Goal: Task Accomplishment & Management: Manage account settings

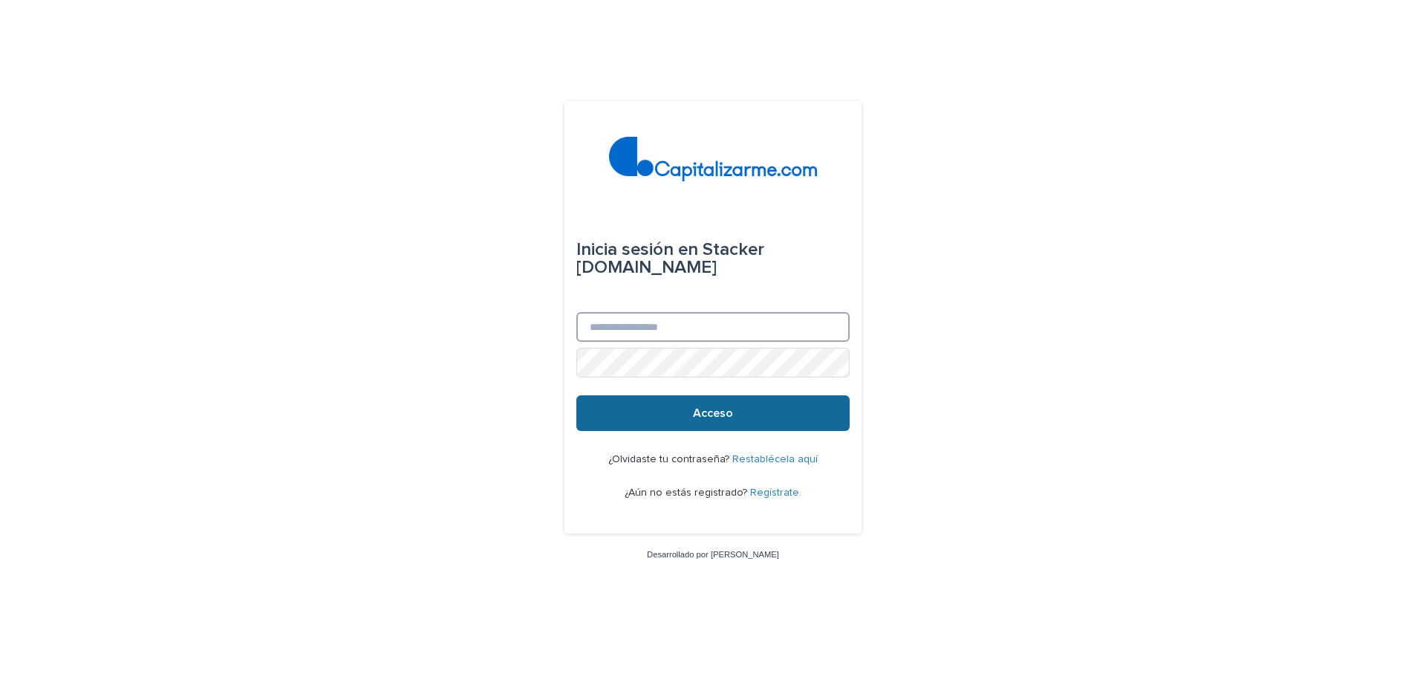
type input "**********"
click at [713, 415] on font "Acceso" at bounding box center [713, 413] width 40 height 12
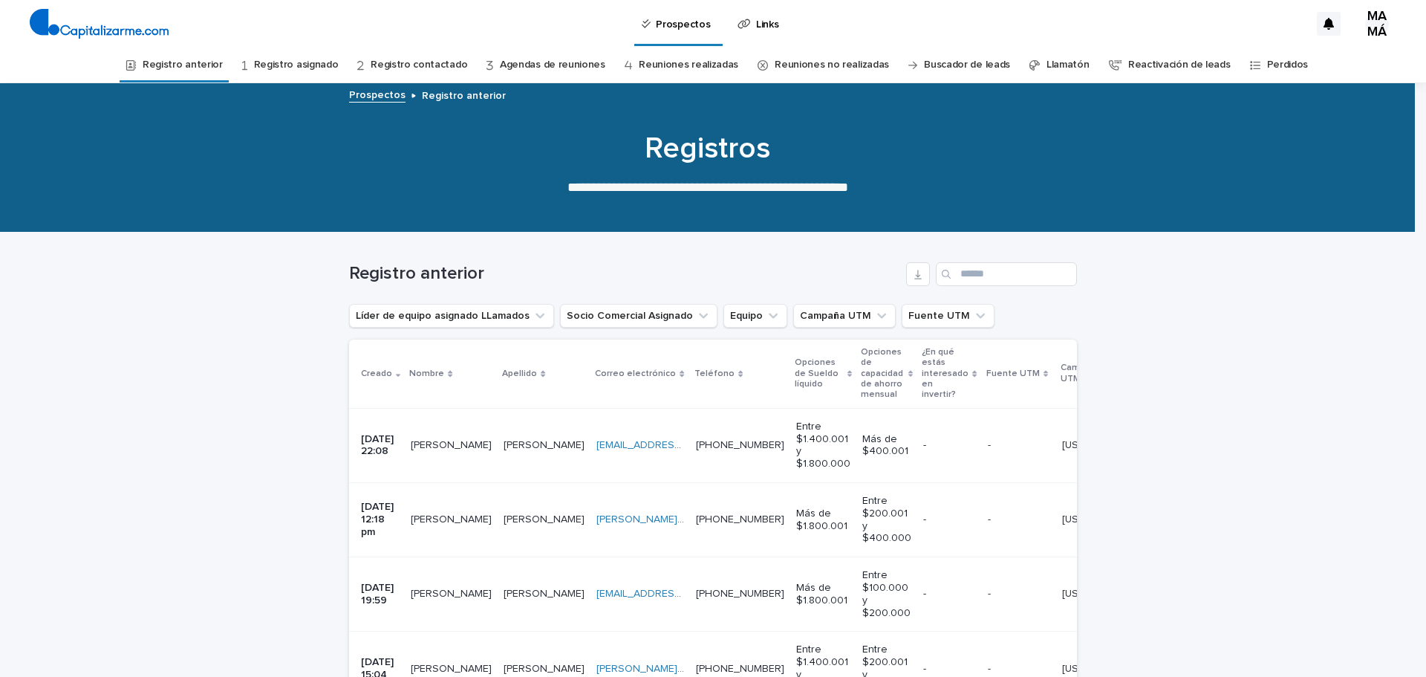
click at [198, 58] on link "Registro anterior" at bounding box center [183, 65] width 80 height 35
click at [515, 460] on td "Labarca Labarca" at bounding box center [544, 445] width 93 height 74
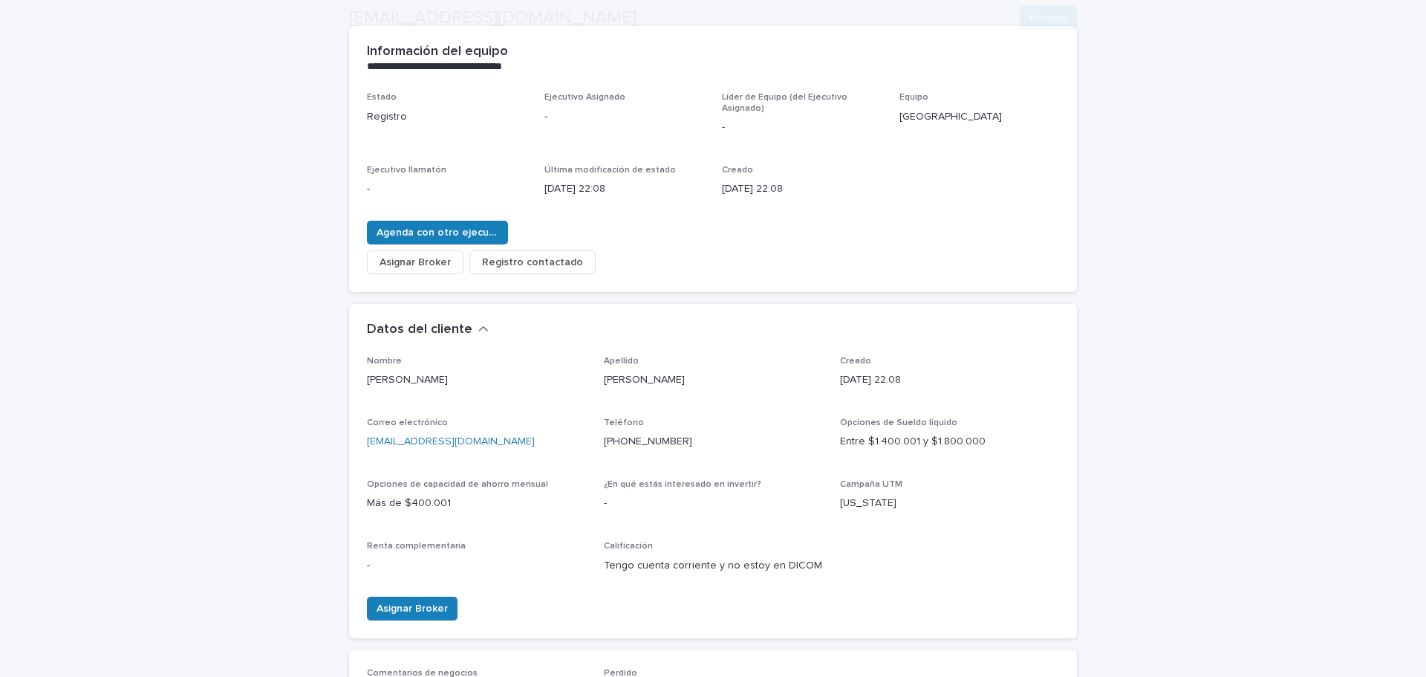
scroll to position [223, 0]
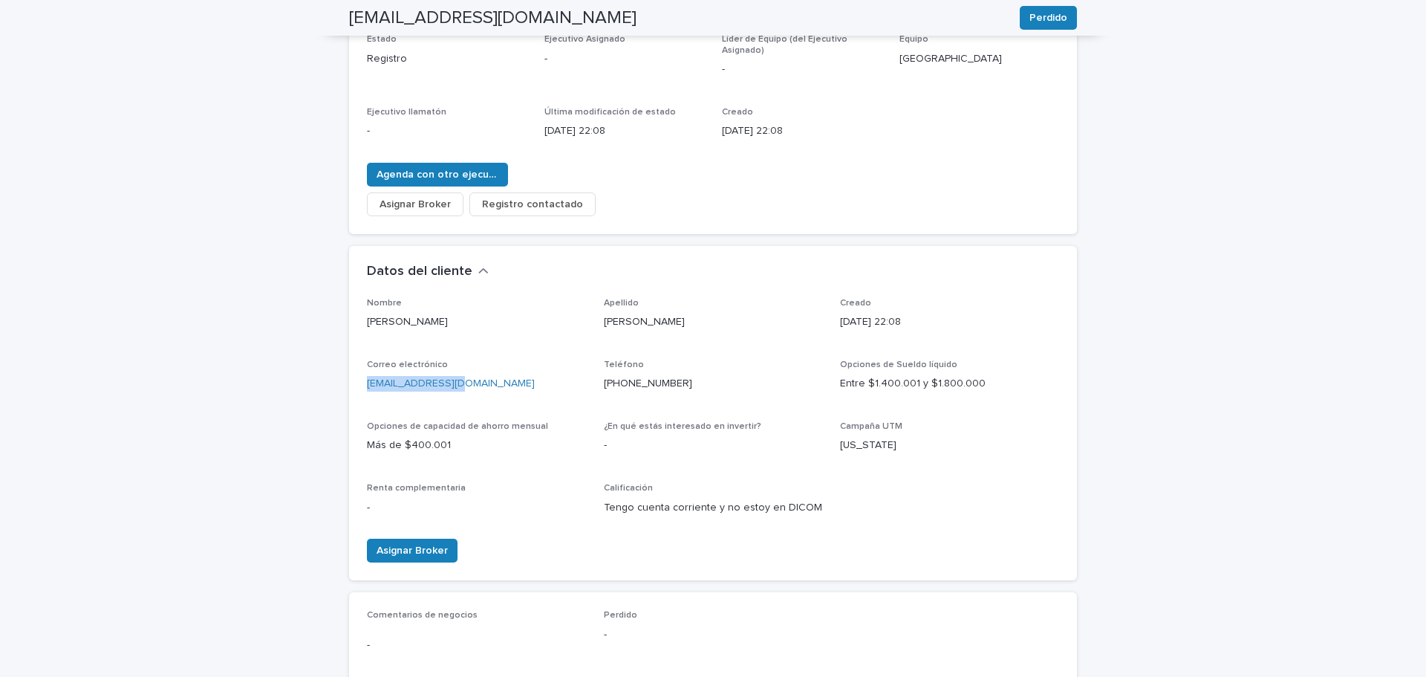
drag, startPoint x: 453, startPoint y: 383, endPoint x: 351, endPoint y: 383, distance: 101.8
click at [351, 383] on div "Nombre Bárbara Apellido Labarca Creado 08/10/2025 22:08 Correo electrónico blab…" at bounding box center [713, 439] width 728 height 283
copy font "blabarca@live.com"
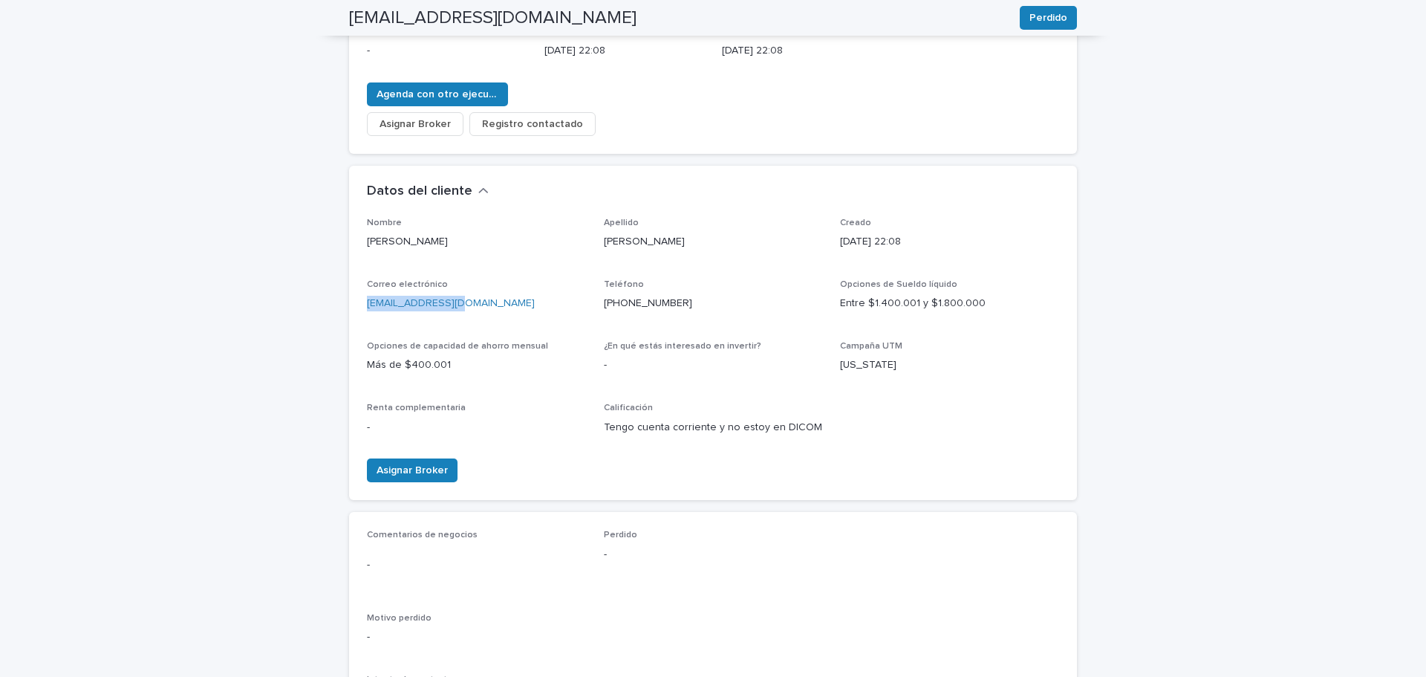
scroll to position [230, 0]
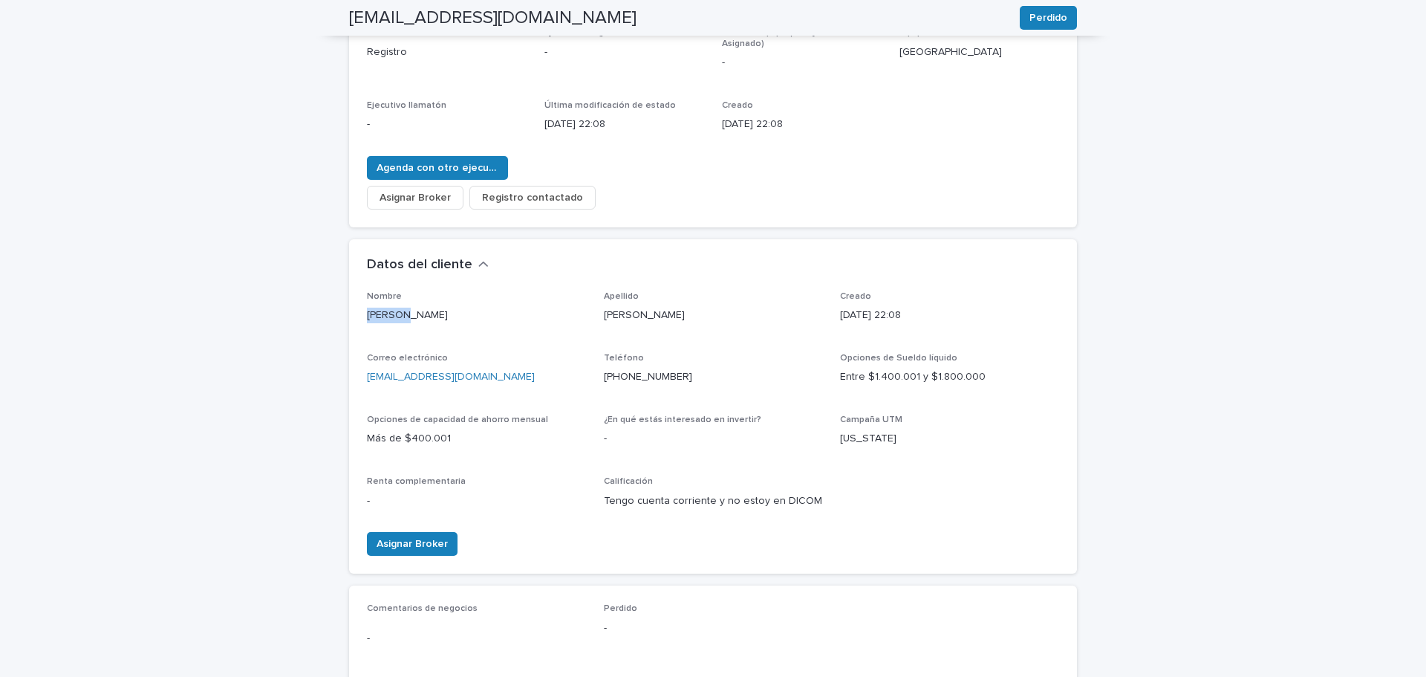
drag, startPoint x: 398, startPoint y: 313, endPoint x: 358, endPoint y: 316, distance: 40.2
click at [358, 316] on div "Nombre Bárbara Apellido Labarca Creado 08/10/2025 22:08 Correo electrónico blab…" at bounding box center [713, 432] width 728 height 283
copy font "Bárbara"
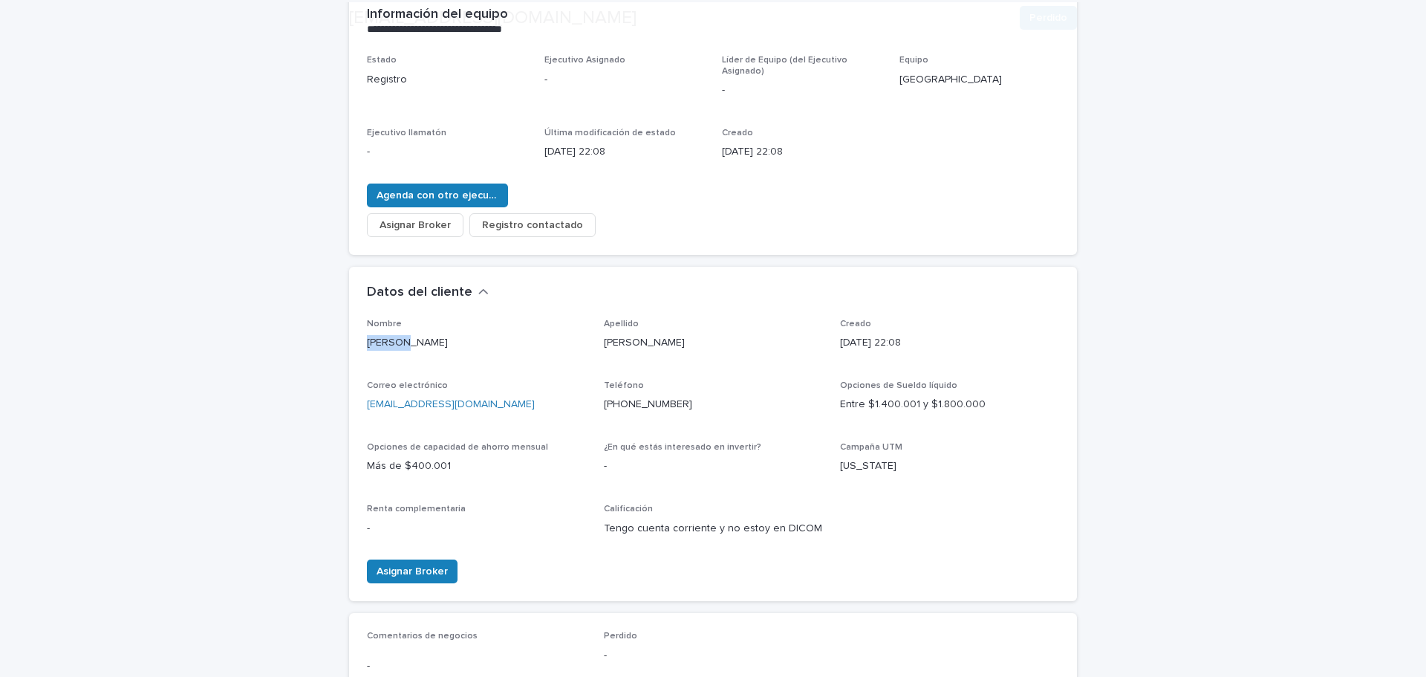
scroll to position [223, 0]
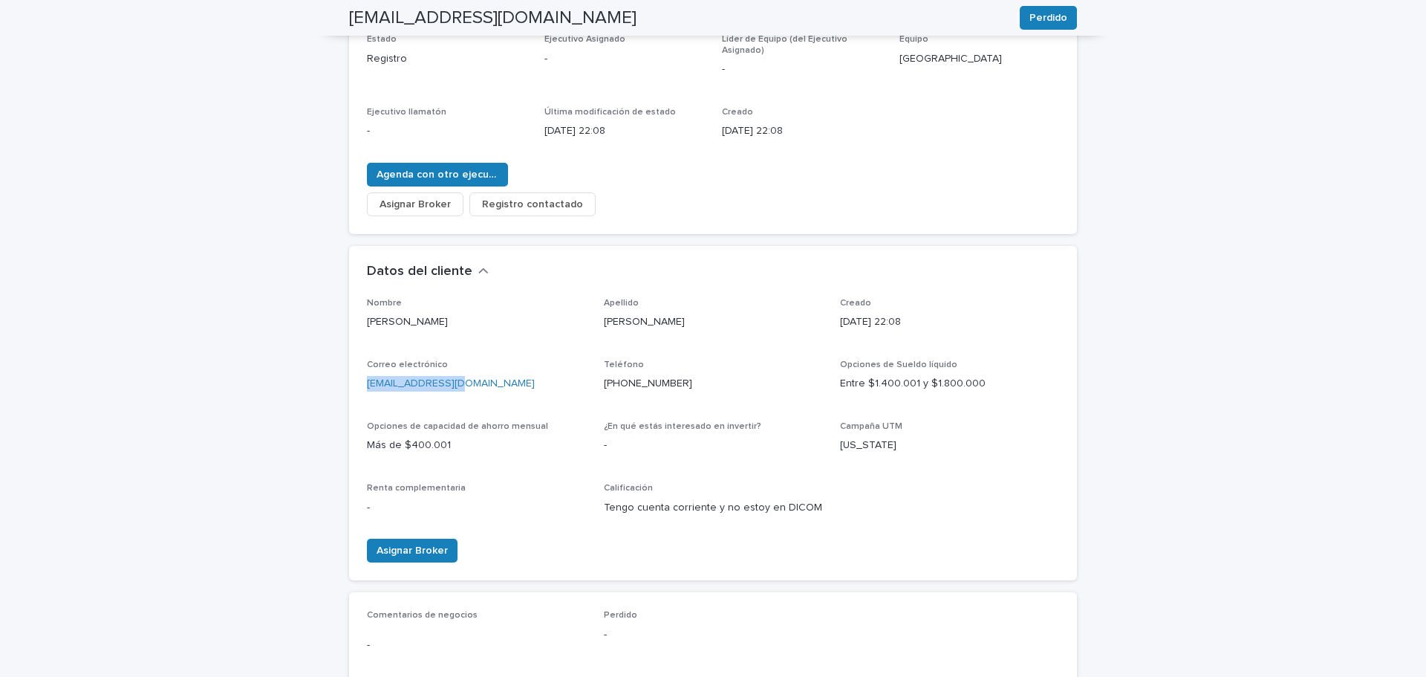
drag, startPoint x: 456, startPoint y: 375, endPoint x: 363, endPoint y: 379, distance: 92.9
click at [349, 379] on div "Nombre Bárbara Apellido Labarca Creado 08/10/2025 22:08 Correo electrónico blab…" at bounding box center [713, 439] width 728 height 283
copy font "blabarca@live.com"
drag, startPoint x: 686, startPoint y: 377, endPoint x: 594, endPoint y: 391, distance: 92.5
click at [594, 391] on div "Nombre Bárbara Apellido Labarca Creado 08/10/2025 22:08 Correo electrónico blab…" at bounding box center [713, 413] width 692 height 230
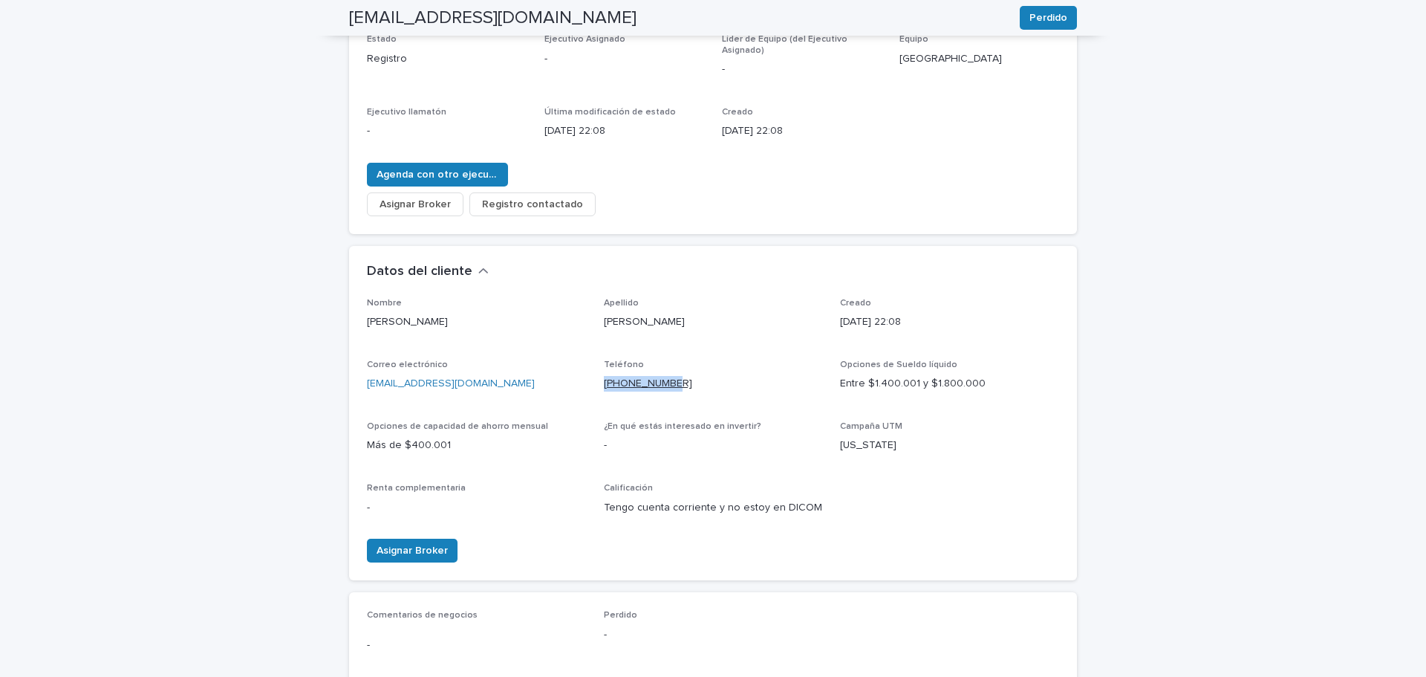
copy font "+56947502161"
drag, startPoint x: 934, startPoint y: 313, endPoint x: 831, endPoint y: 322, distance: 103.0
click at [830, 322] on div "Nombre Bárbara Apellido Labarca Creado 08/10/2025 22:08 Correo electrónico blab…" at bounding box center [713, 413] width 692 height 230
copy font "08/10/2025 22:08"
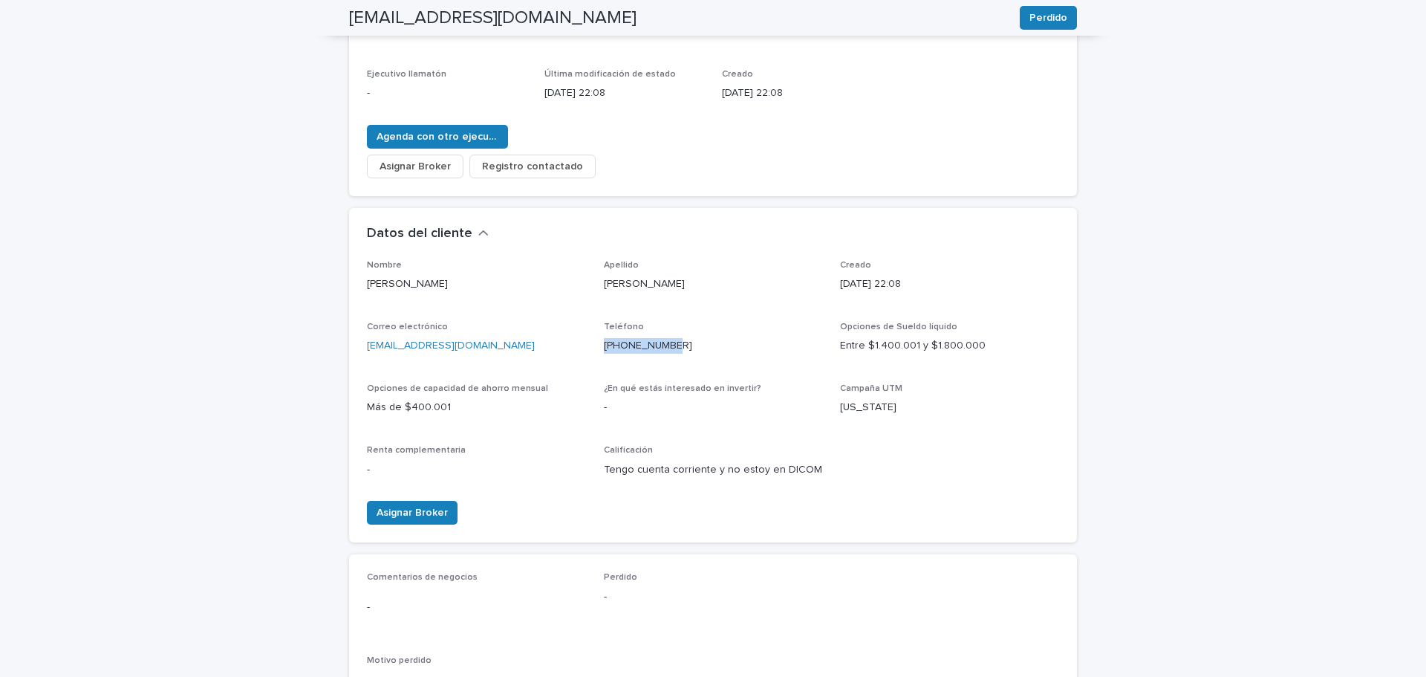
scroll to position [149, 0]
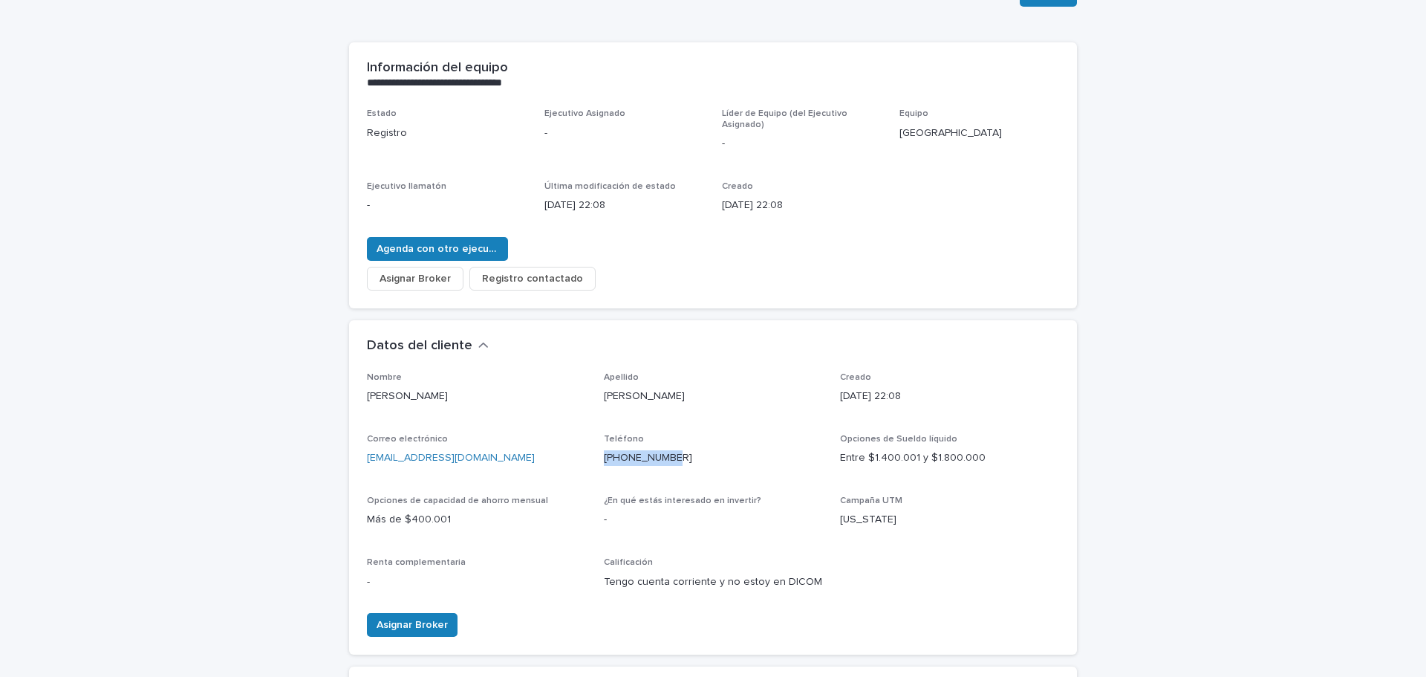
click at [429, 282] on font "Asignar Broker" at bounding box center [415, 278] width 71 height 10
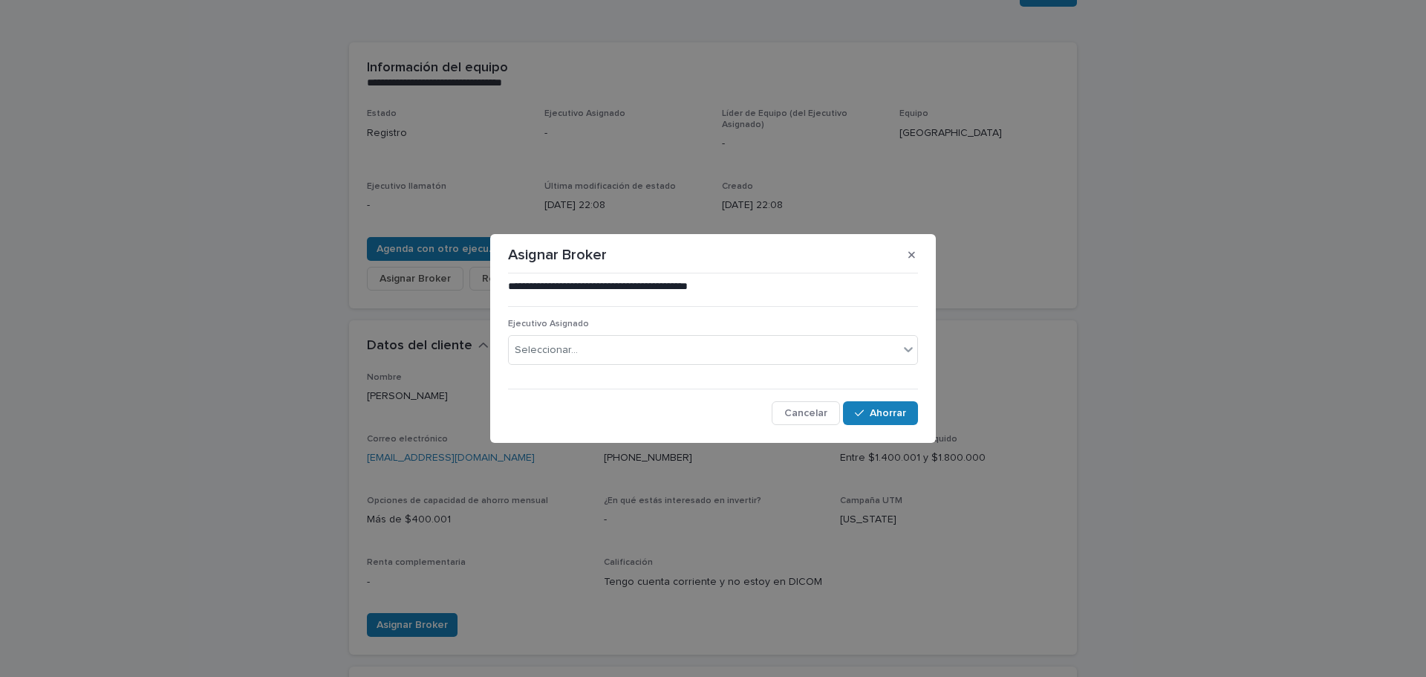
click at [620, 334] on div "Ejecutivo Asignado Seleccionar..." at bounding box center [713, 348] width 410 height 58
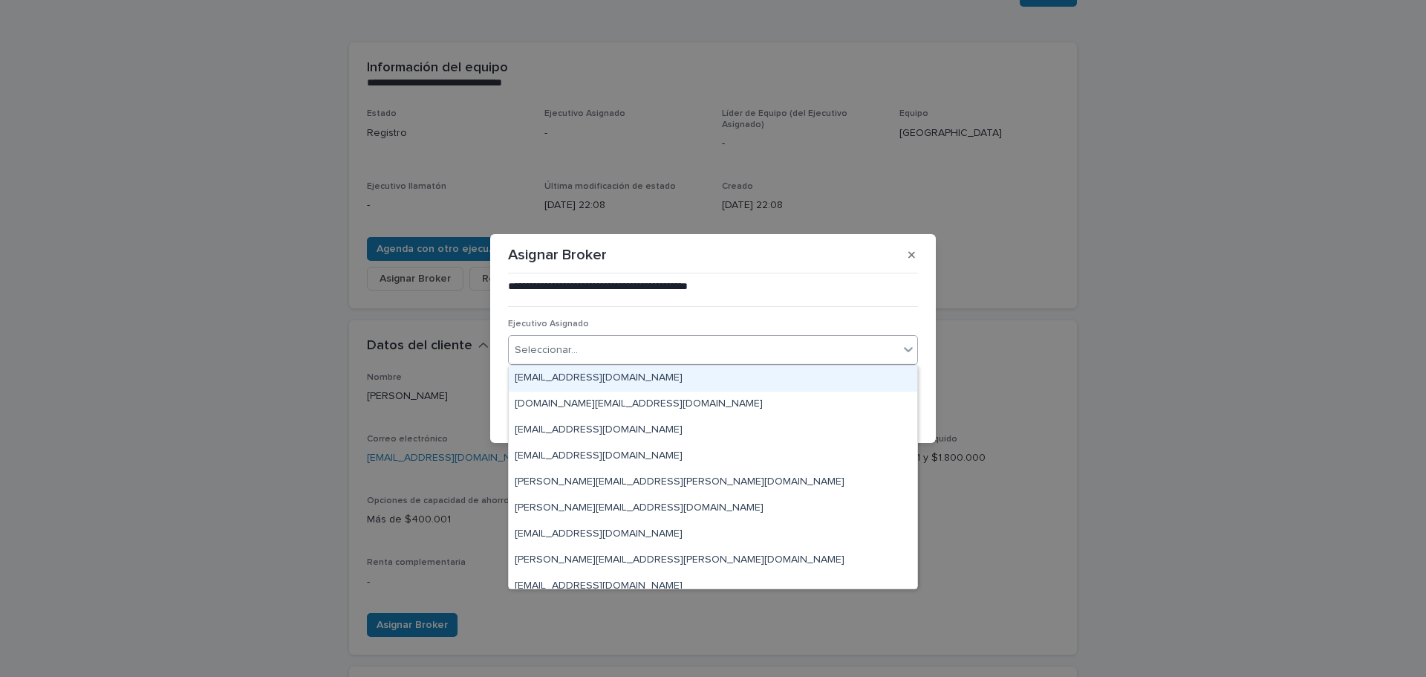
click at [595, 349] on div "Seleccionar..." at bounding box center [704, 350] width 390 height 25
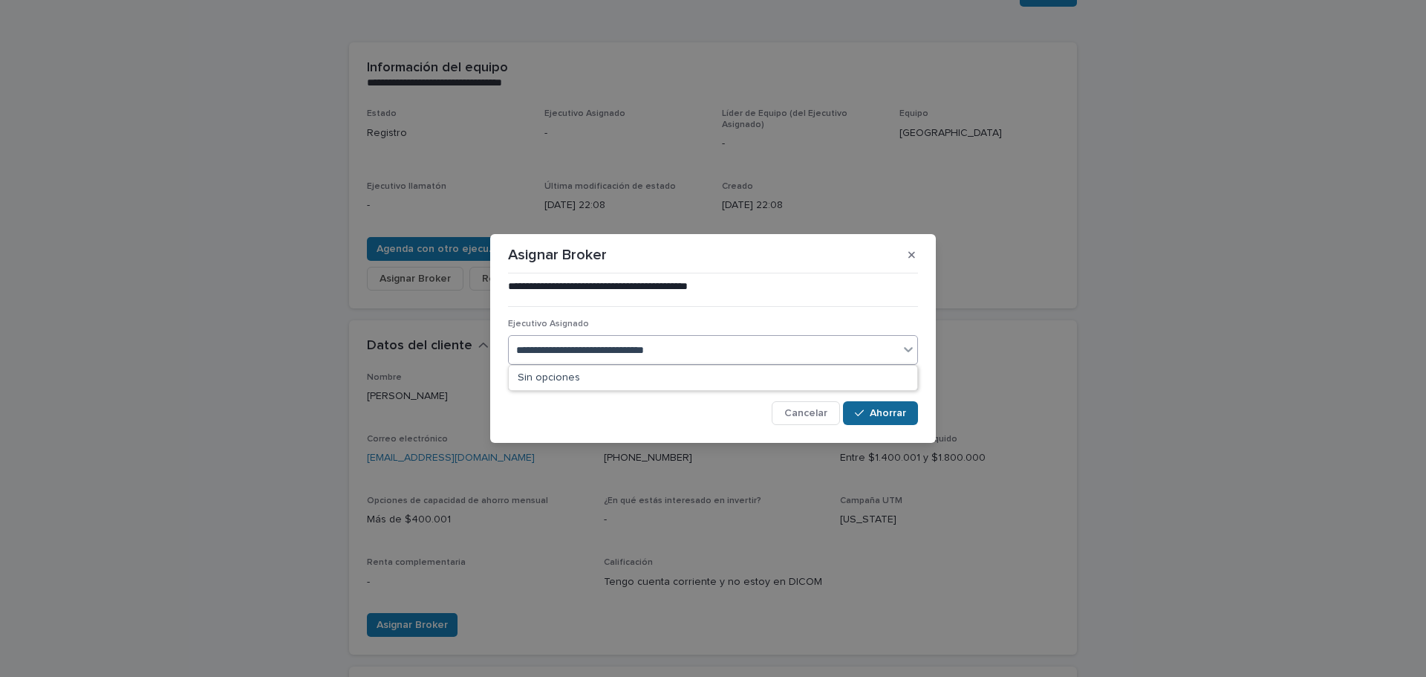
type input "**********"
click at [897, 412] on font "Ahorrar" at bounding box center [888, 413] width 36 height 10
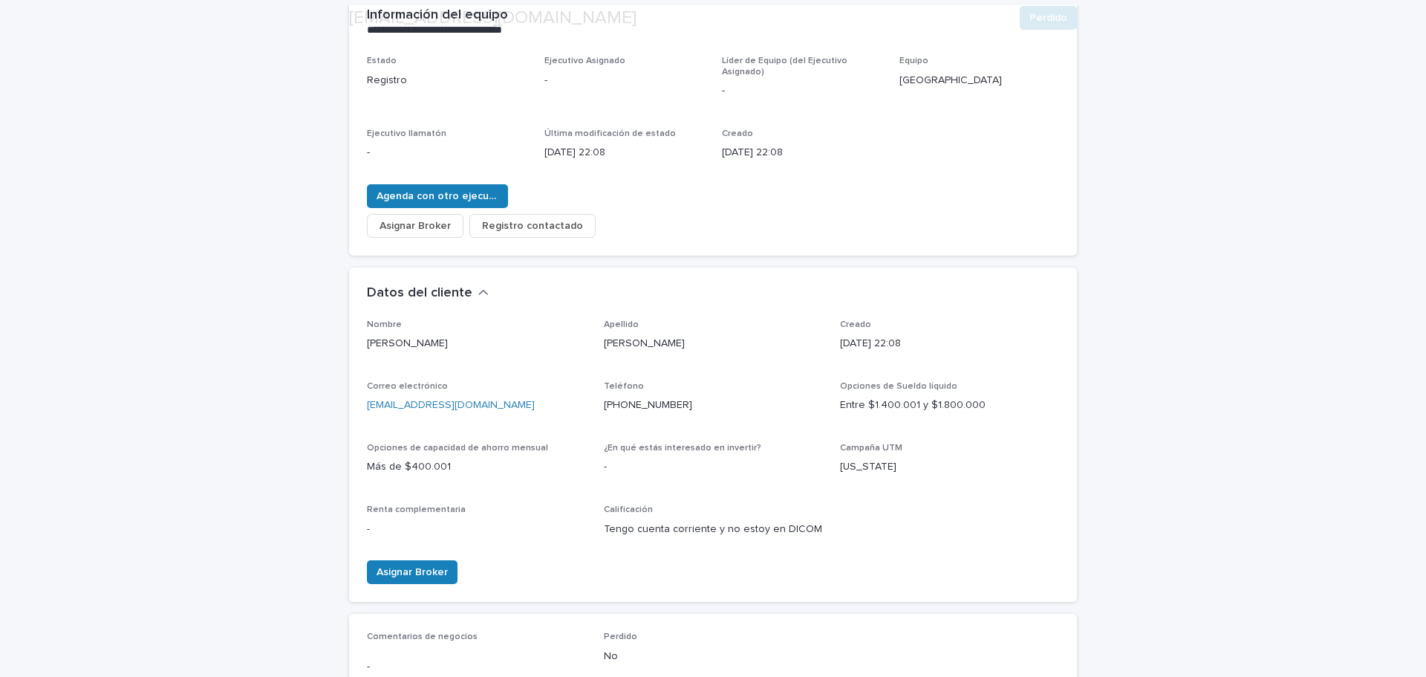
scroll to position [223, 0]
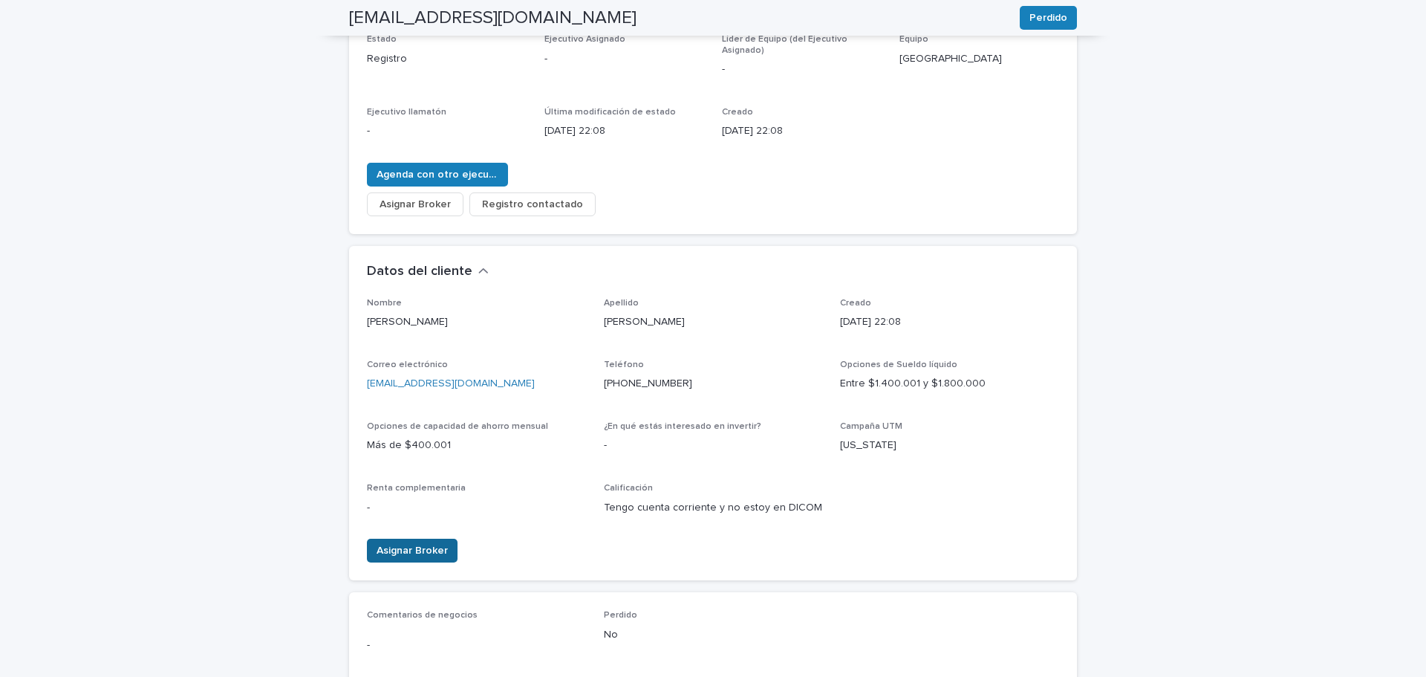
click at [397, 544] on span "Asignar Broker" at bounding box center [412, 550] width 71 height 15
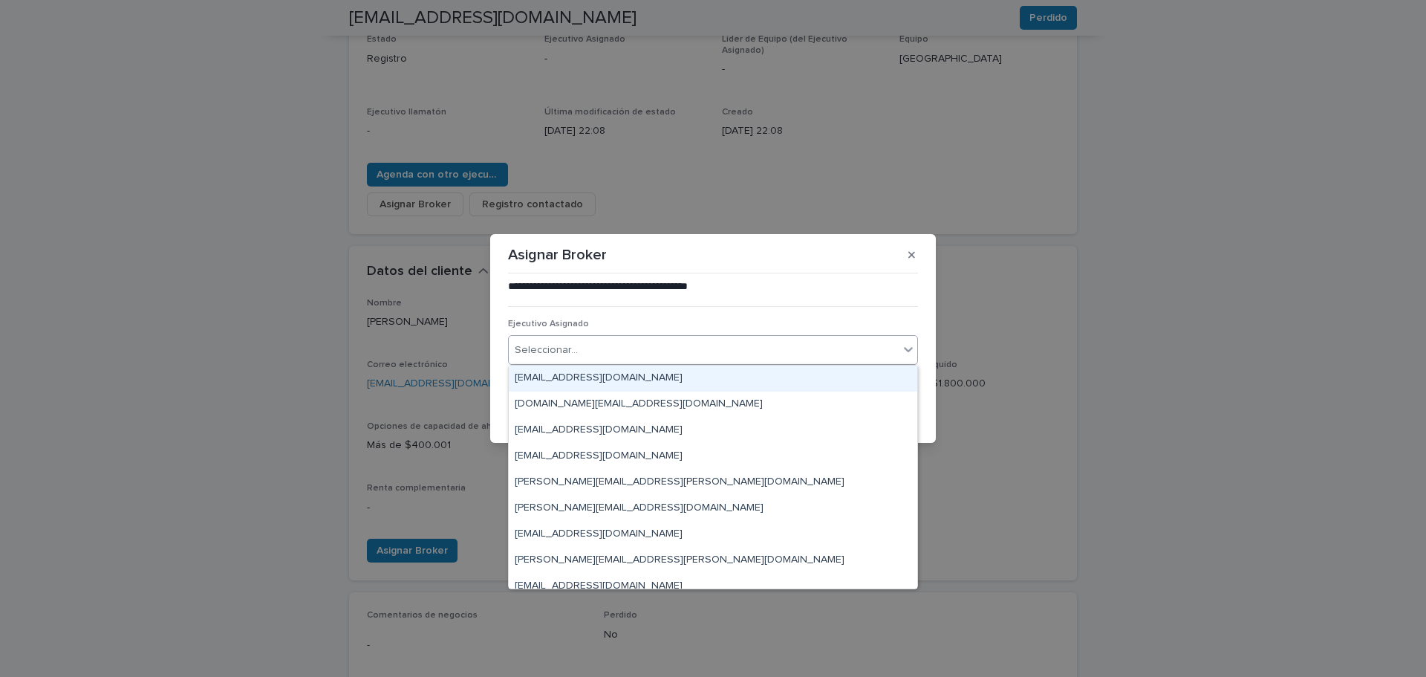
click at [683, 351] on div "Seleccionar..." at bounding box center [704, 350] width 390 height 25
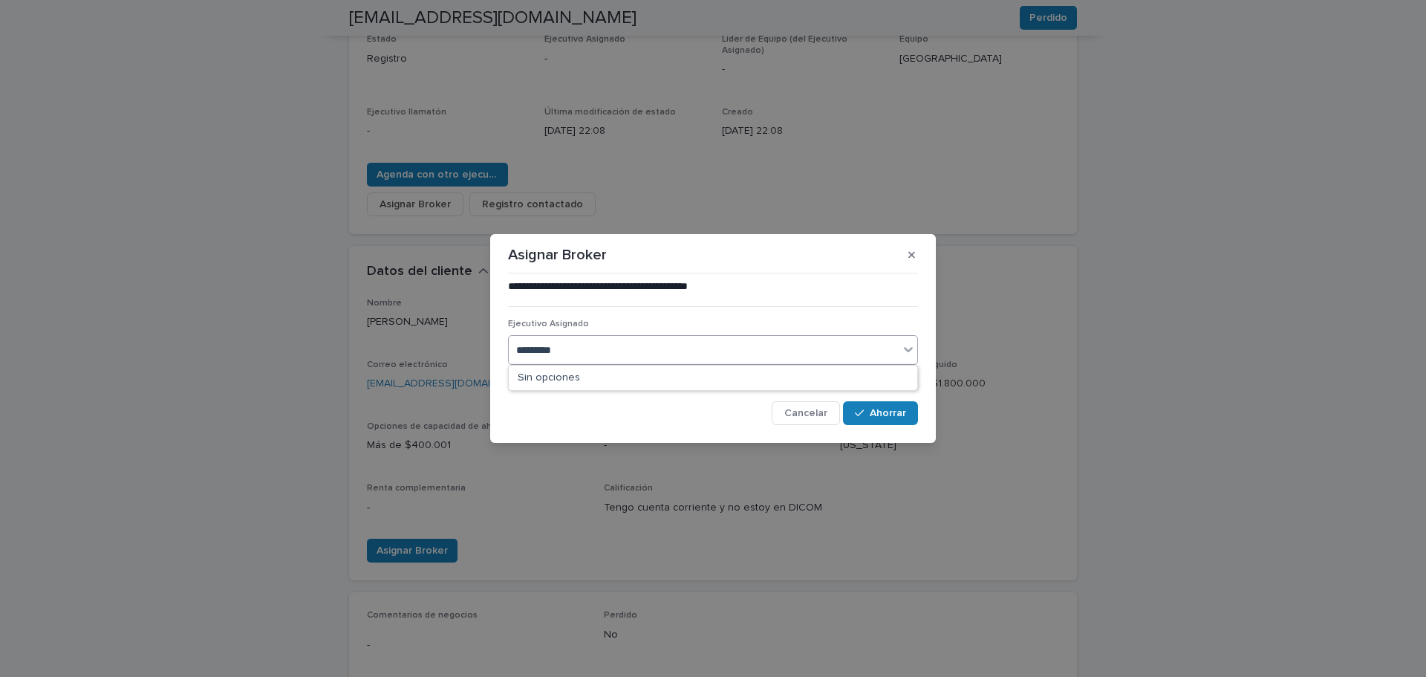
click at [542, 352] on input "*********" at bounding box center [538, 350] width 45 height 13
type input "**********"
click at [620, 345] on div "jesus.vill" at bounding box center [704, 350] width 390 height 25
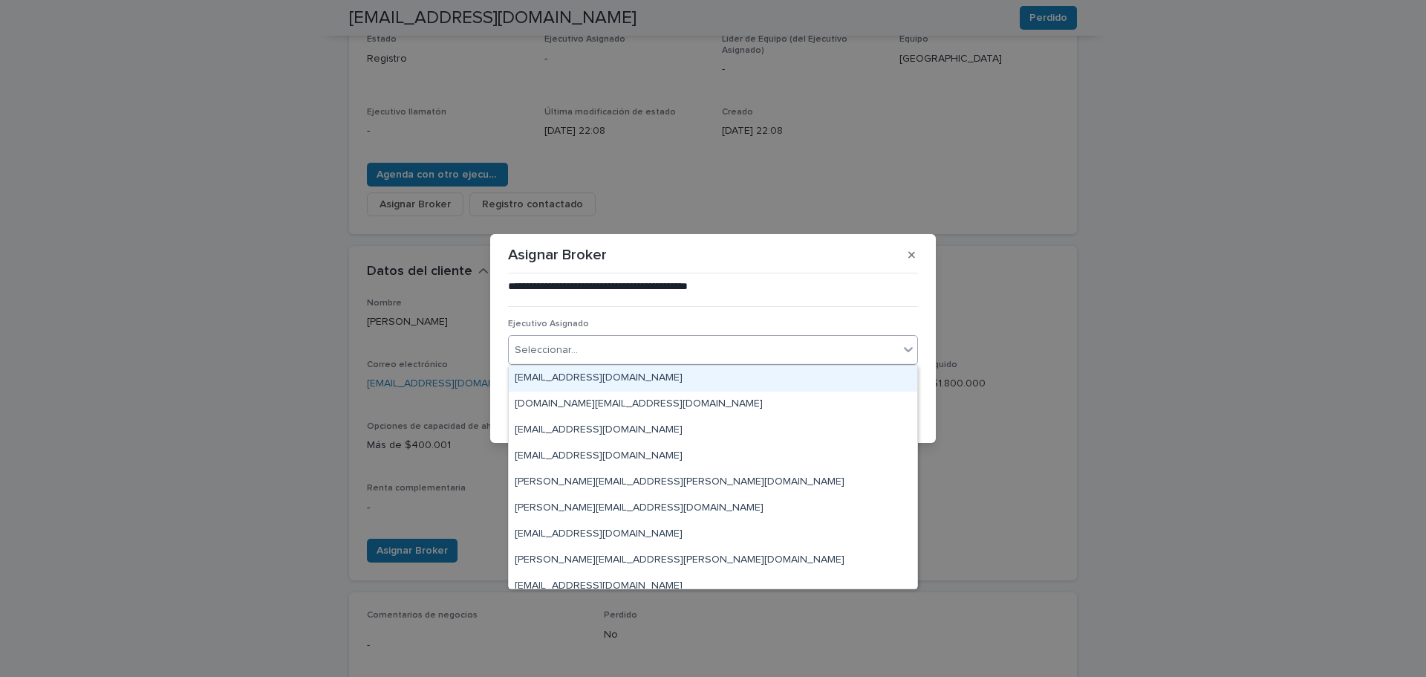
click at [643, 351] on div "Seleccionar..." at bounding box center [704, 350] width 390 height 25
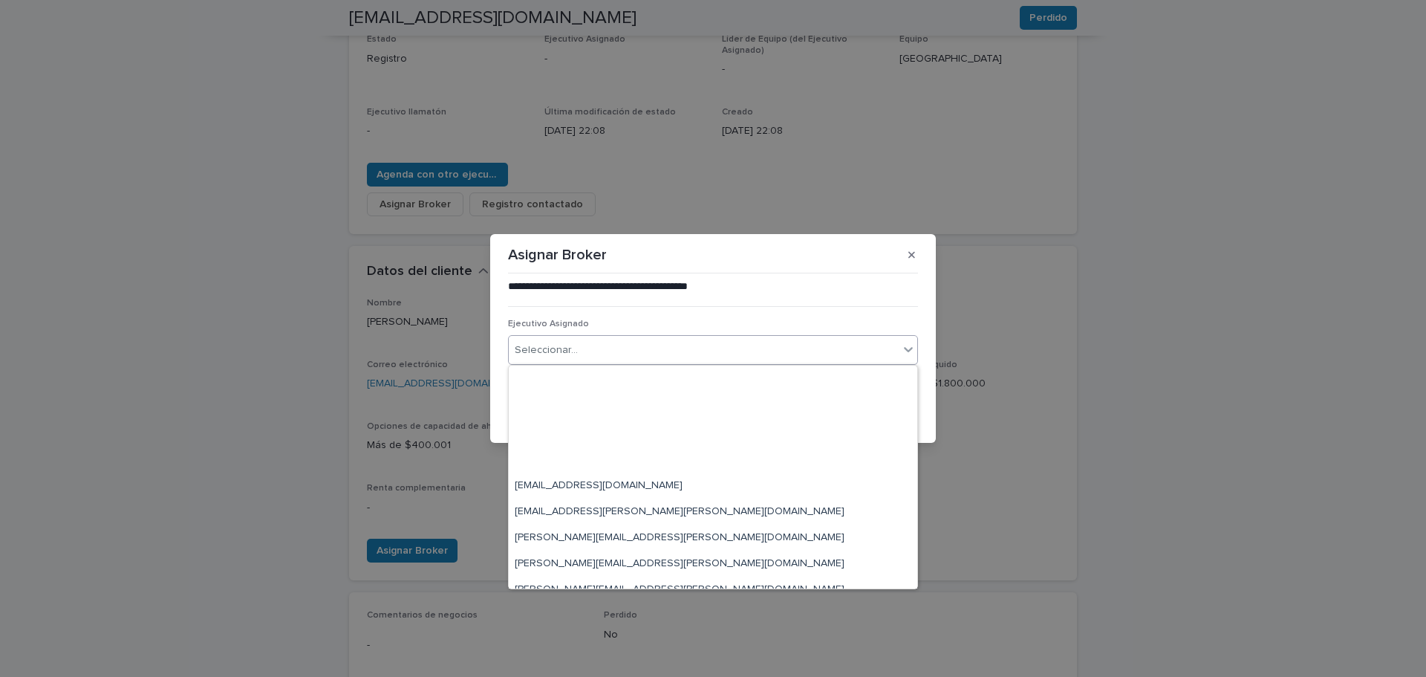
scroll to position [3120, 0]
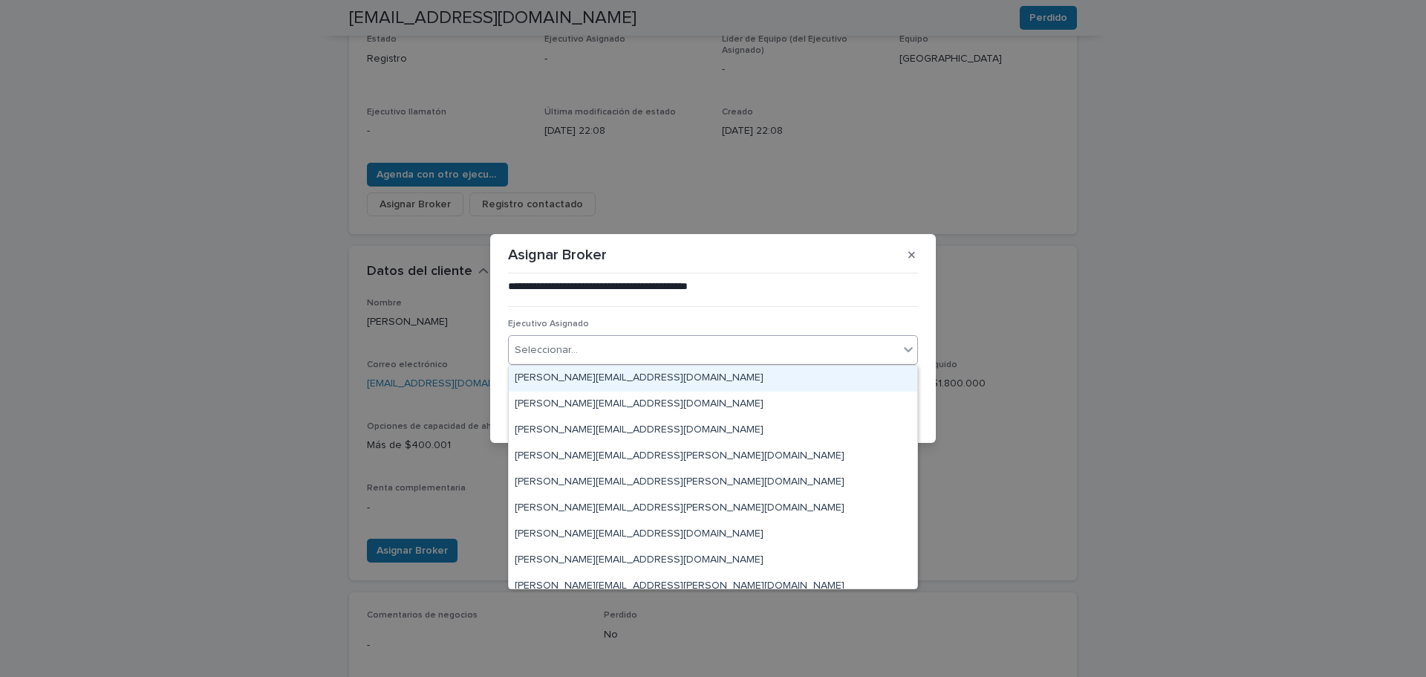
click at [616, 346] on div "Seleccionar..." at bounding box center [704, 350] width 390 height 25
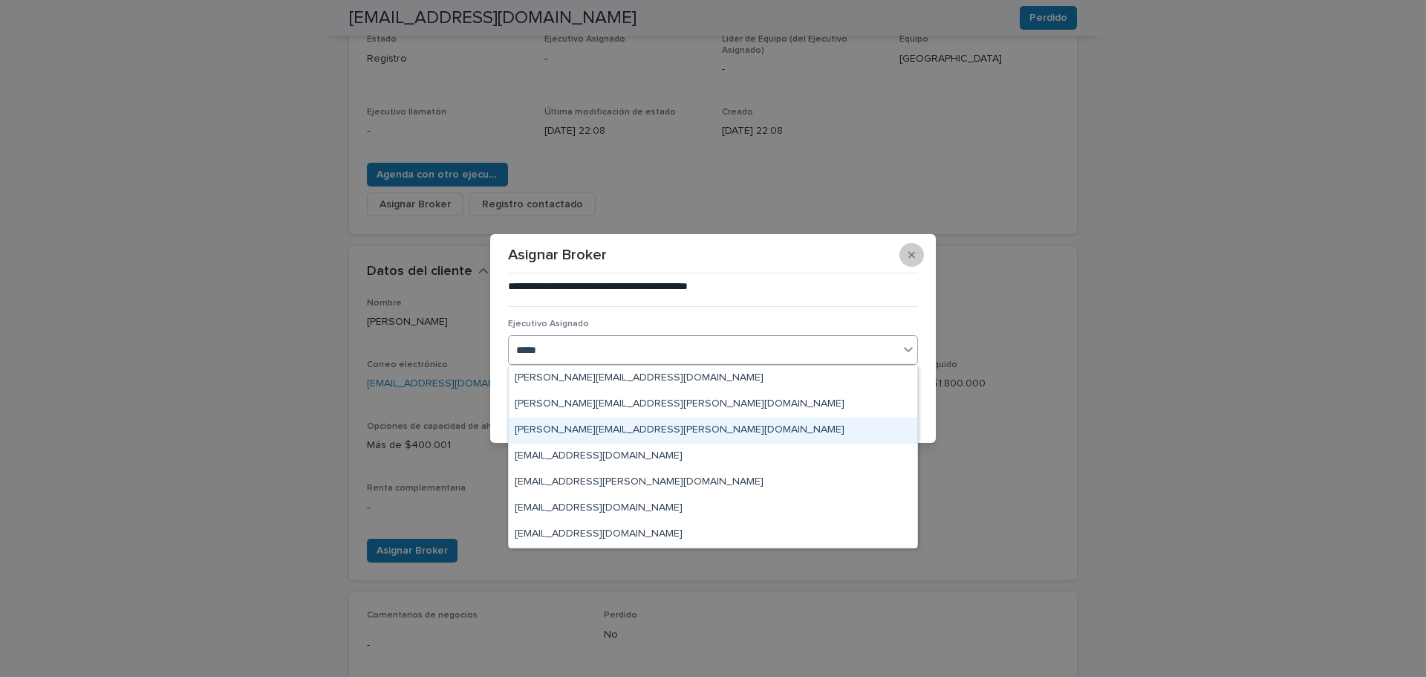
type input "*****"
click at [921, 254] on button "button" at bounding box center [912, 255] width 25 height 24
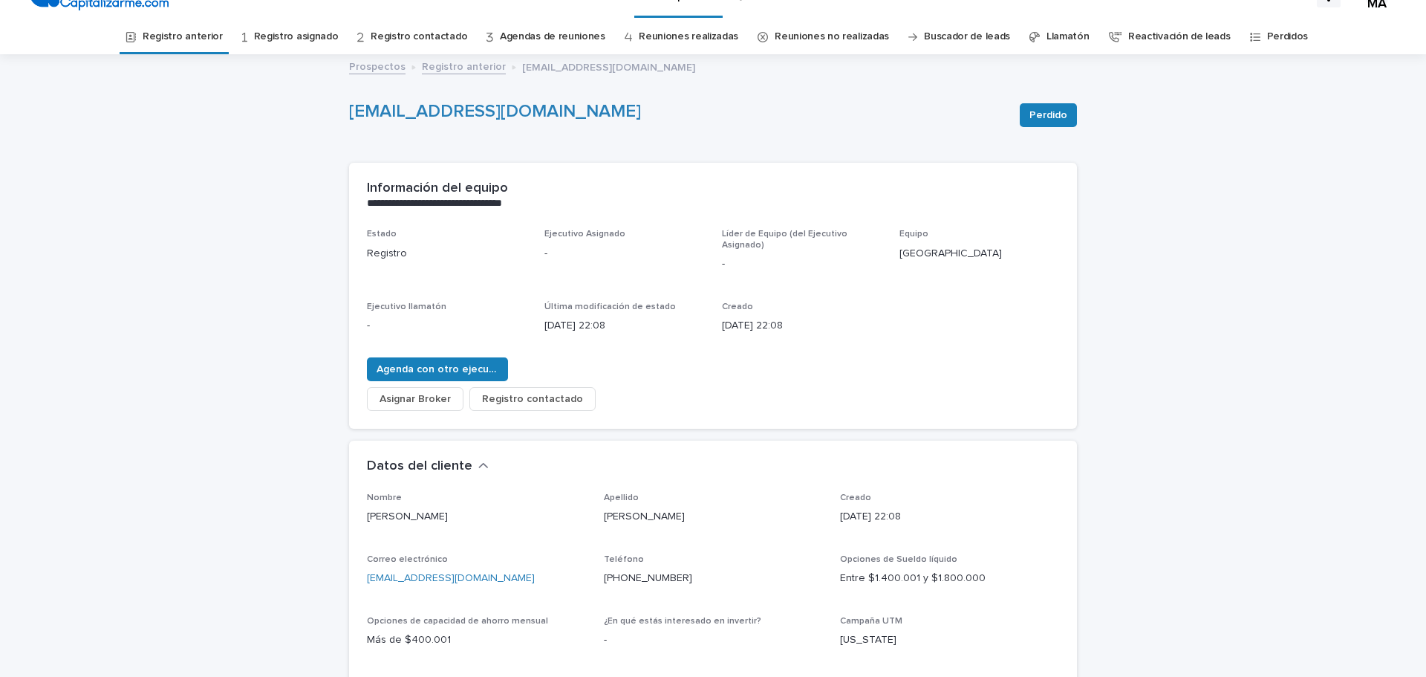
scroll to position [74, 0]
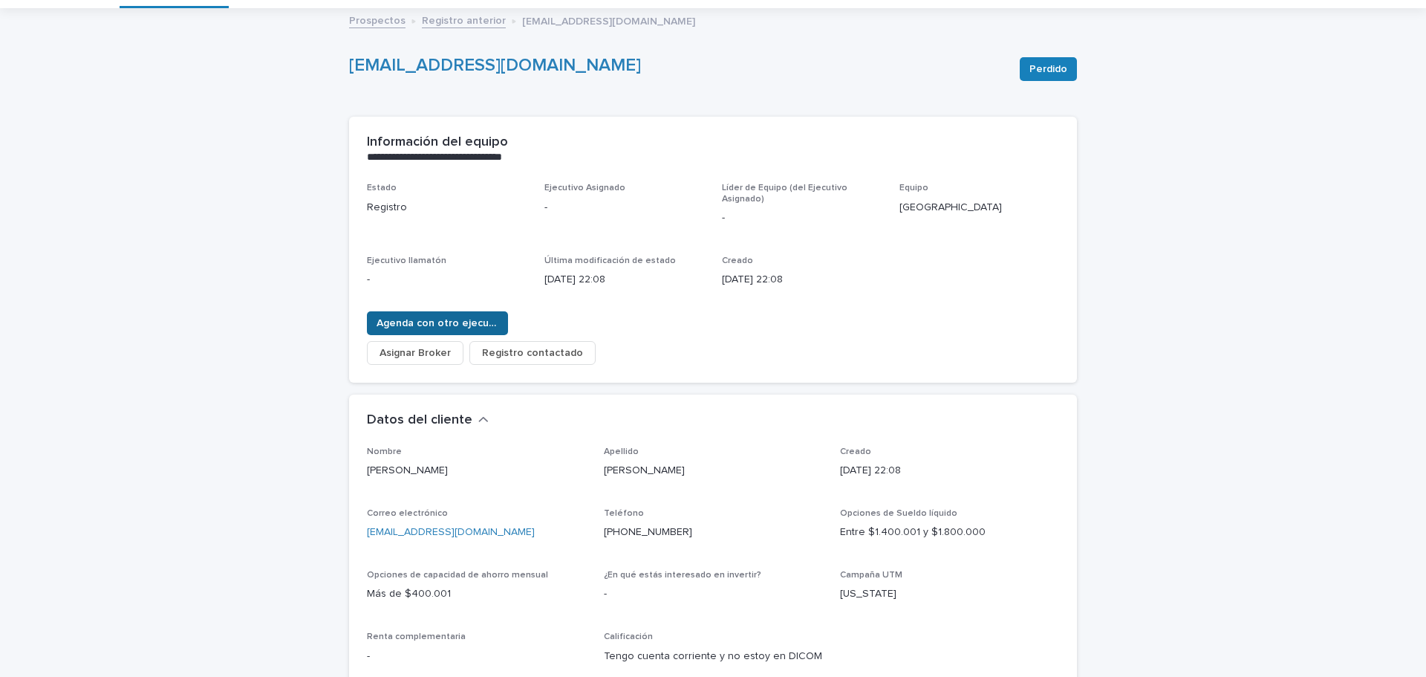
click at [439, 322] on font "Agenda con otro ejecutivo" at bounding box center [442, 323] width 131 height 10
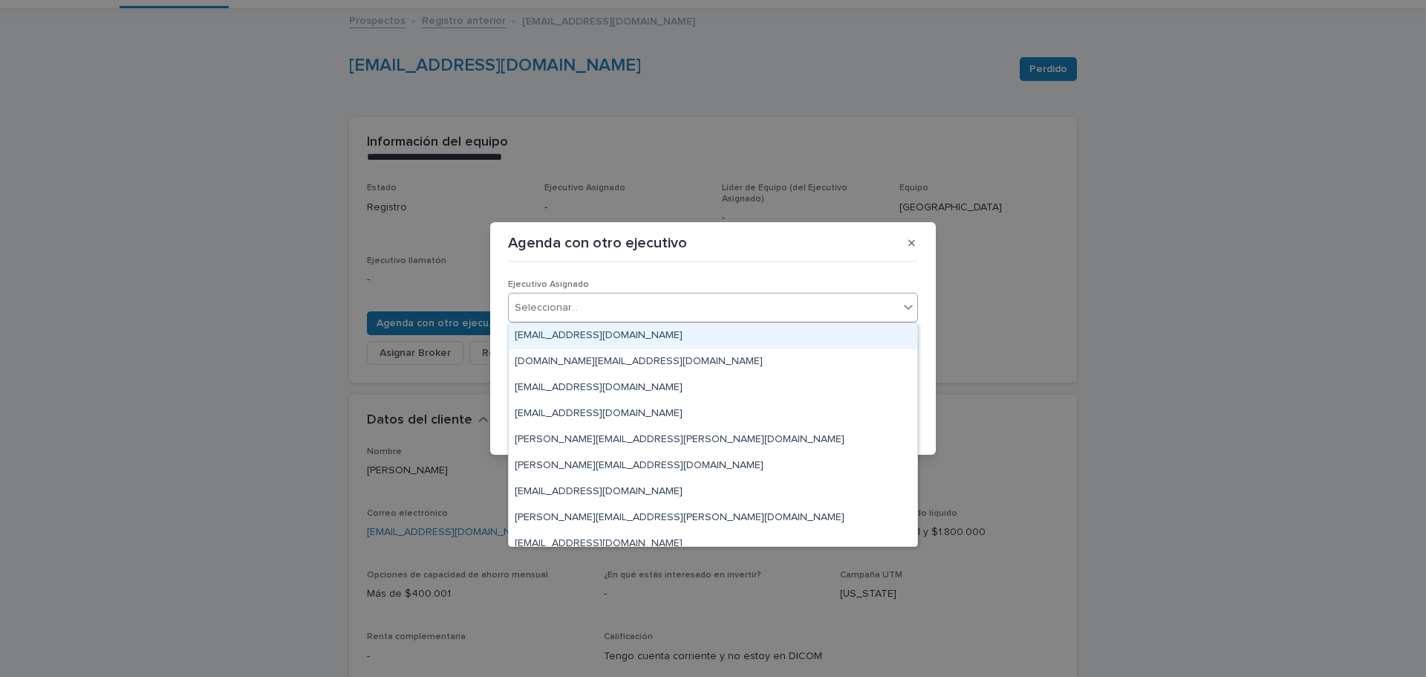
click at [608, 303] on div "Seleccionar..." at bounding box center [704, 308] width 390 height 25
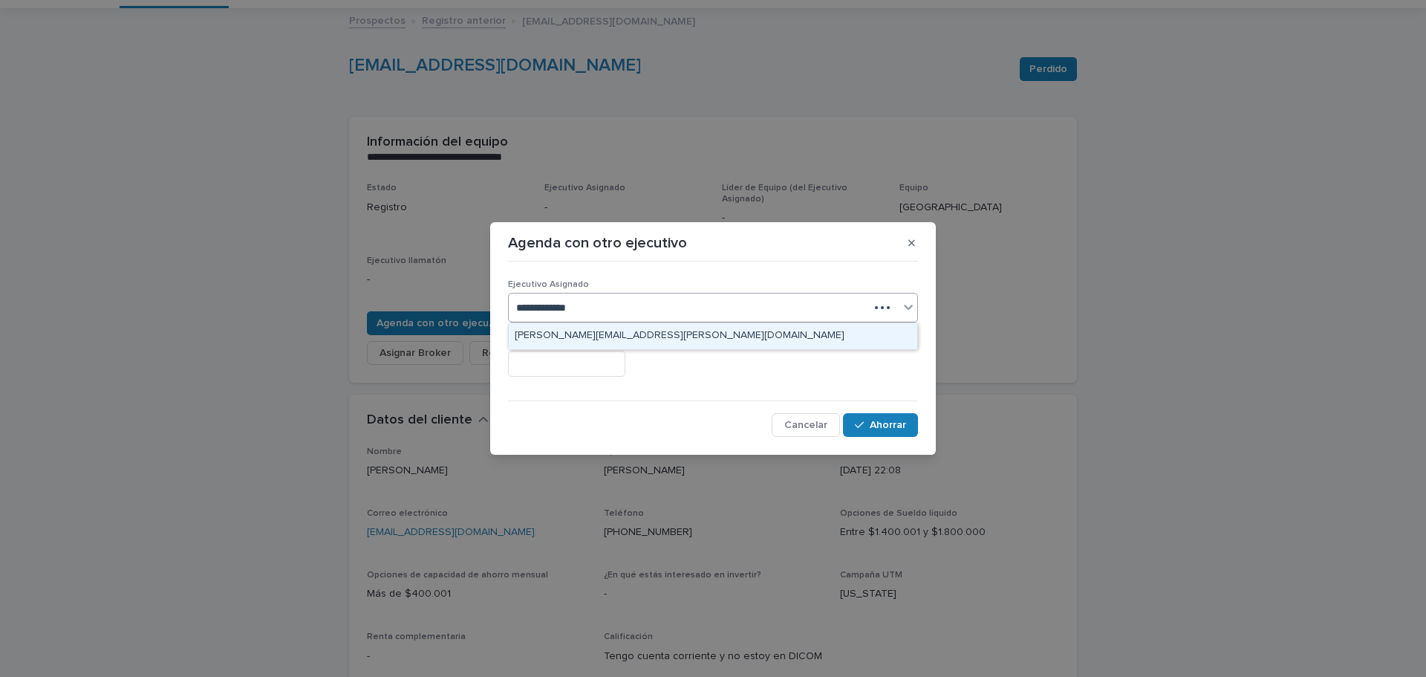
type input "**********"
click at [602, 333] on font "verónica.garin@capitalizarme.com" at bounding box center [680, 335] width 330 height 10
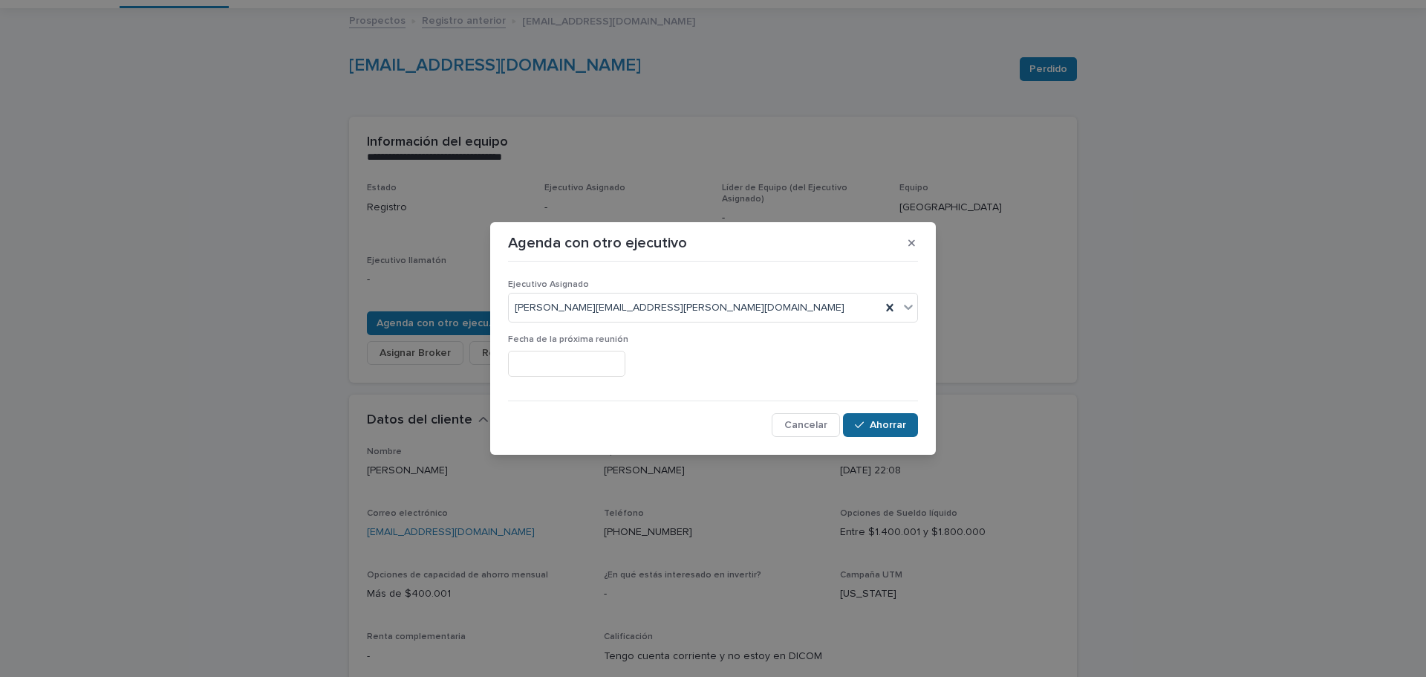
click at [888, 424] on font "Ahorrar" at bounding box center [888, 425] width 36 height 10
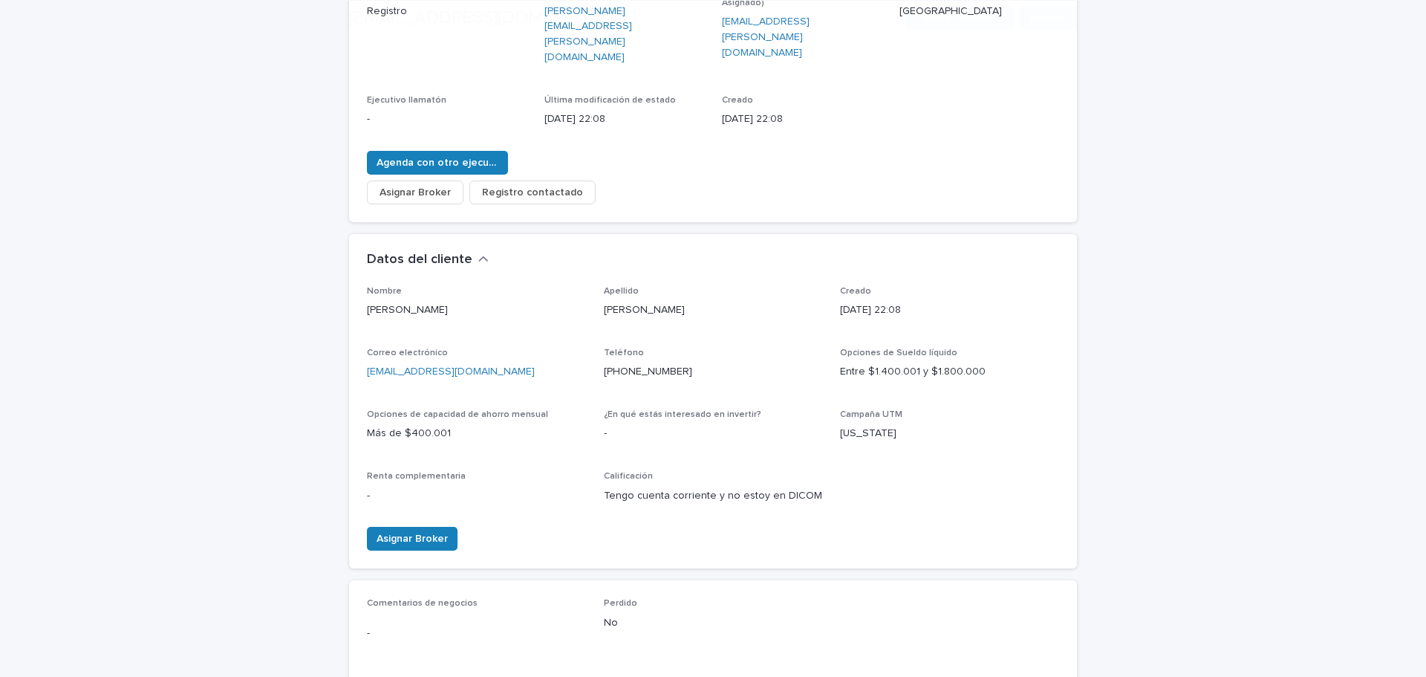
scroll to position [297, 0]
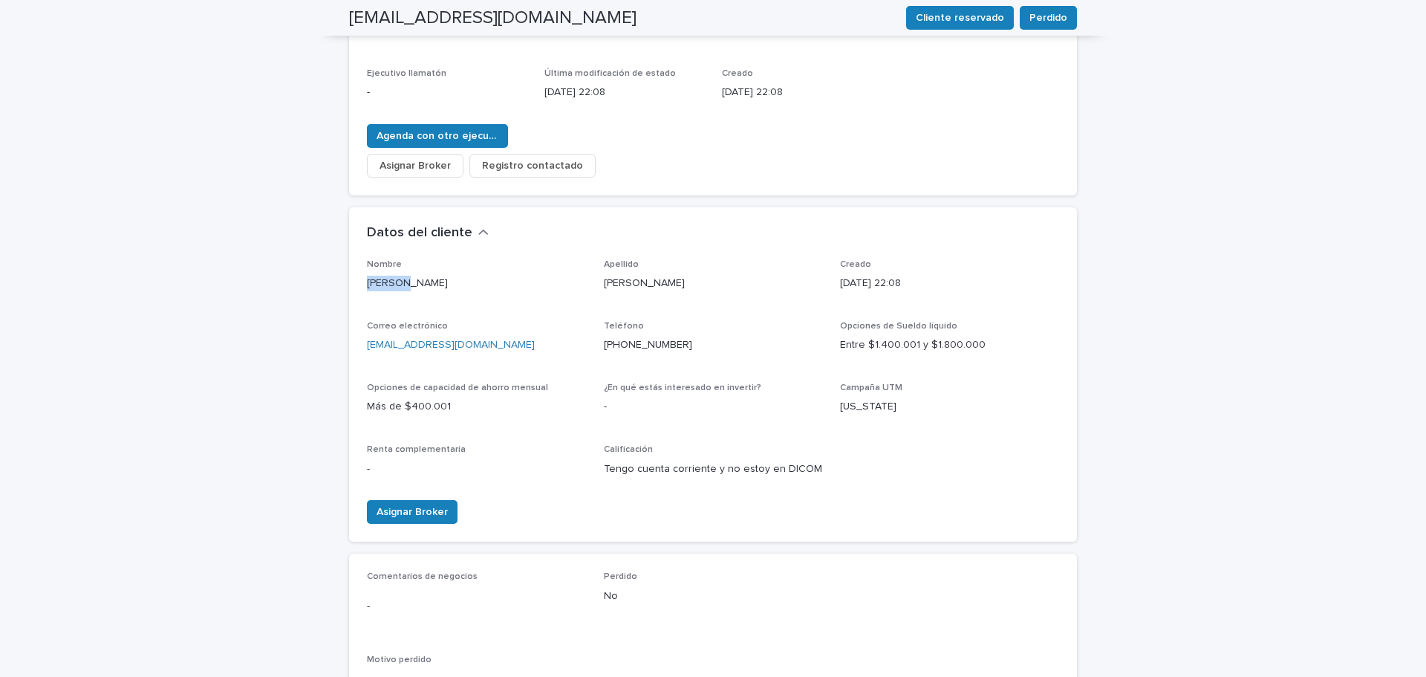
drag, startPoint x: 396, startPoint y: 247, endPoint x: 337, endPoint y: 247, distance: 58.7
click at [342, 247] on div "**********" at bounding box center [713, 325] width 743 height 1076
copy font "Bárbara"
drag, startPoint x: 444, startPoint y: 306, endPoint x: 353, endPoint y: 310, distance: 91.4
click at [353, 310] on div "Nombre Bárbara Apellido Labarca Creado 08/10/2025 22:08 Correo electrónico blab…" at bounding box center [713, 400] width 728 height 283
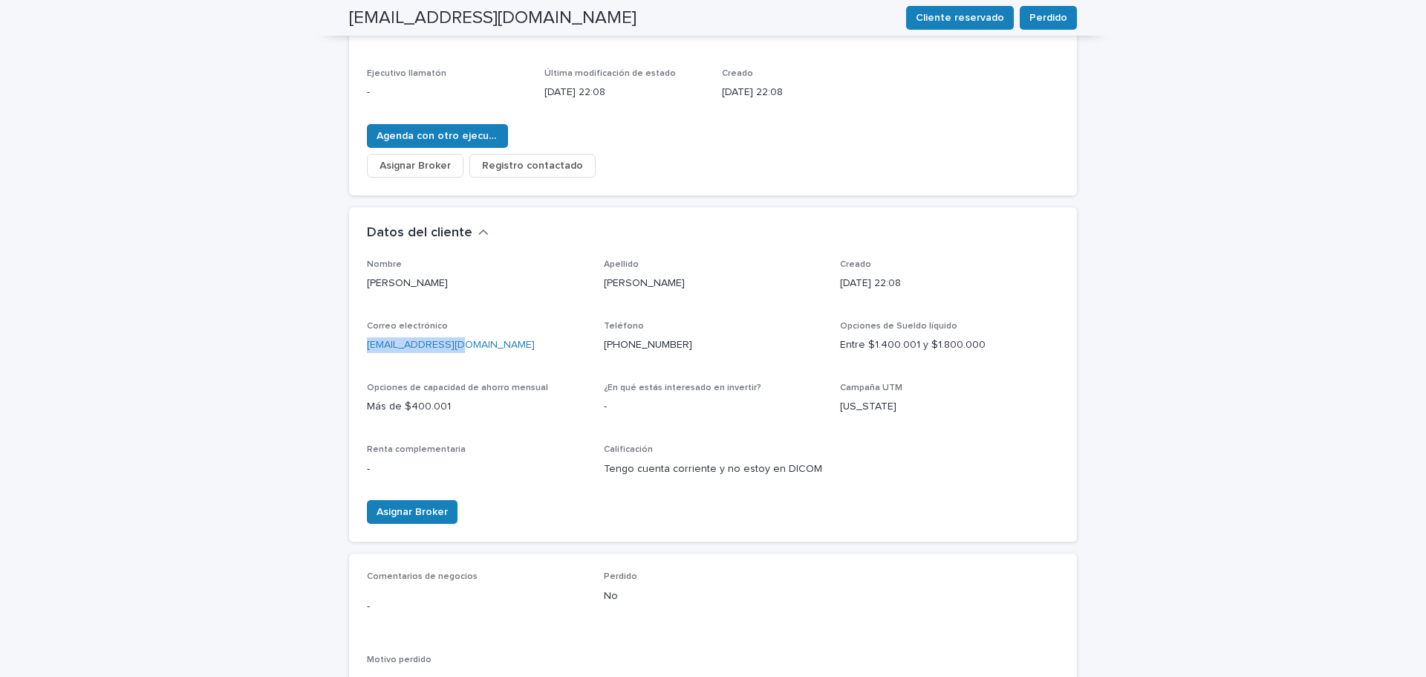
copy font "blabarca@live.com"
drag, startPoint x: 671, startPoint y: 306, endPoint x: 594, endPoint y: 312, distance: 76.7
click at [594, 312] on div "Nombre Bárbara Apellido Labarca Creado 08/10/2025 22:08 Correo electrónico blab…" at bounding box center [713, 374] width 692 height 230
copy font "+56947502161"
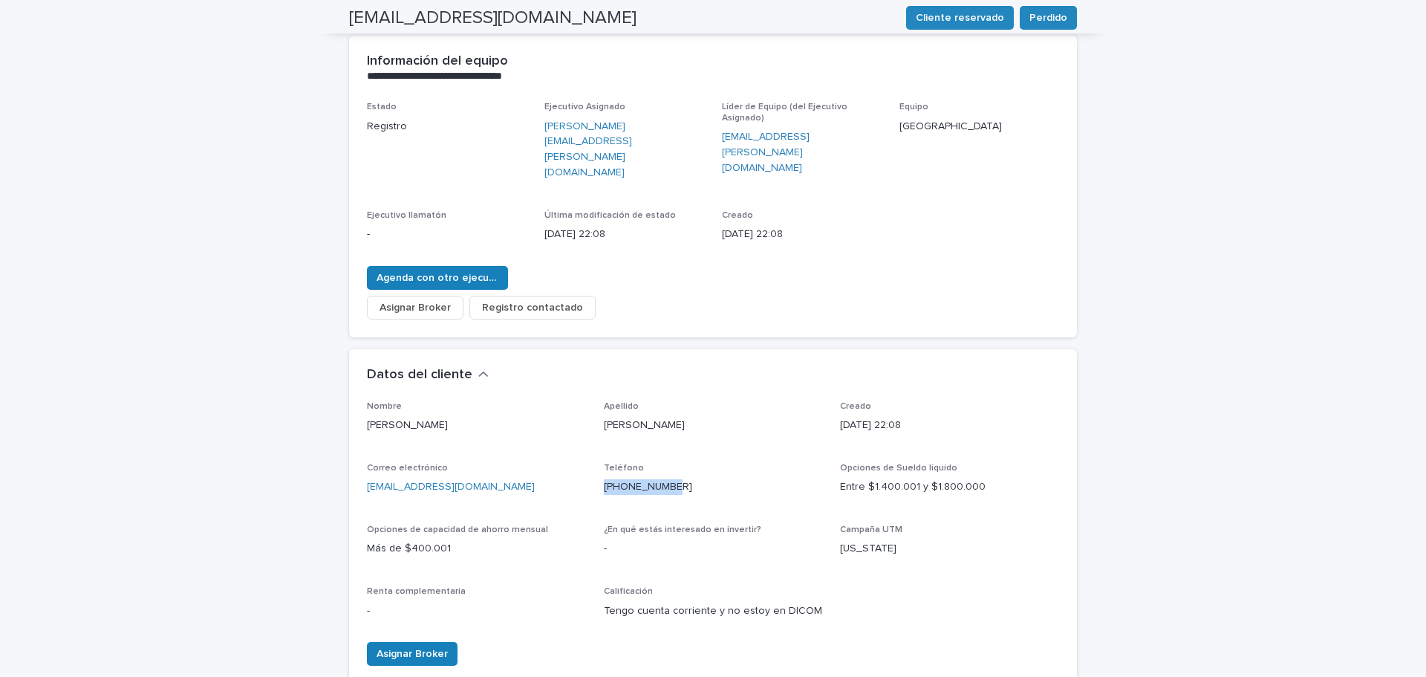
scroll to position [0, 0]
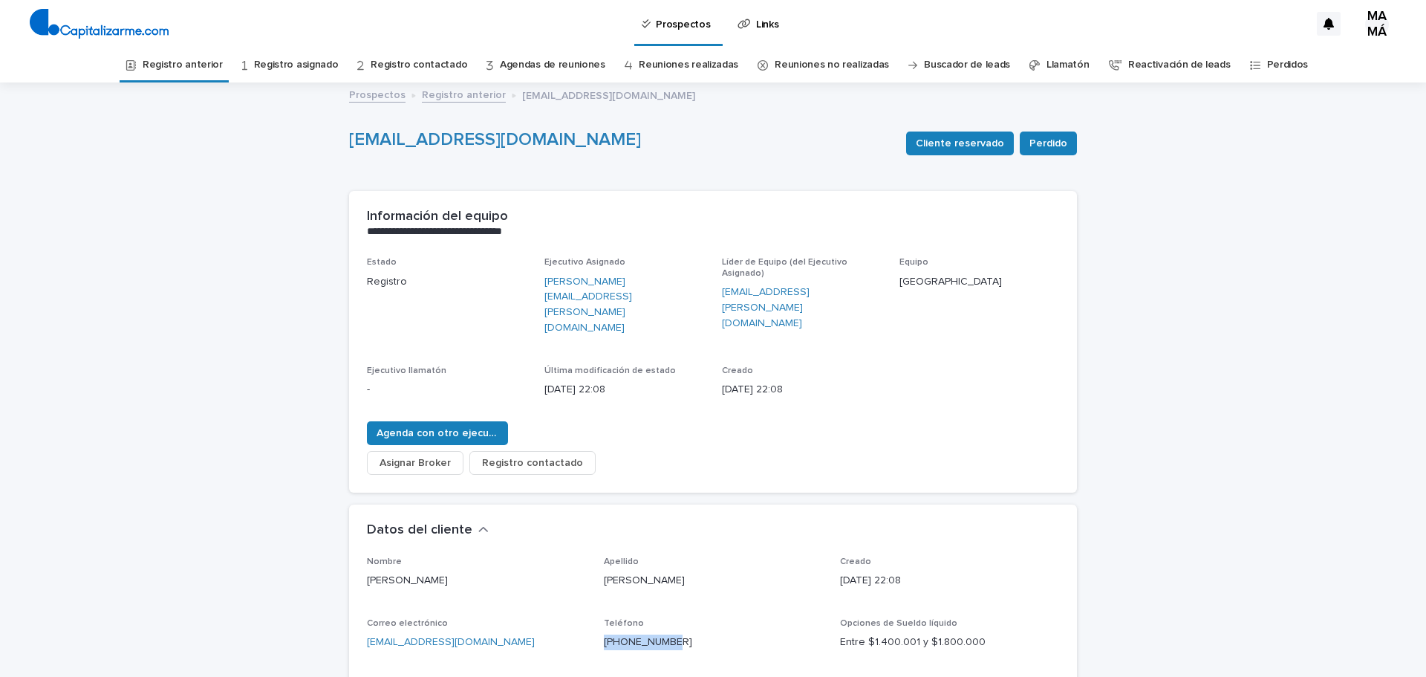
click at [196, 60] on font "Registro anterior" at bounding box center [183, 64] width 80 height 10
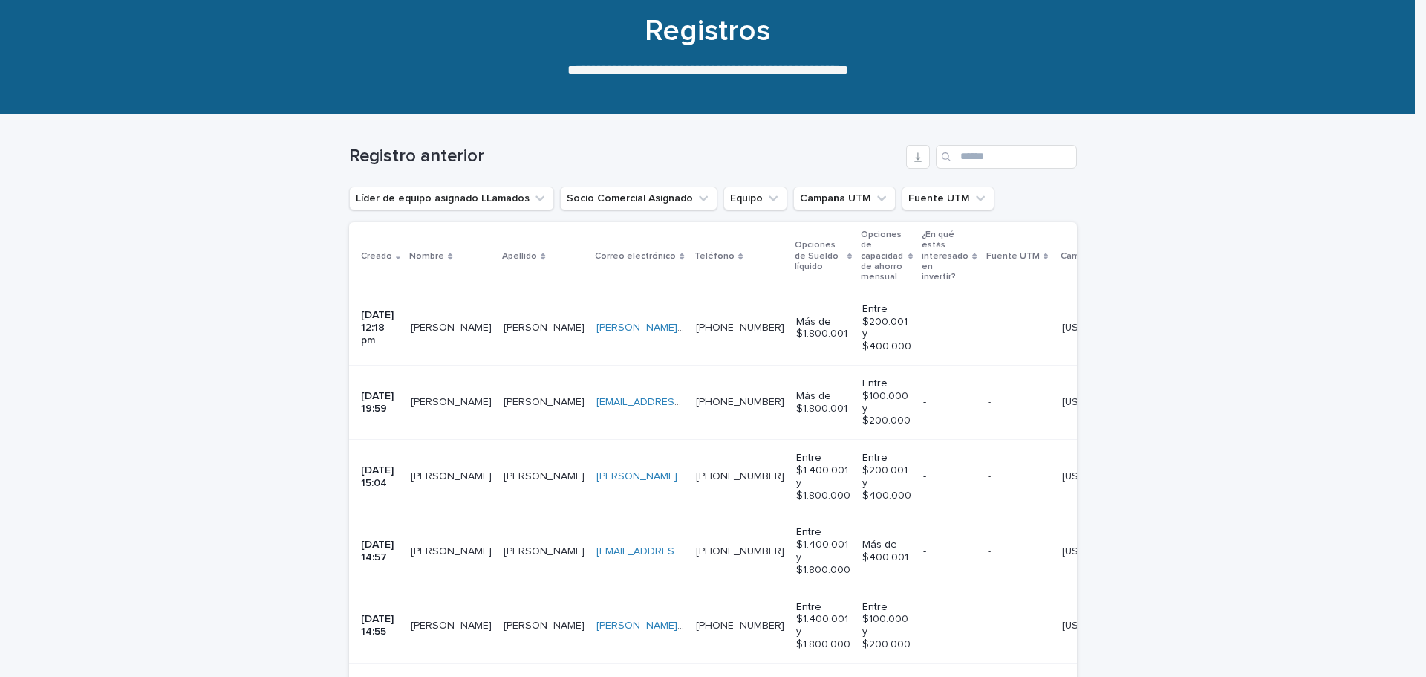
scroll to position [111, 0]
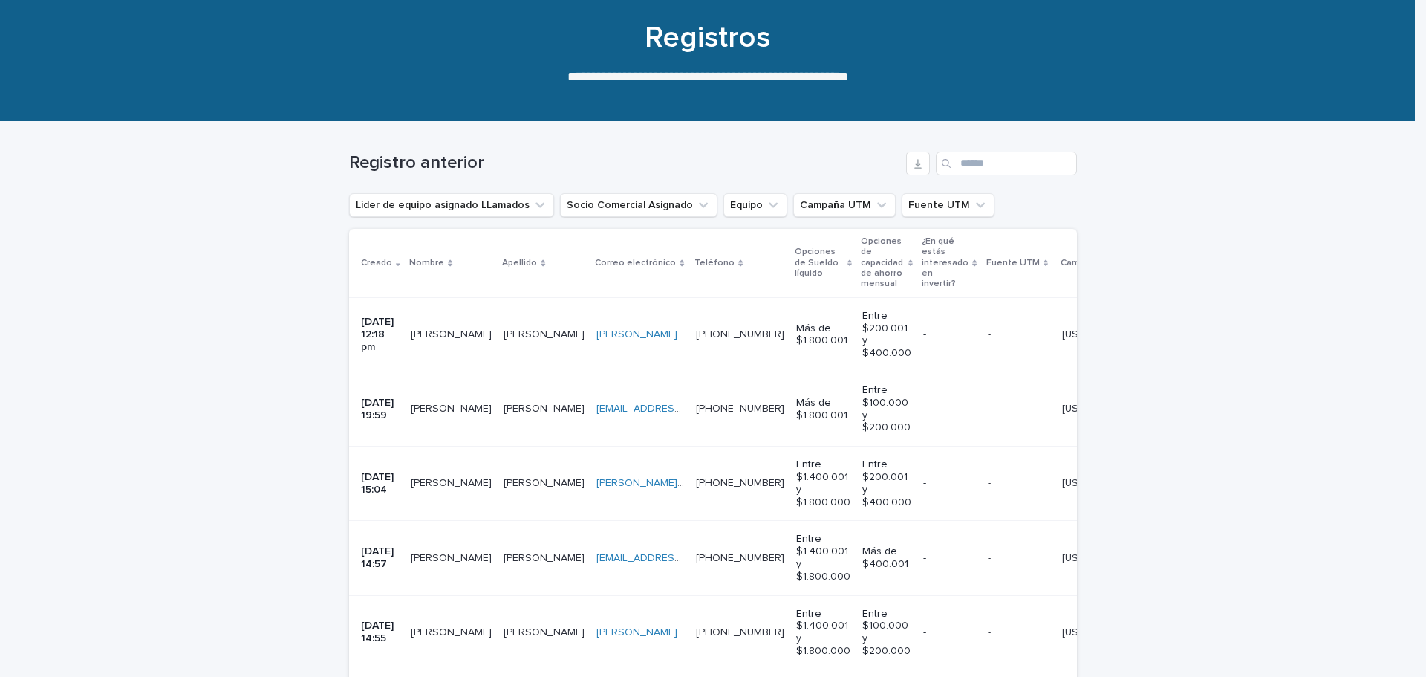
click at [399, 342] on p "08/10/2025 12:18 pm" at bounding box center [380, 334] width 38 height 37
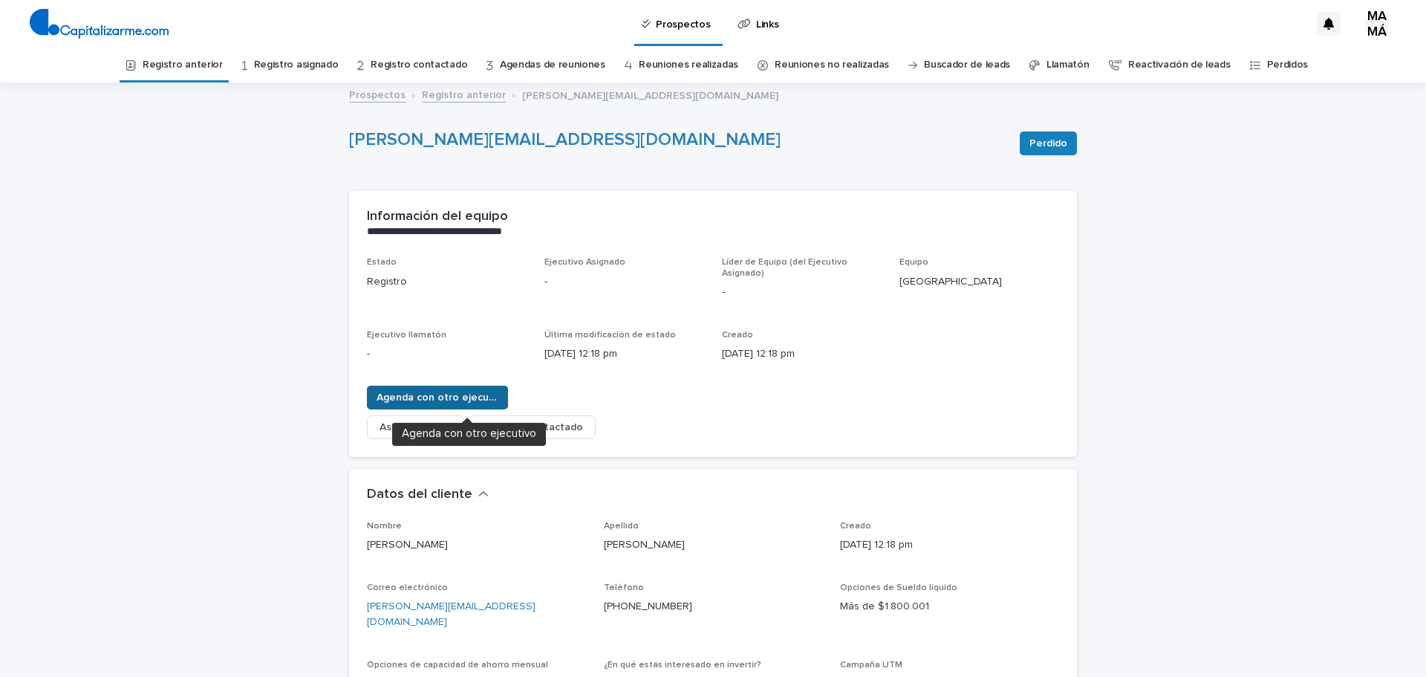
click at [453, 391] on span "Agenda con otro ejecutivo" at bounding box center [438, 397] width 122 height 15
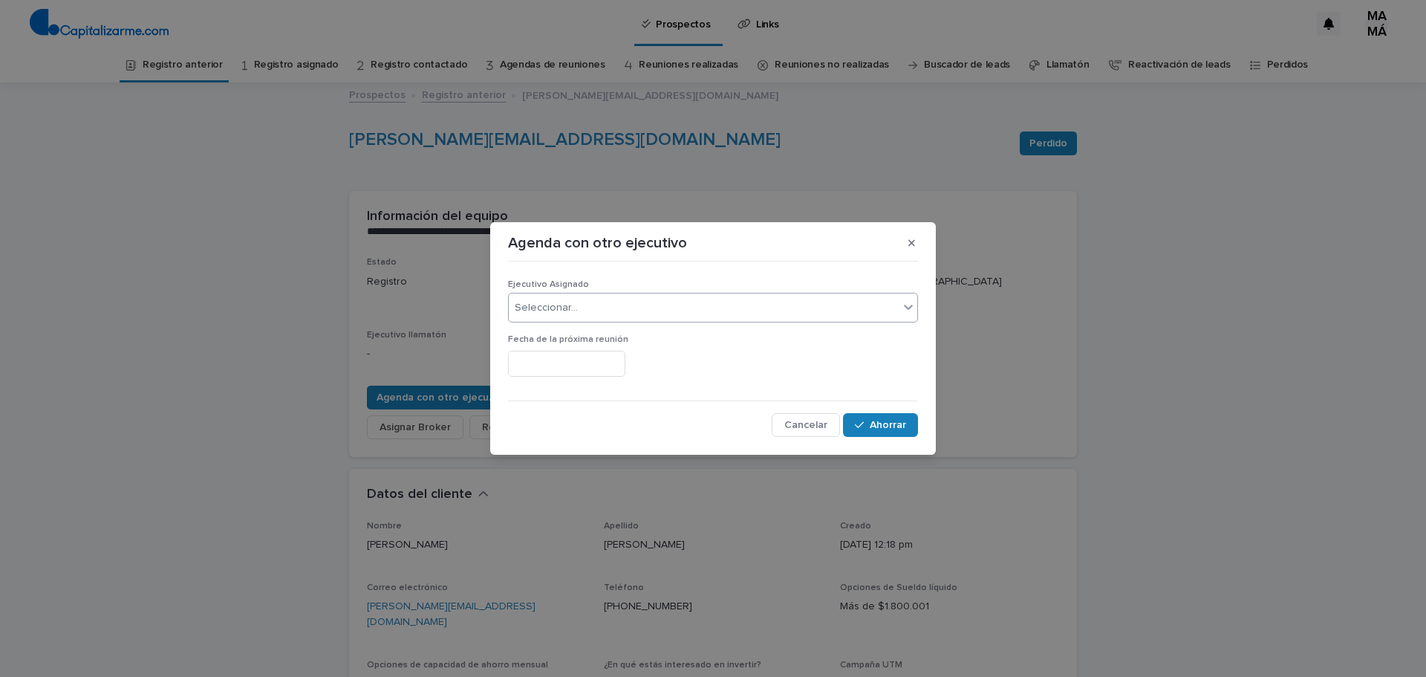
click at [617, 309] on div "Seleccionar..." at bounding box center [704, 308] width 390 height 25
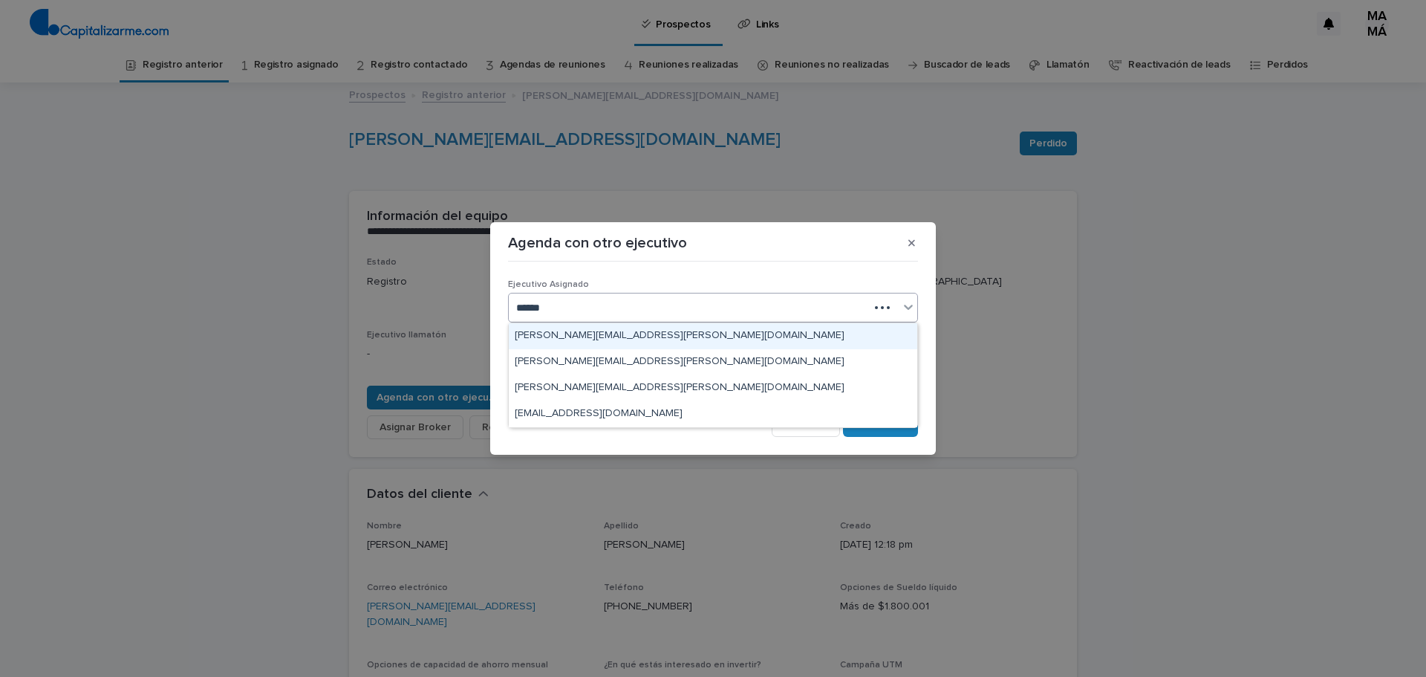
type input "*******"
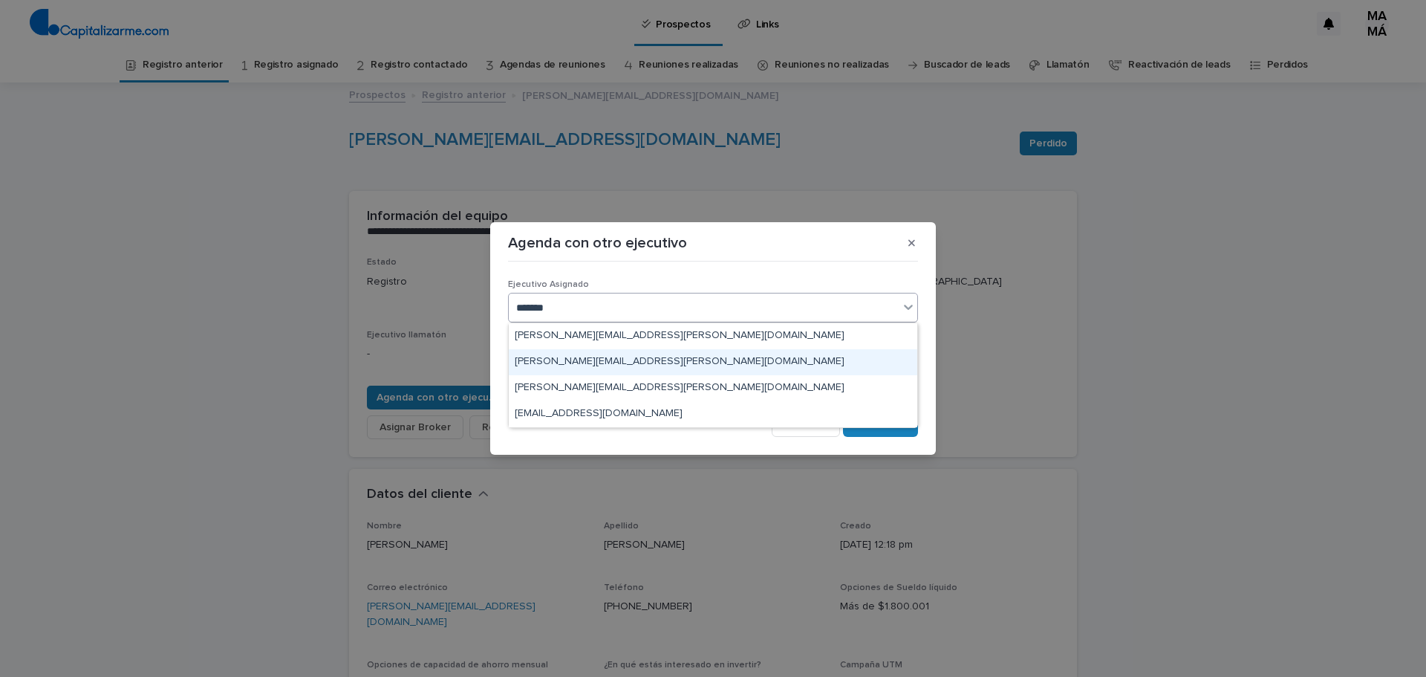
click at [563, 362] on font "verónica.garin@capitalizarme.com" at bounding box center [680, 361] width 330 height 10
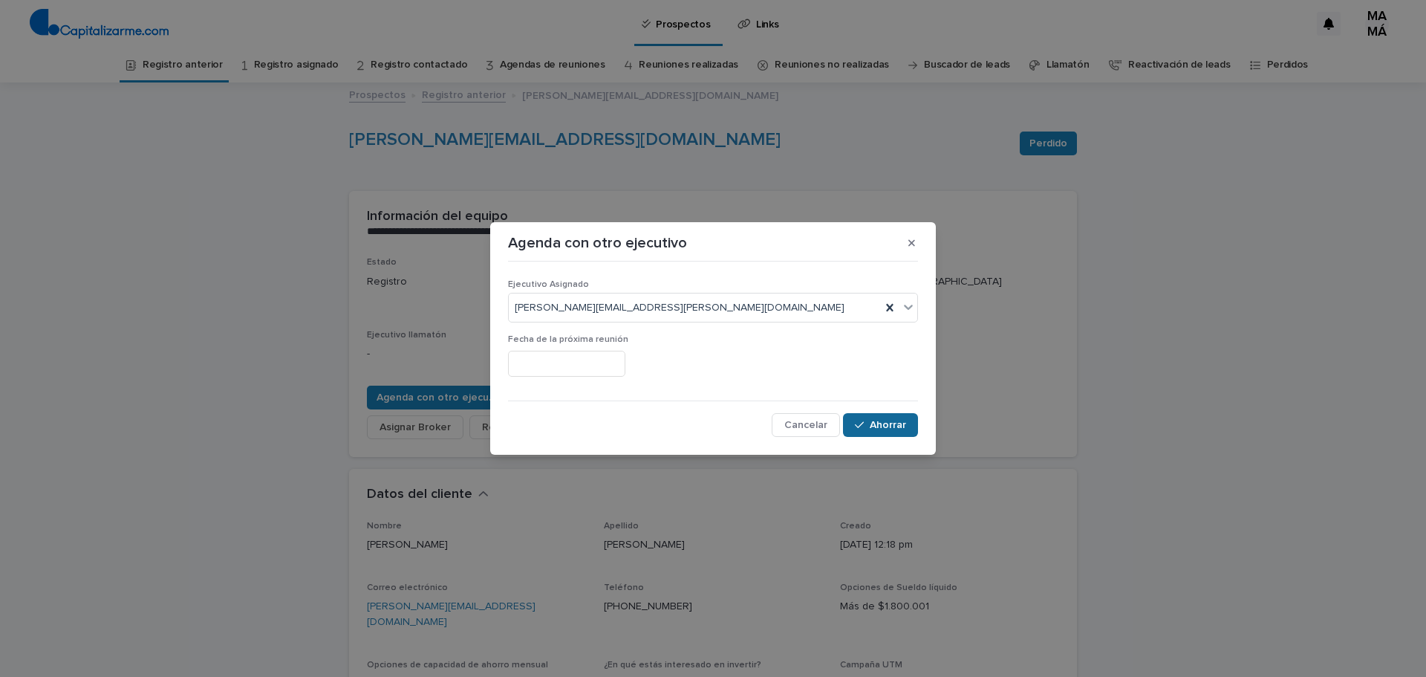
click at [893, 421] on font "Ahorrar" at bounding box center [888, 425] width 36 height 10
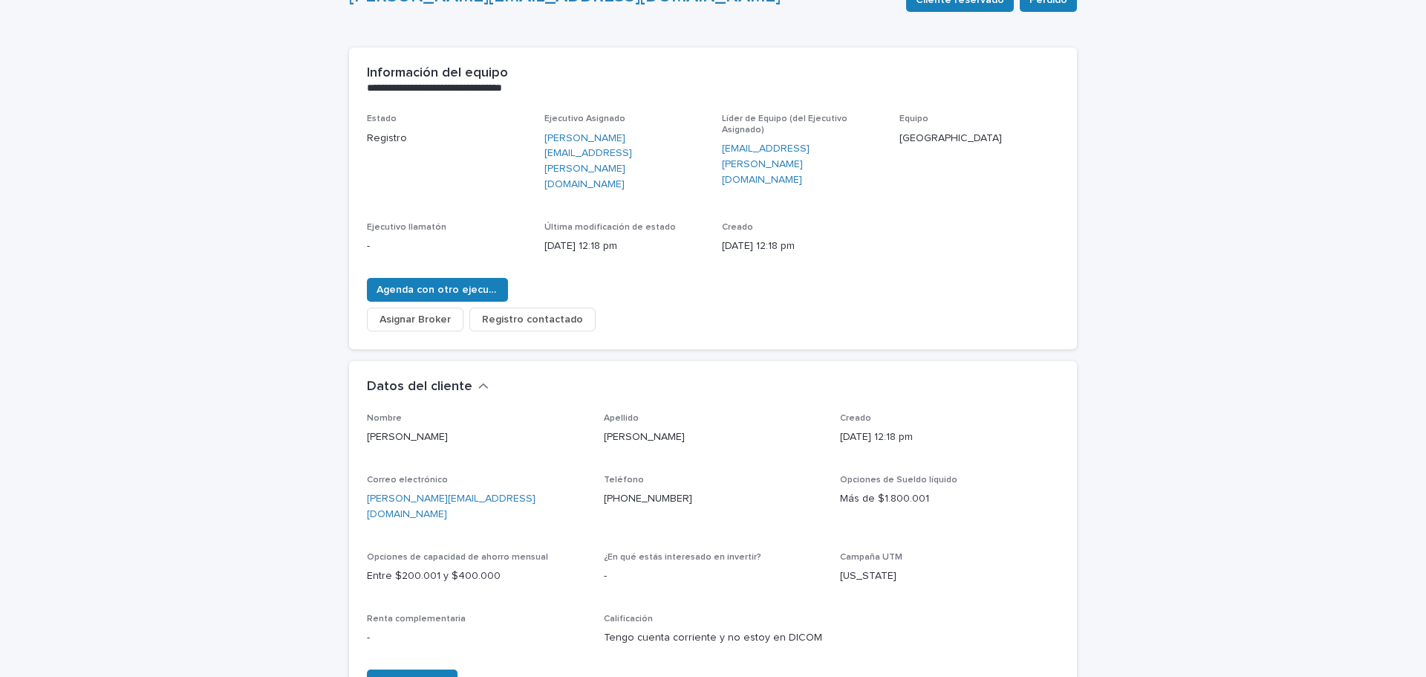
scroll to position [149, 0]
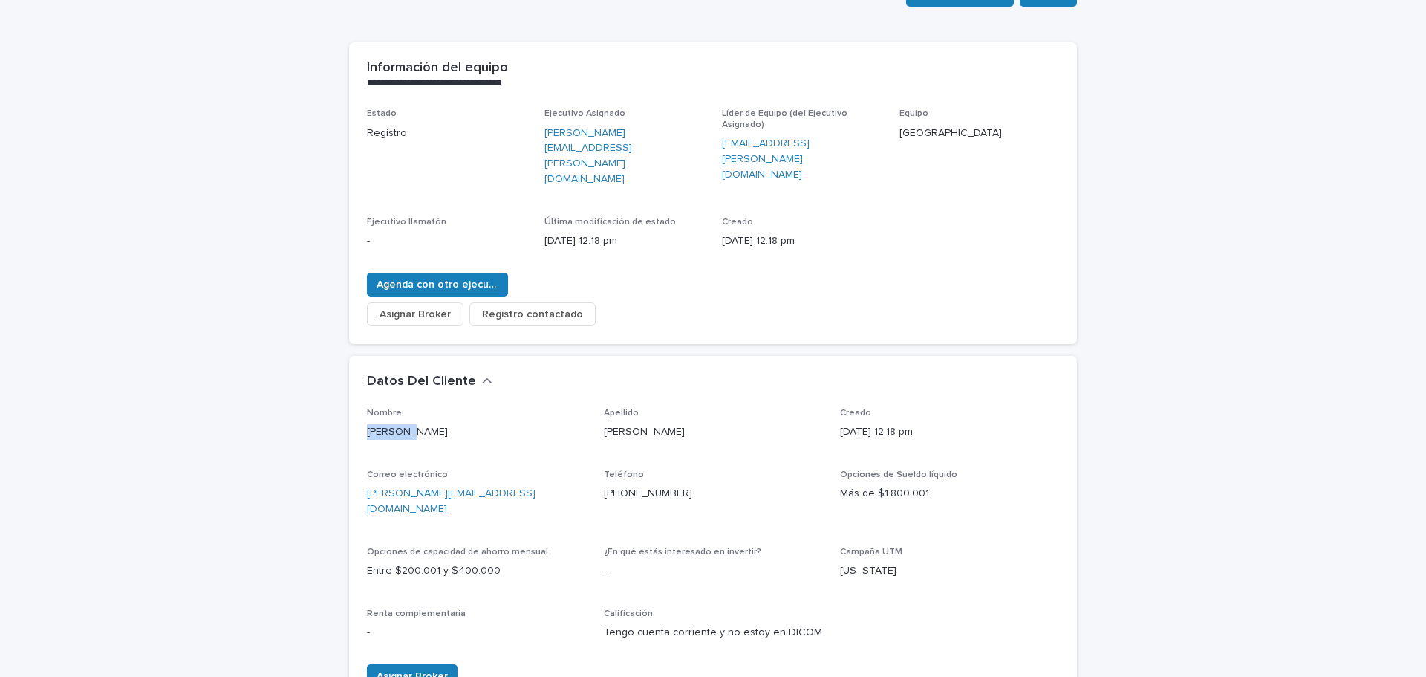
drag, startPoint x: 407, startPoint y: 396, endPoint x: 365, endPoint y: 390, distance: 42.8
click at [360, 408] on div "Nombre CRISTIAN Apellido ROJAS ULLOA Creado 08/10/2025 12:18 pm Correo electrón…" at bounding box center [713, 557] width 728 height 299
click at [683, 408] on div "Apellido ROJAS ULLOA" at bounding box center [713, 430] width 219 height 44
click at [619, 420] on div "Nombre CRISTIAN Apellido ROJAS ULLOA Creado 08/10/2025 12:18 pm Correo electrón…" at bounding box center [713, 530] width 692 height 245
drag, startPoint x: 668, startPoint y: 400, endPoint x: 600, endPoint y: 395, distance: 68.5
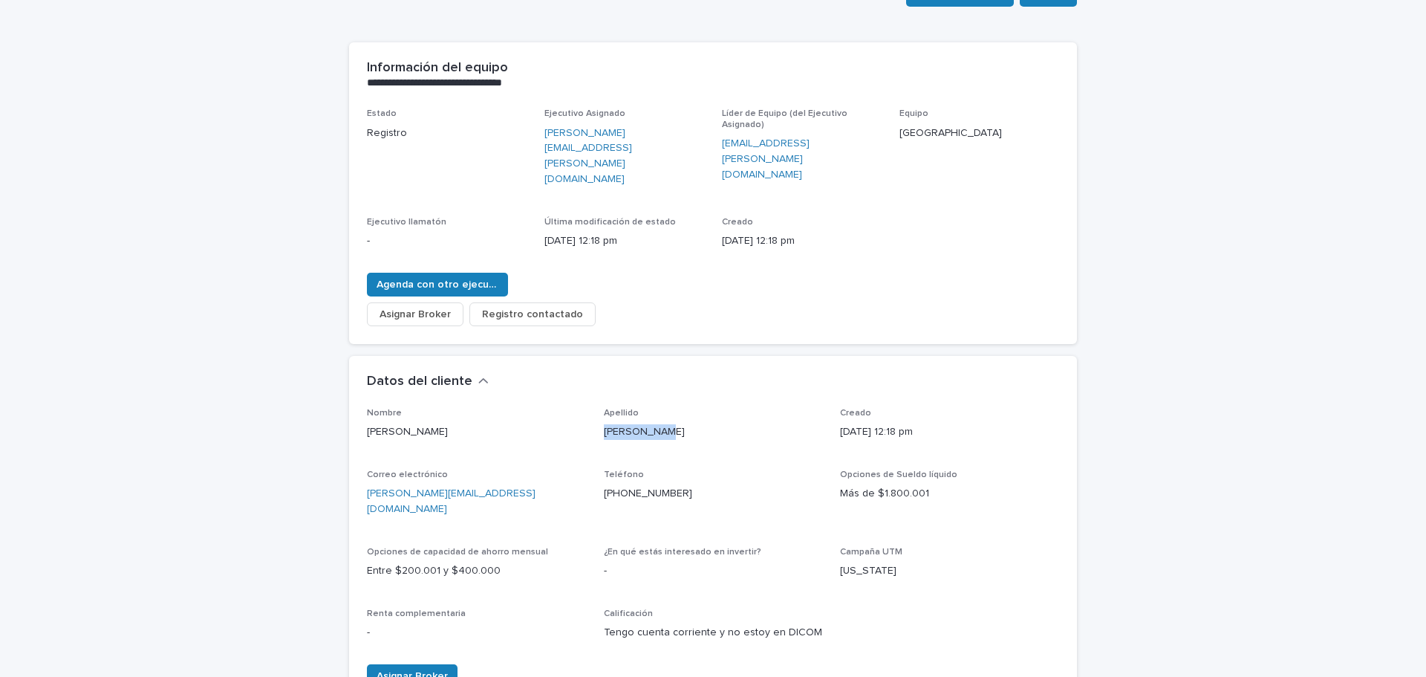
click at [604, 424] on p "ROJAS ULLOA" at bounding box center [713, 432] width 219 height 16
copy font "ROJAS ULLOA"
click at [831, 171] on div "Estado Registro Ejecutivo Asignado verónica.garin@capitalizarme.com Líder de Eq…" at bounding box center [713, 184] width 692 height 152
drag, startPoint x: 496, startPoint y: 456, endPoint x: 377, endPoint y: 452, distance: 118.9
click at [367, 486] on p "cristian.rojasulloa@gmail.com" at bounding box center [476, 501] width 219 height 31
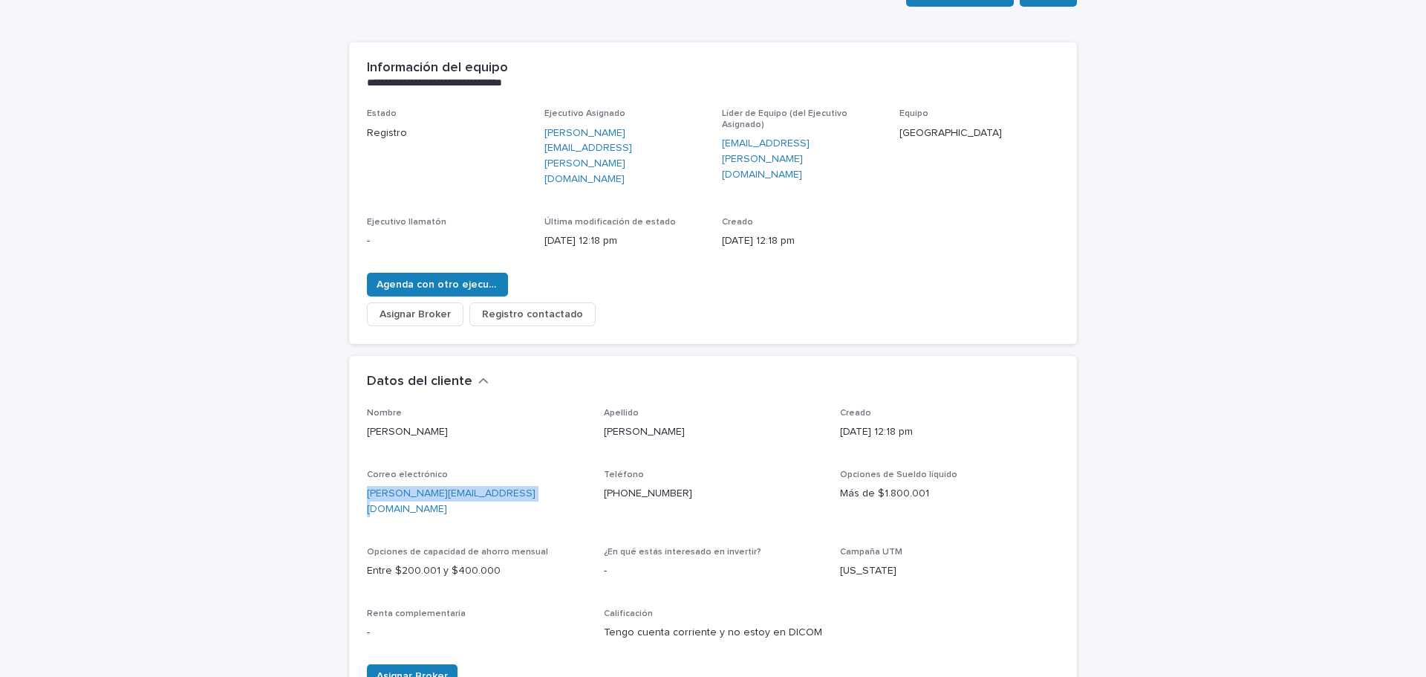
copy font "cristian.rojasulloa@gmail.com"
drag, startPoint x: 676, startPoint y: 449, endPoint x: 590, endPoint y: 454, distance: 86.3
click at [590, 454] on div "Nombre CRISTIAN Apellido ROJAS ULLOA Creado 08/10/2025 12:18 pm Correo electrón…" at bounding box center [713, 530] width 692 height 245
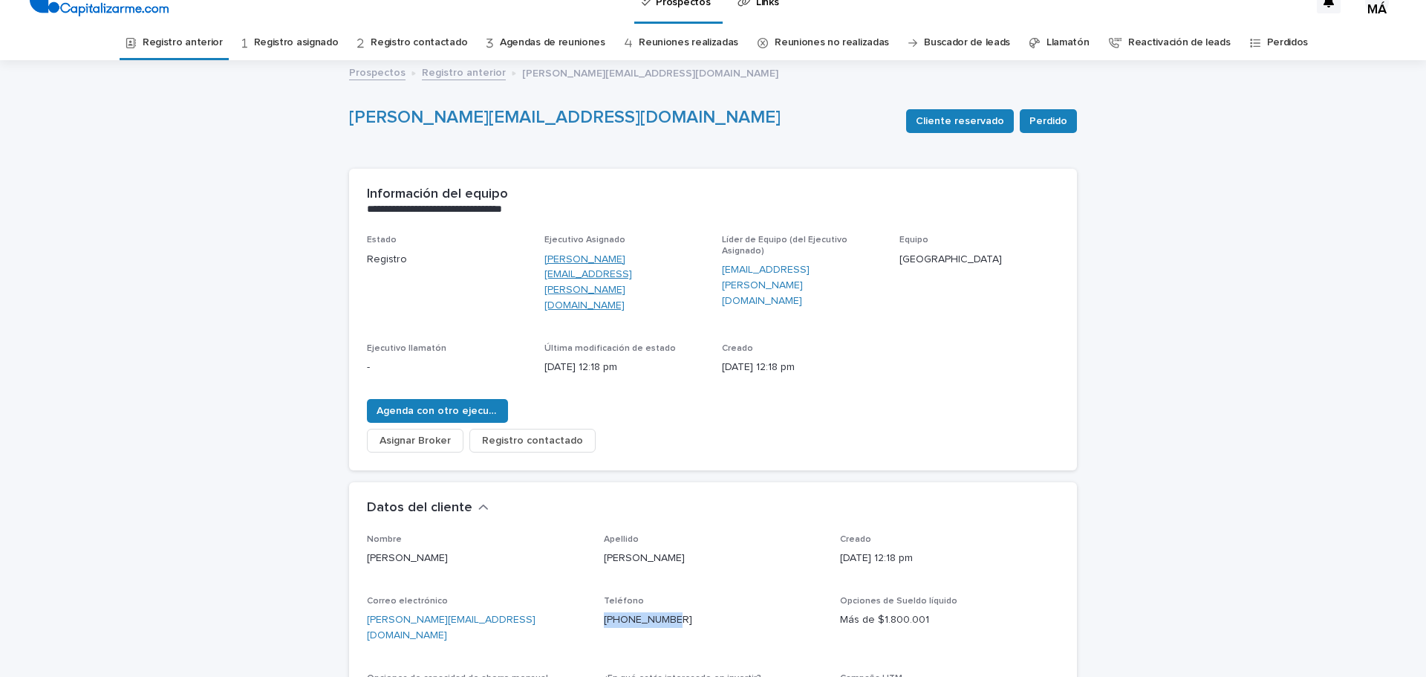
scroll to position [0, 0]
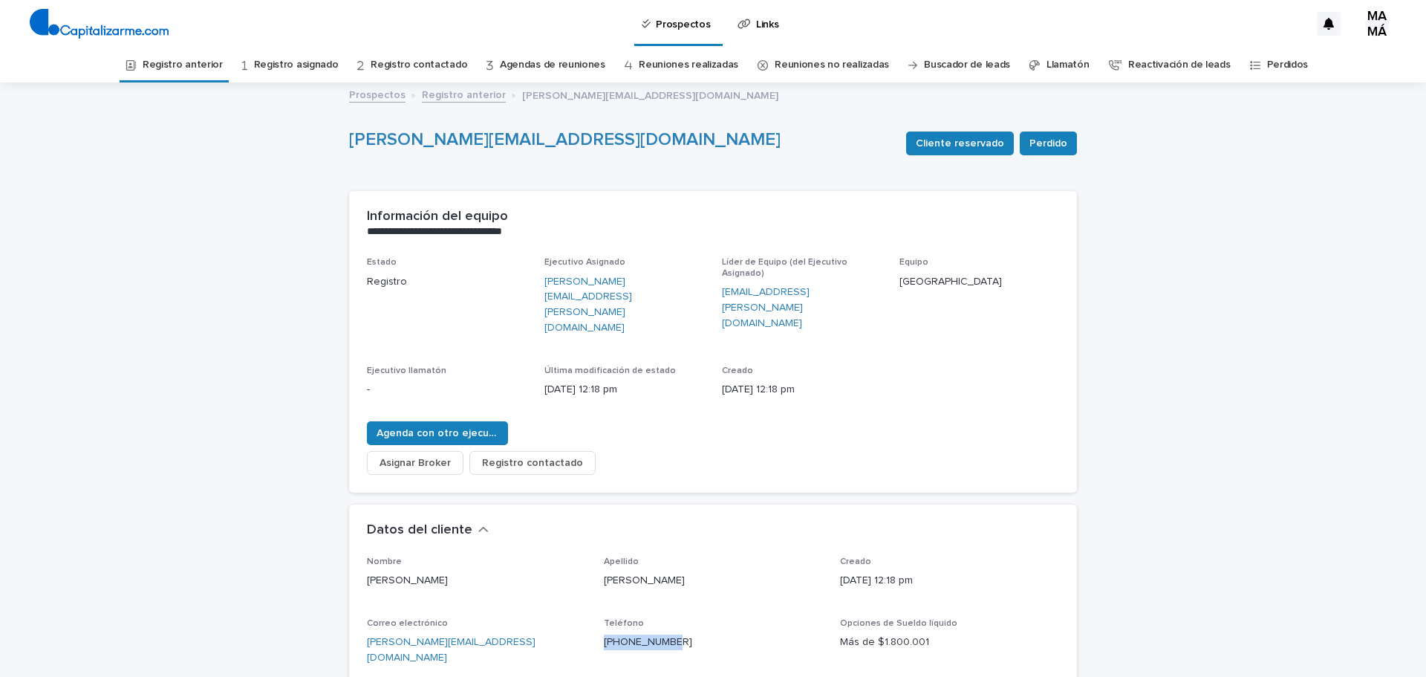
click at [182, 63] on font "Registro anterior" at bounding box center [183, 64] width 80 height 10
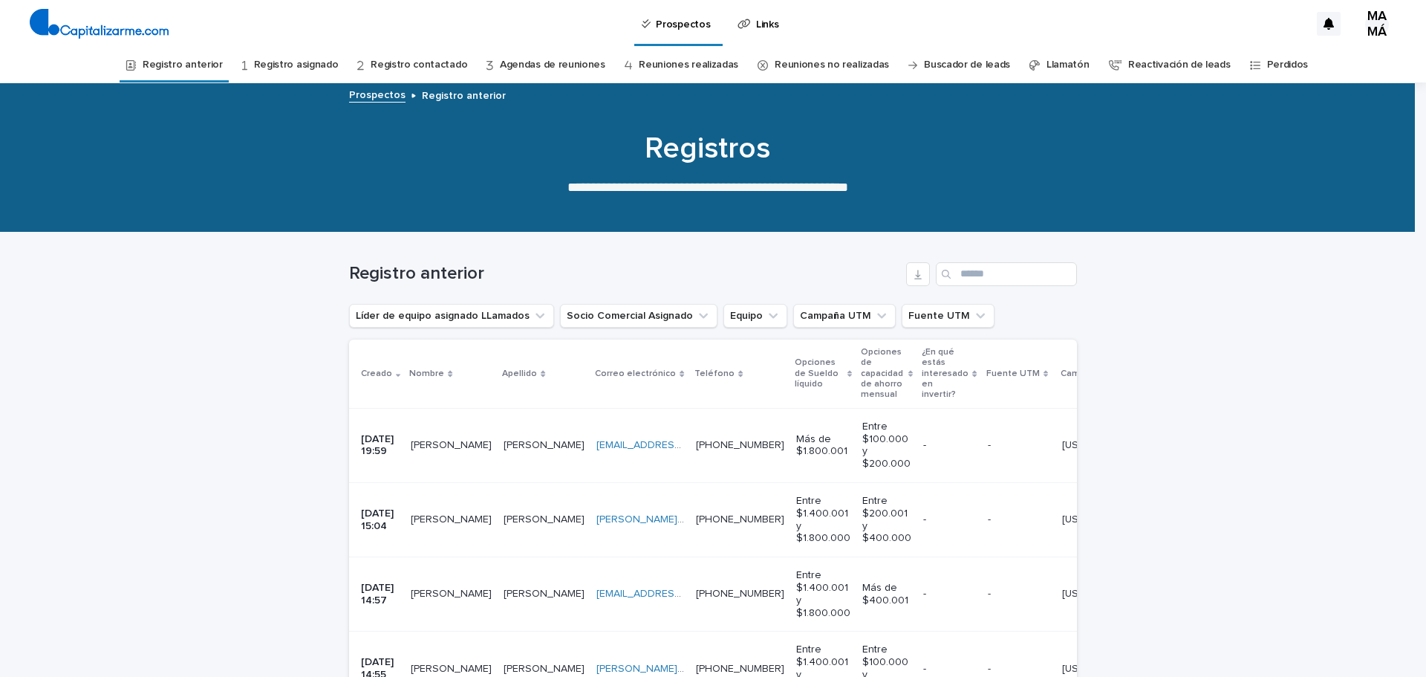
click at [391, 436] on font "09/08/2025 19:59" at bounding box center [379, 445] width 36 height 23
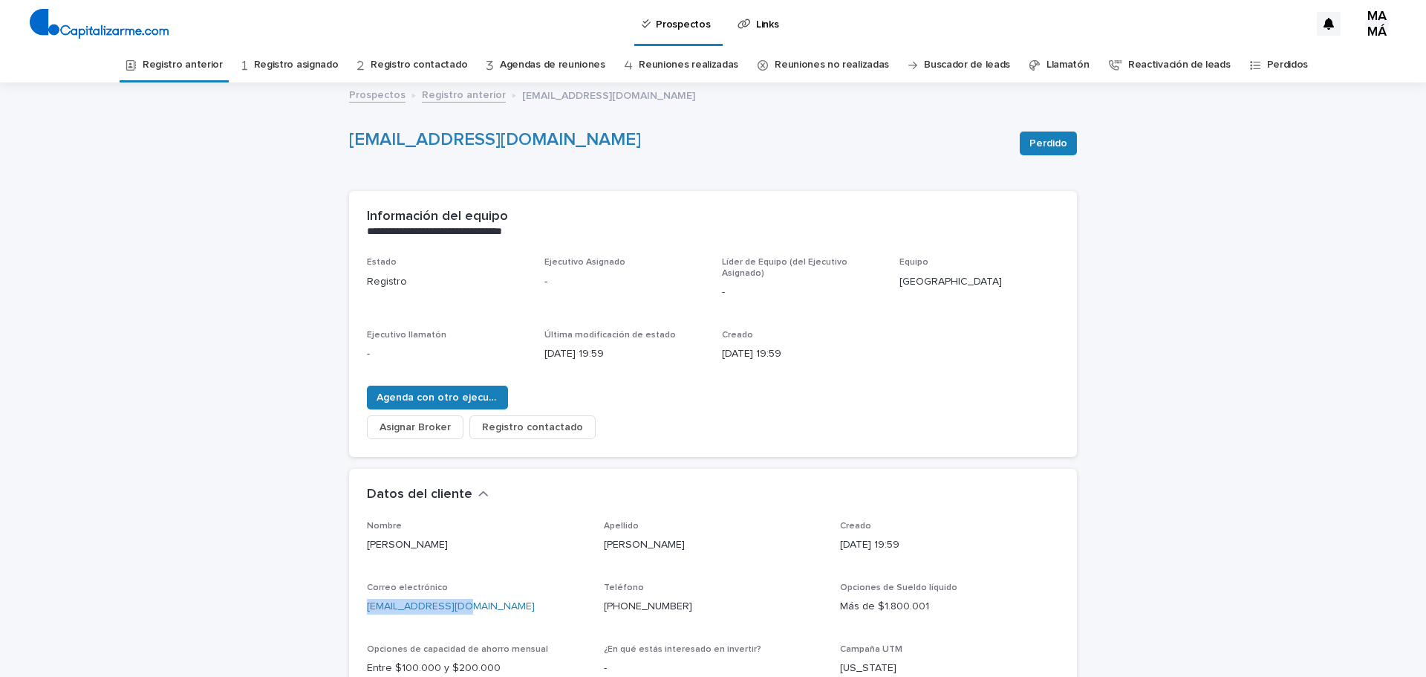
drag, startPoint x: 460, startPoint y: 605, endPoint x: 344, endPoint y: 611, distance: 116.0
click at [342, 612] on div "**********" at bounding box center [713, 604] width 743 height 1040
click at [459, 396] on font "Agenda con otro ejecutivo" at bounding box center [442, 397] width 131 height 10
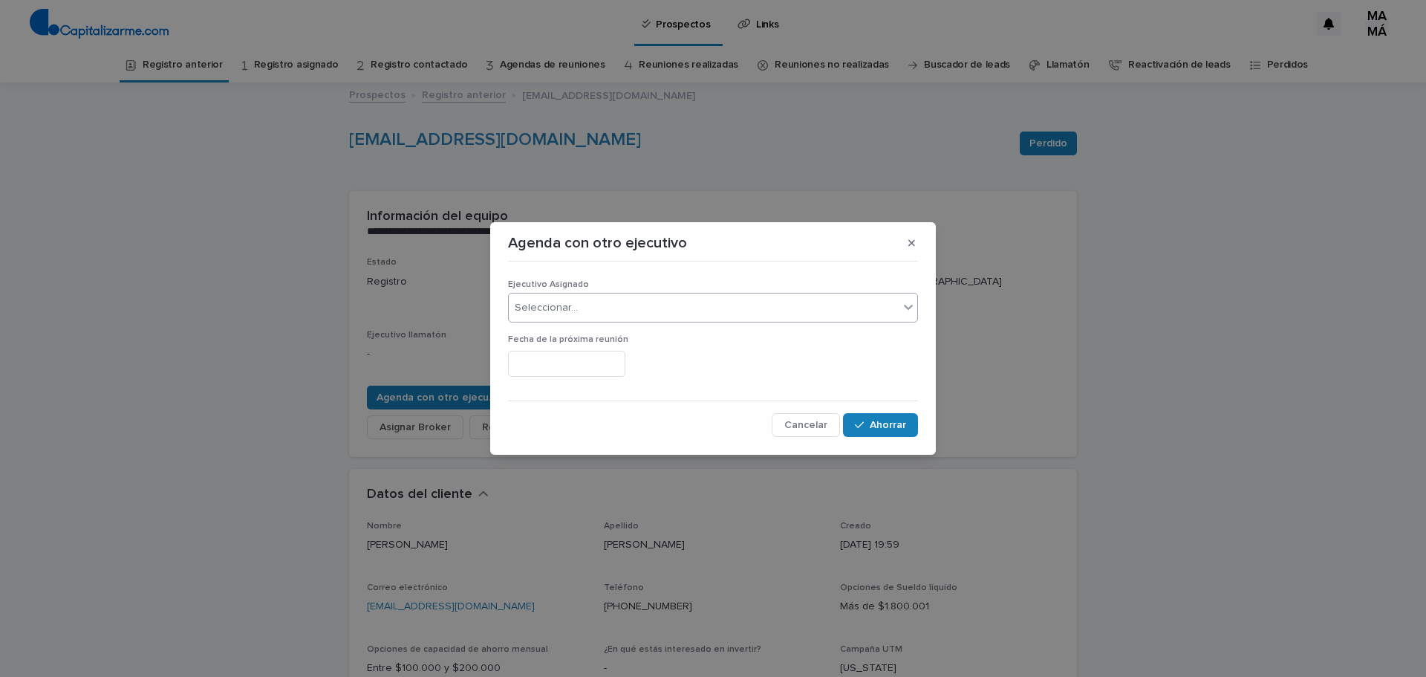
click at [581, 302] on div "Seleccionar..." at bounding box center [704, 308] width 390 height 25
type input "**********"
click at [602, 329] on div "gonzalo.simon@capitalizarme.com" at bounding box center [713, 336] width 409 height 26
drag, startPoint x: 889, startPoint y: 415, endPoint x: 883, endPoint y: 419, distance: 8.0
click at [888, 415] on button "Ahorrar" at bounding box center [880, 425] width 75 height 24
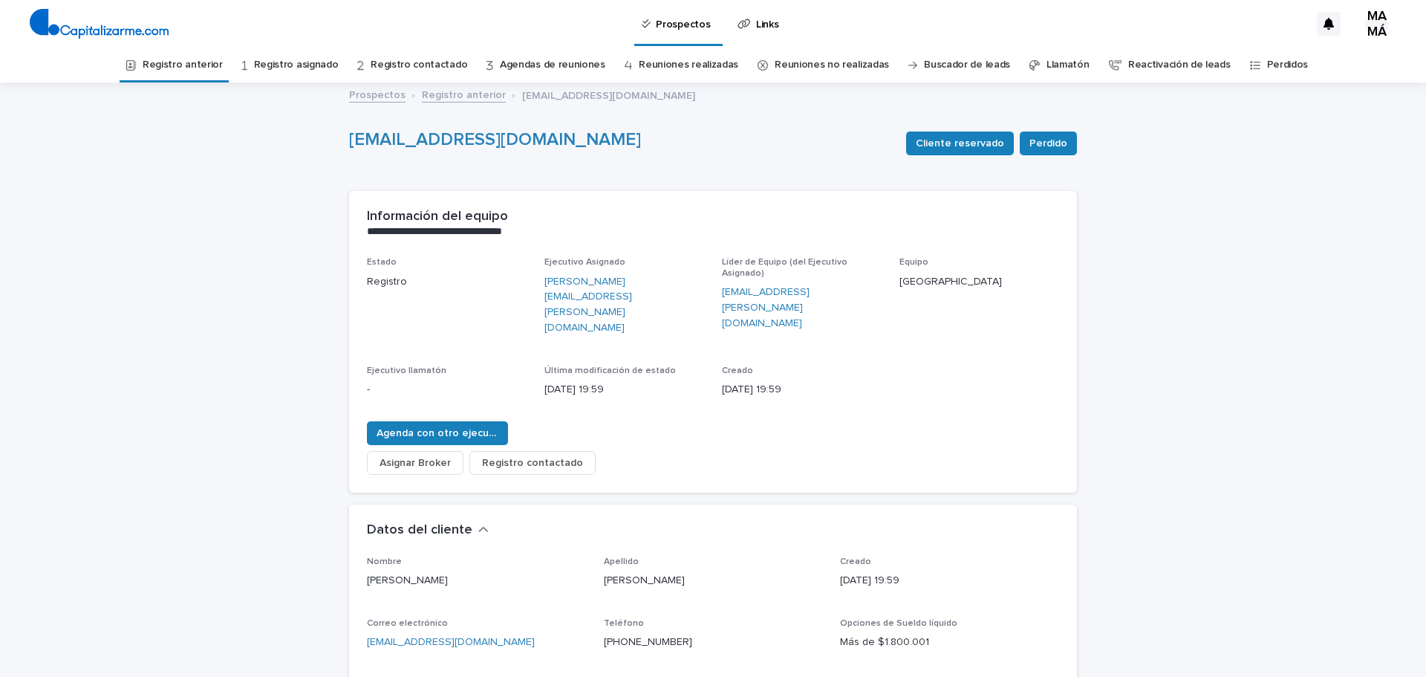
scroll to position [74, 0]
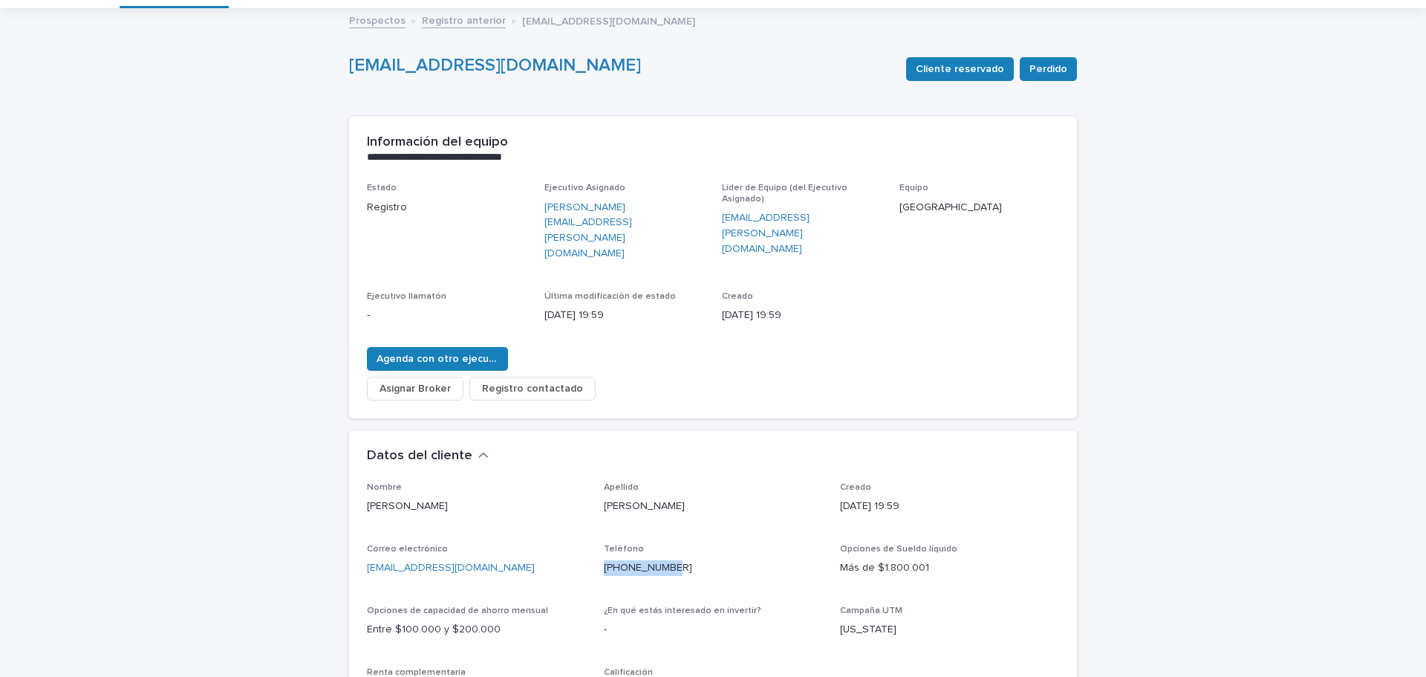
drag, startPoint x: 681, startPoint y: 530, endPoint x: 597, endPoint y: 542, distance: 84.9
click at [597, 542] on div "Nombre Vladimir Apellido González Creado 09/08/2025 19:59 Correo electrónico wl…" at bounding box center [713, 597] width 692 height 230
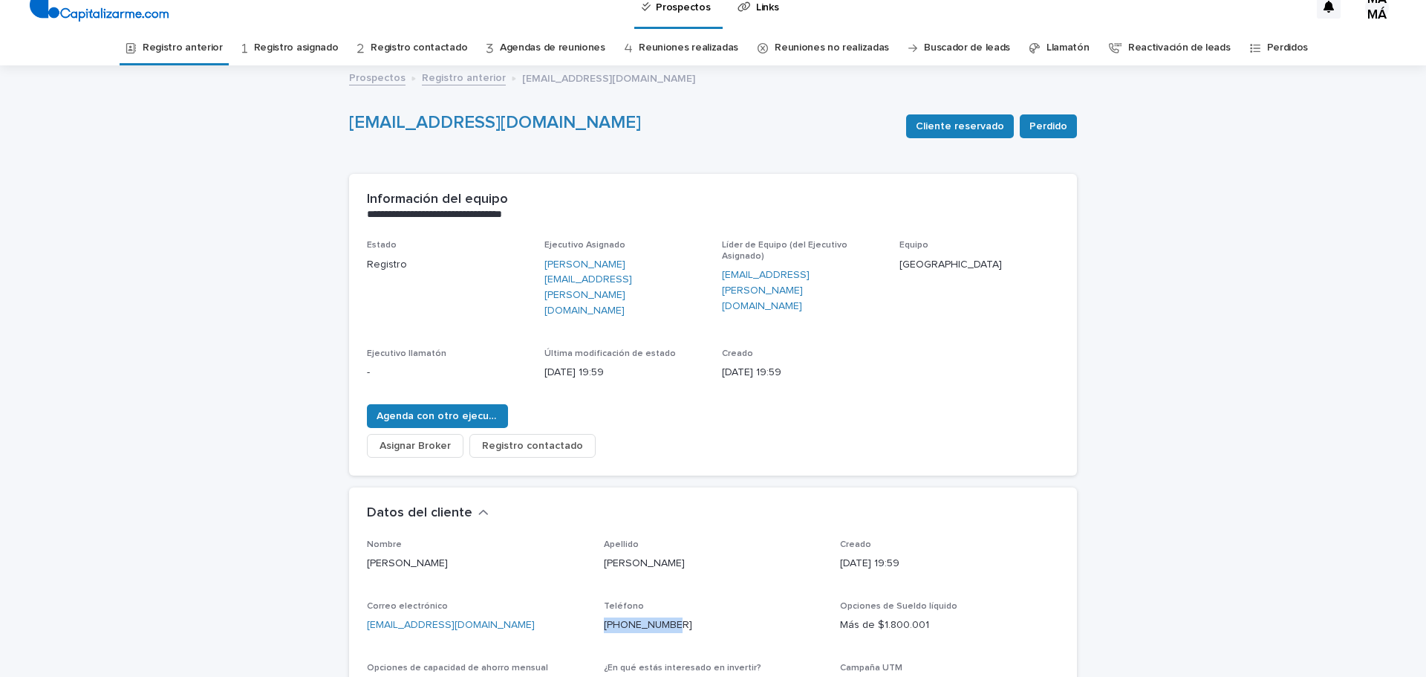
scroll to position [0, 0]
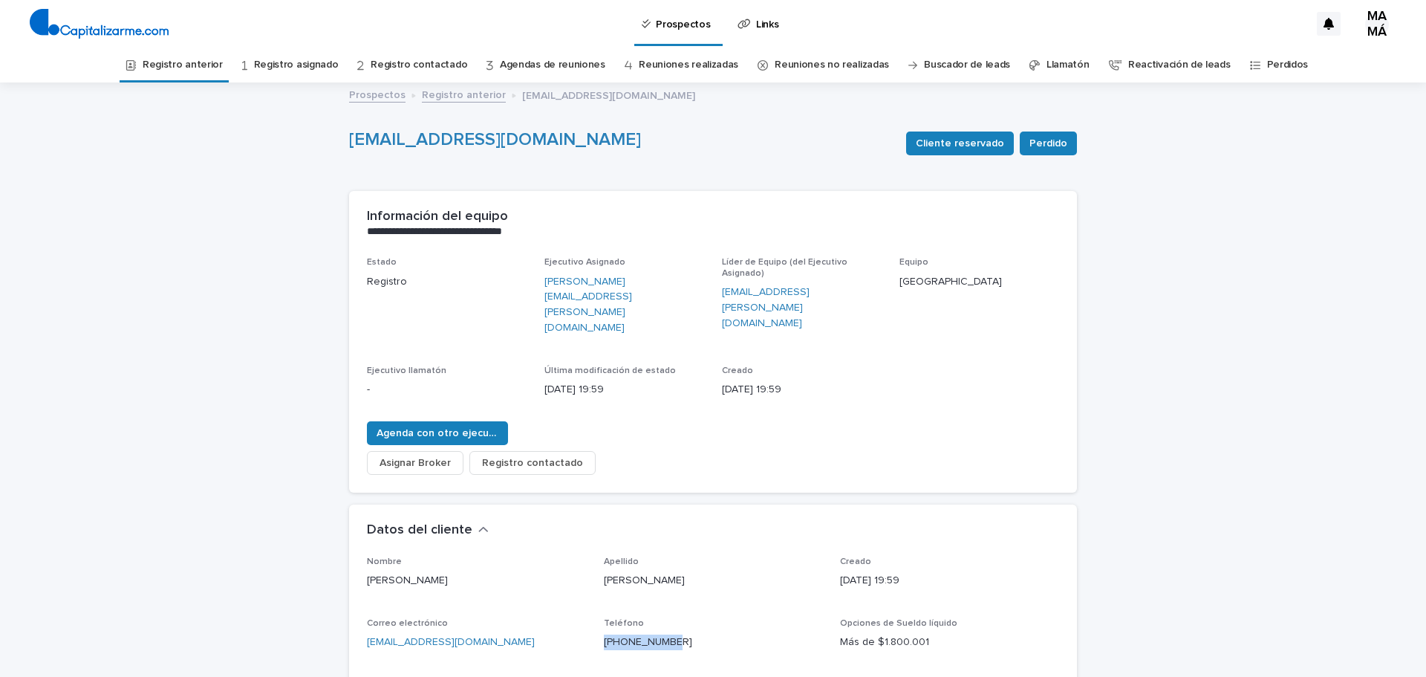
click at [195, 62] on font "Registro anterior" at bounding box center [183, 64] width 80 height 10
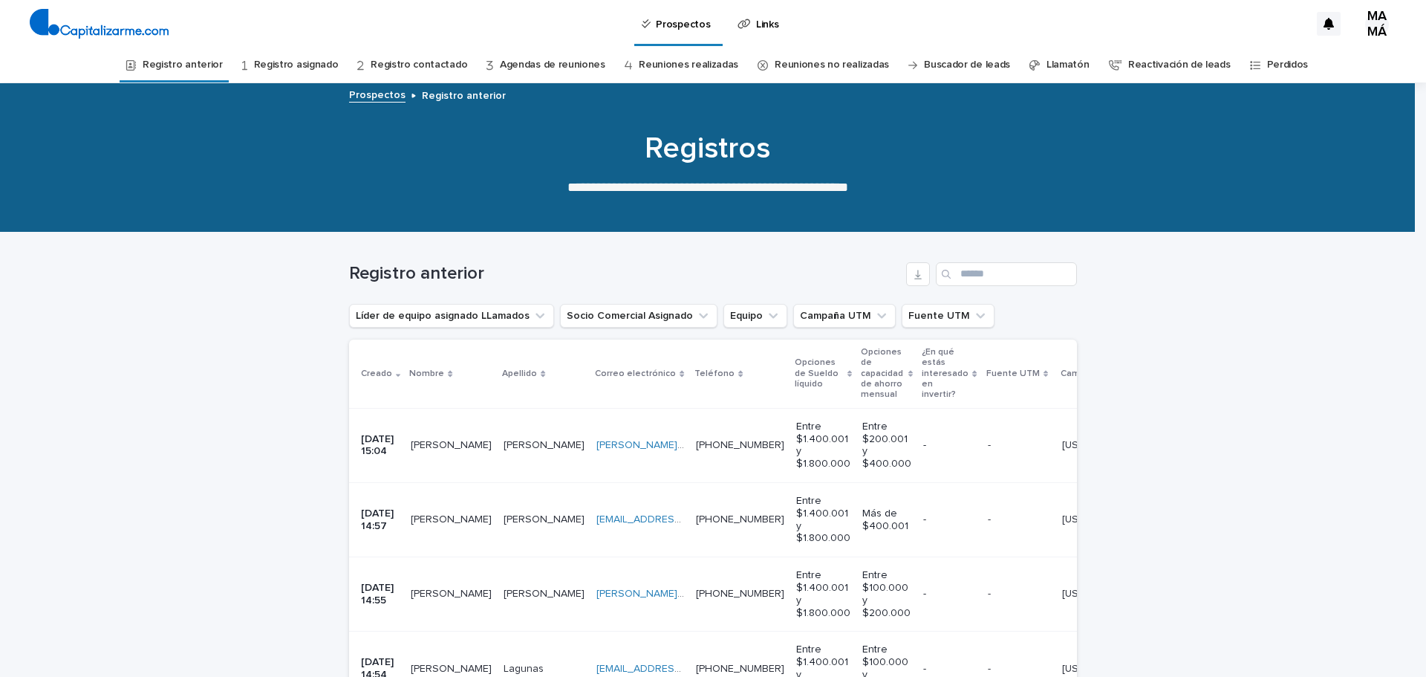
click at [388, 436] on font "08/08/2025 15:04" at bounding box center [379, 445] width 36 height 23
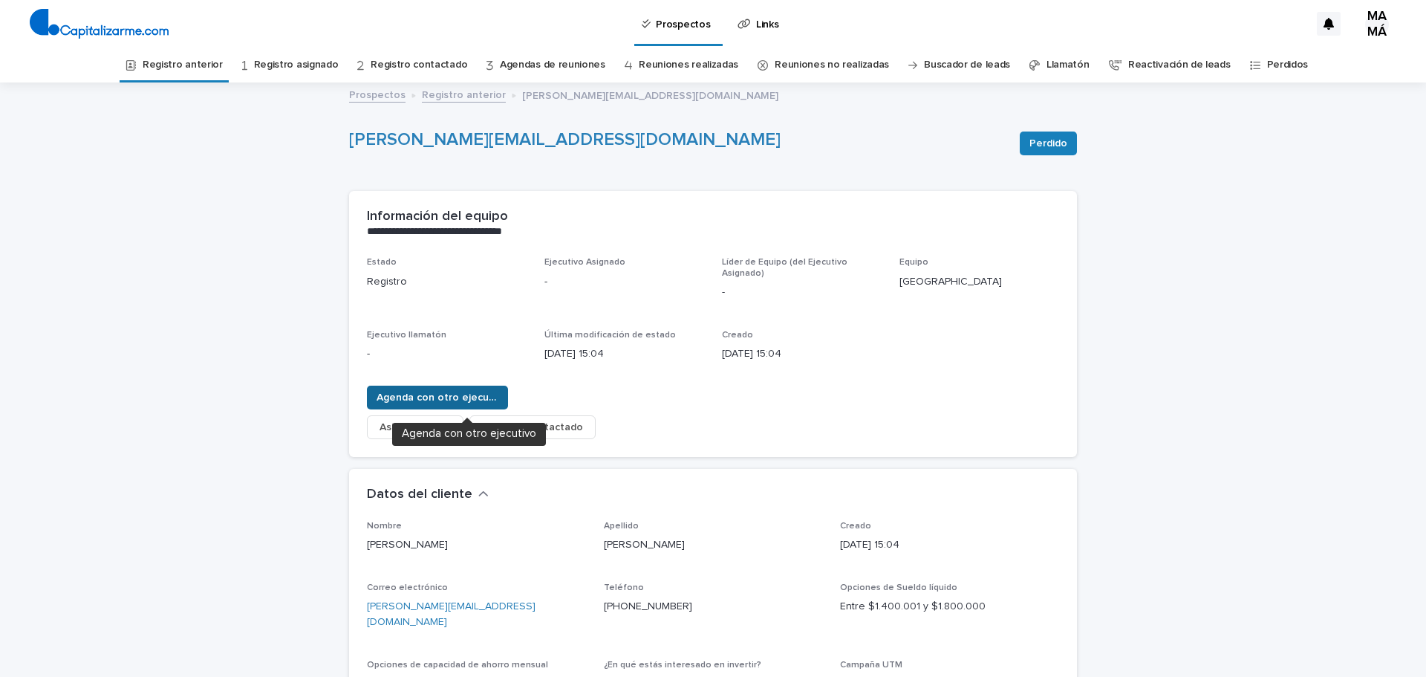
click at [458, 400] on font "Agenda con otro ejecutivo" at bounding box center [442, 397] width 131 height 10
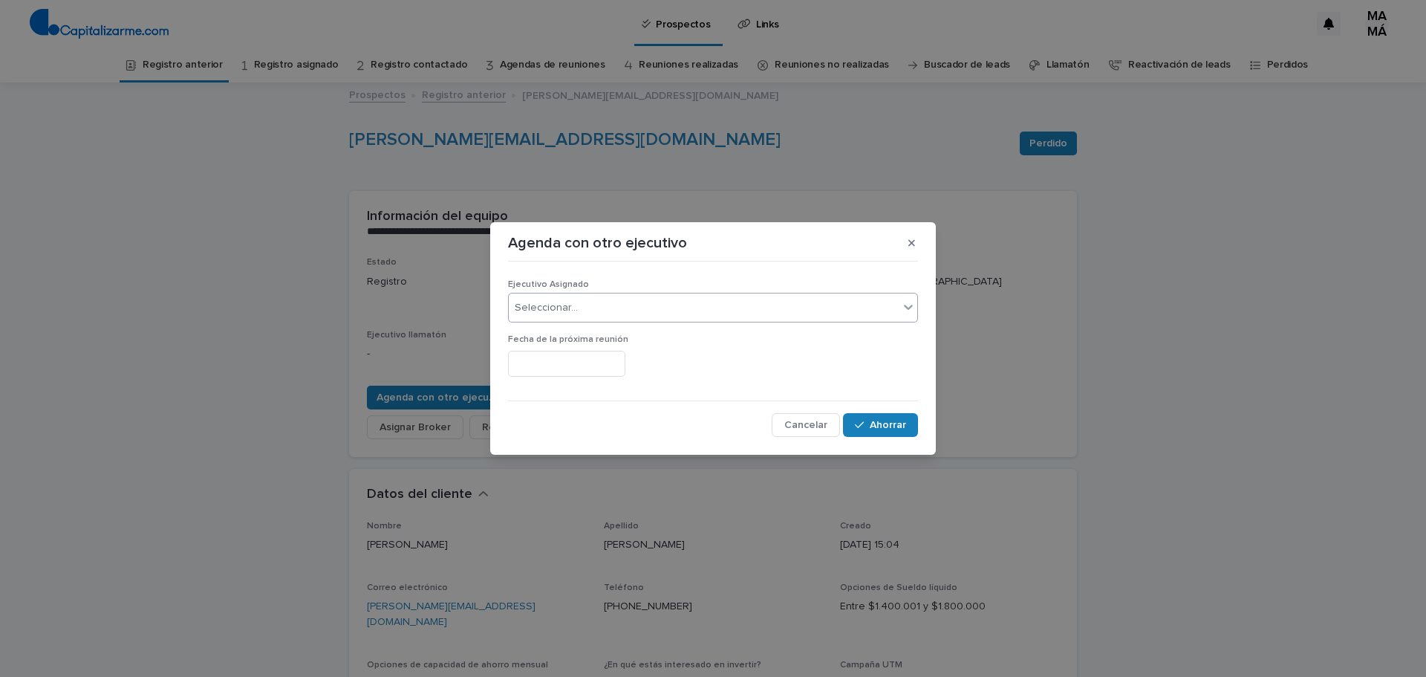
click at [575, 306] on div "Seleccionar..." at bounding box center [704, 308] width 390 height 25
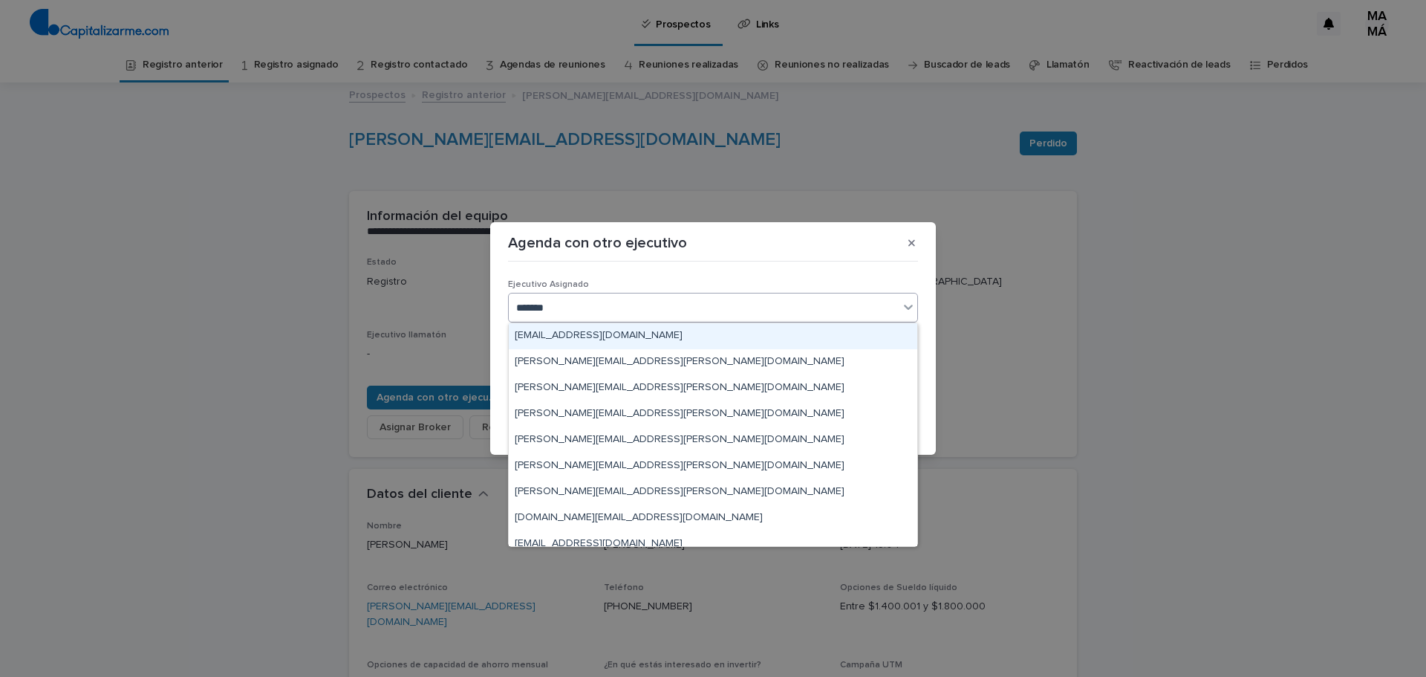
type input "********"
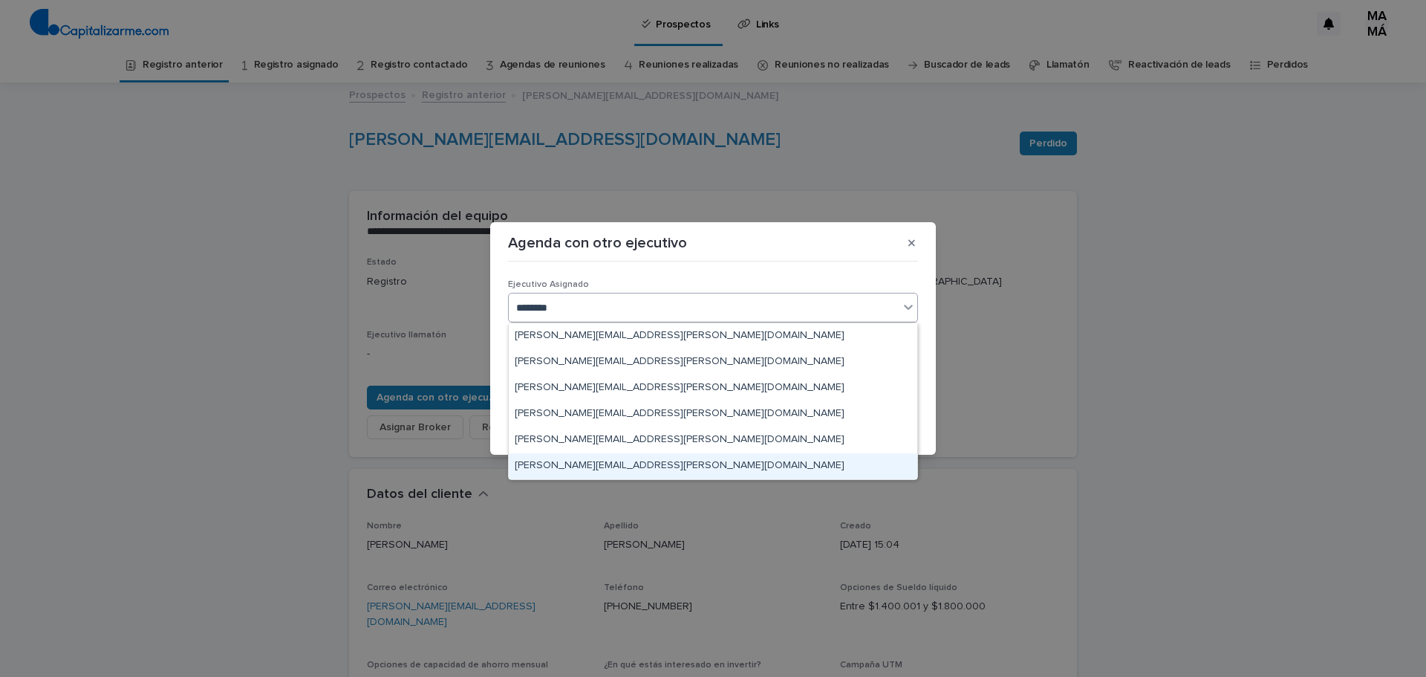
click at [603, 460] on font "gonzalo.simon@capitalizarme.com" at bounding box center [680, 465] width 330 height 10
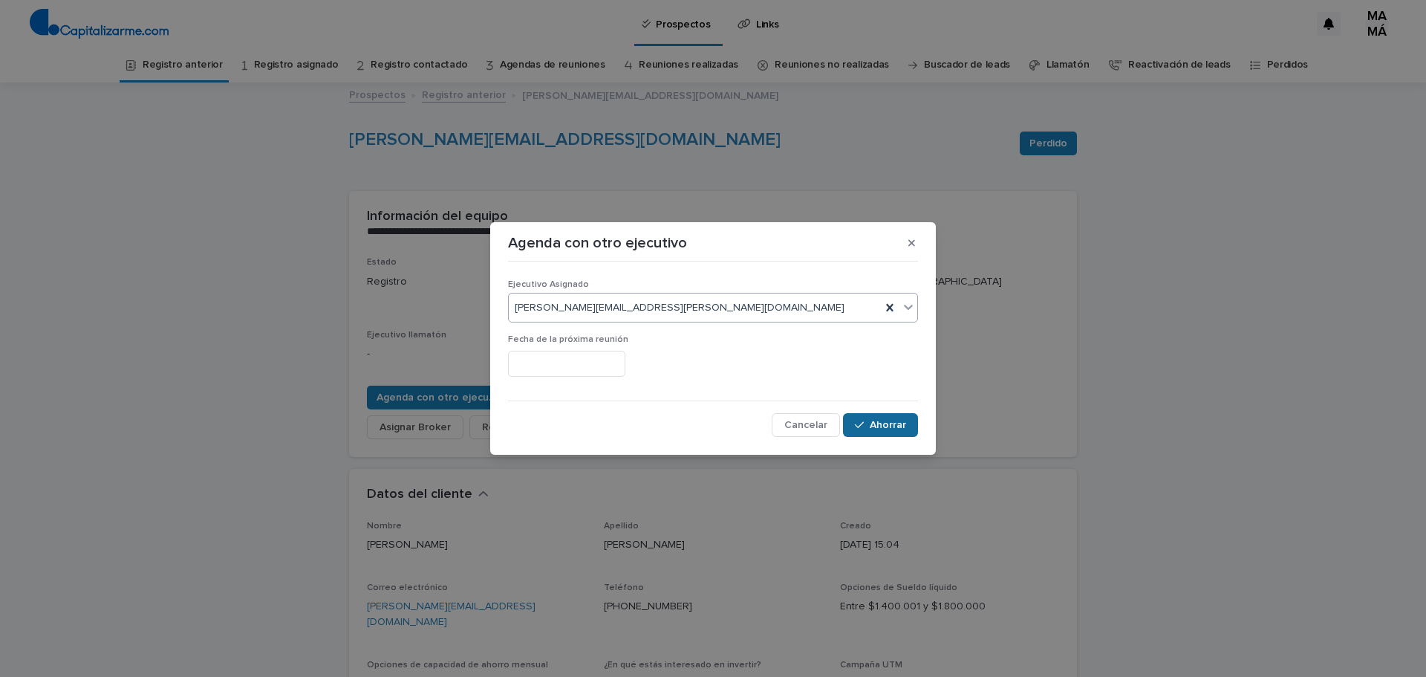
click at [901, 419] on button "Ahorrar" at bounding box center [880, 425] width 75 height 24
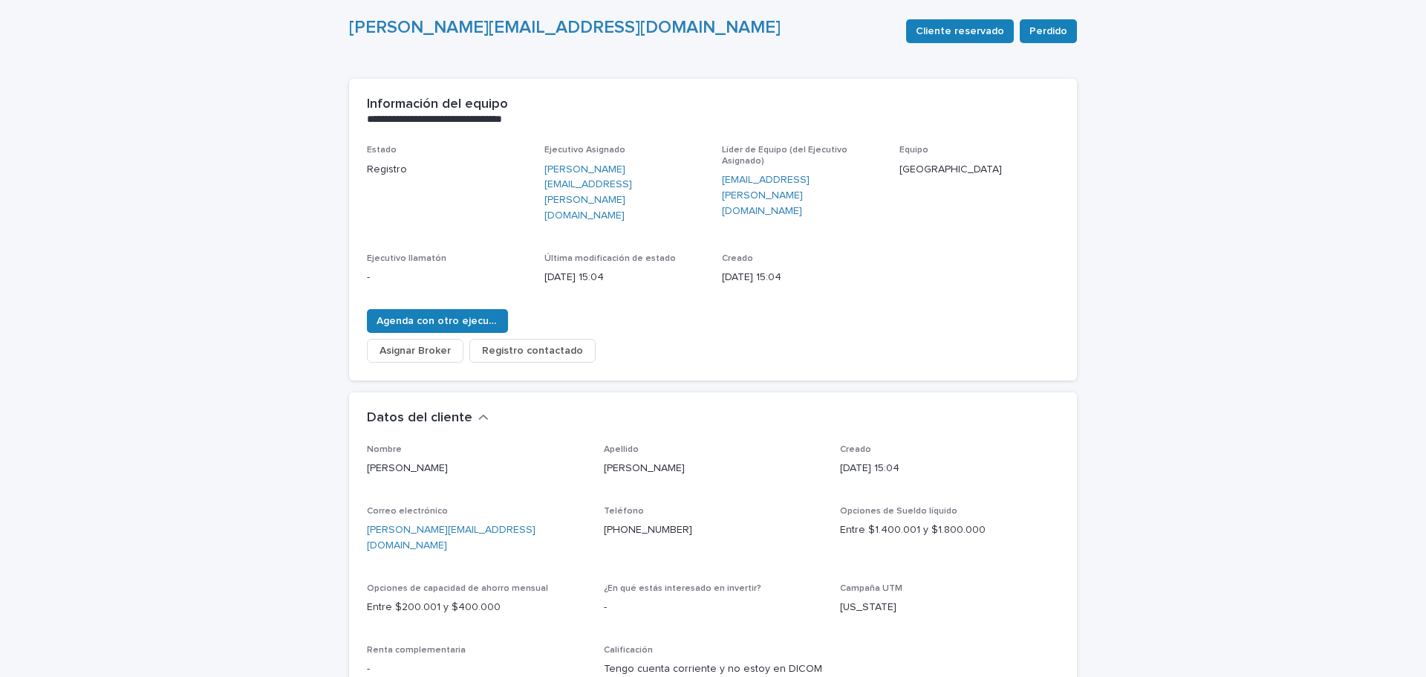
scroll to position [149, 0]
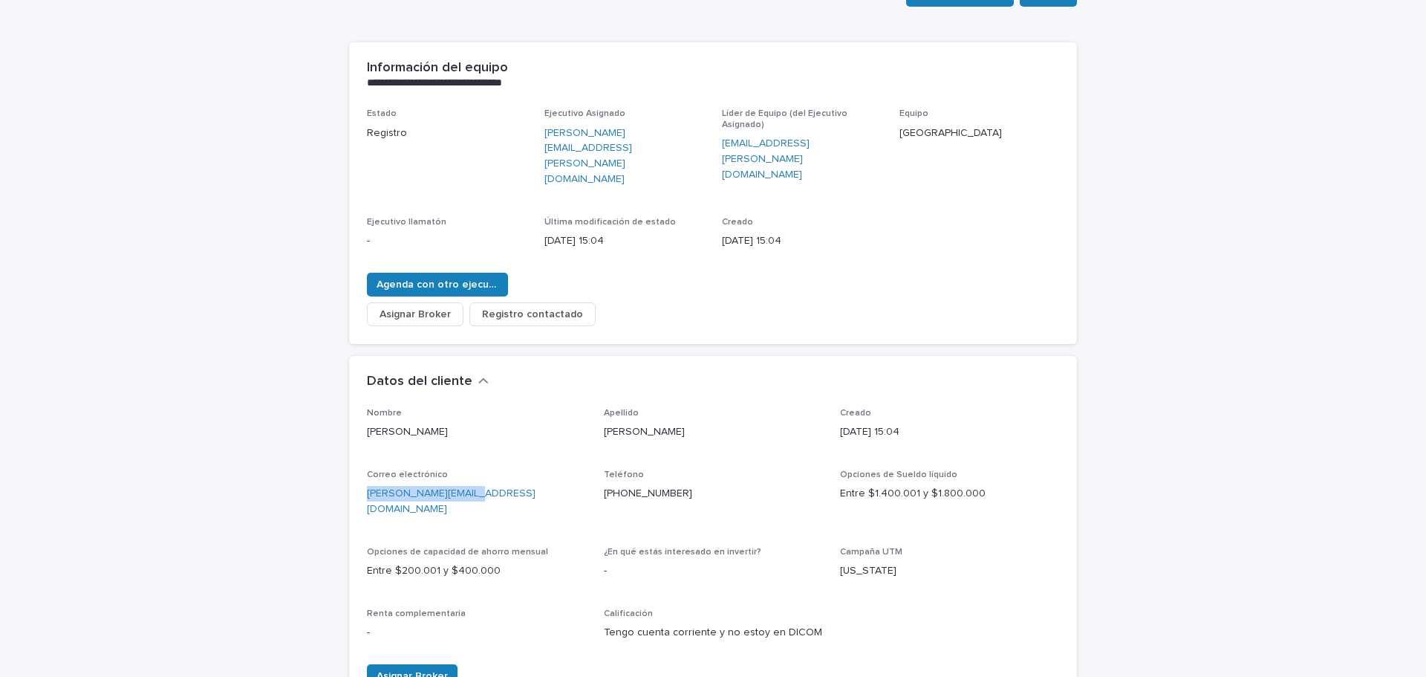
drag, startPoint x: 420, startPoint y: 458, endPoint x: 392, endPoint y: 441, distance: 32.4
click at [367, 486] on p "juan.ggr@hotmail.com" at bounding box center [476, 501] width 219 height 31
drag, startPoint x: 402, startPoint y: 438, endPoint x: 460, endPoint y: 484, distance: 74.0
click at [460, 484] on div "Nombre Juan Apellido García Creado 08/08/2025 15:04 Correo electrónico juan.ggr…" at bounding box center [713, 530] width 692 height 245
drag, startPoint x: 475, startPoint y: 458, endPoint x: 358, endPoint y: 459, distance: 117.4
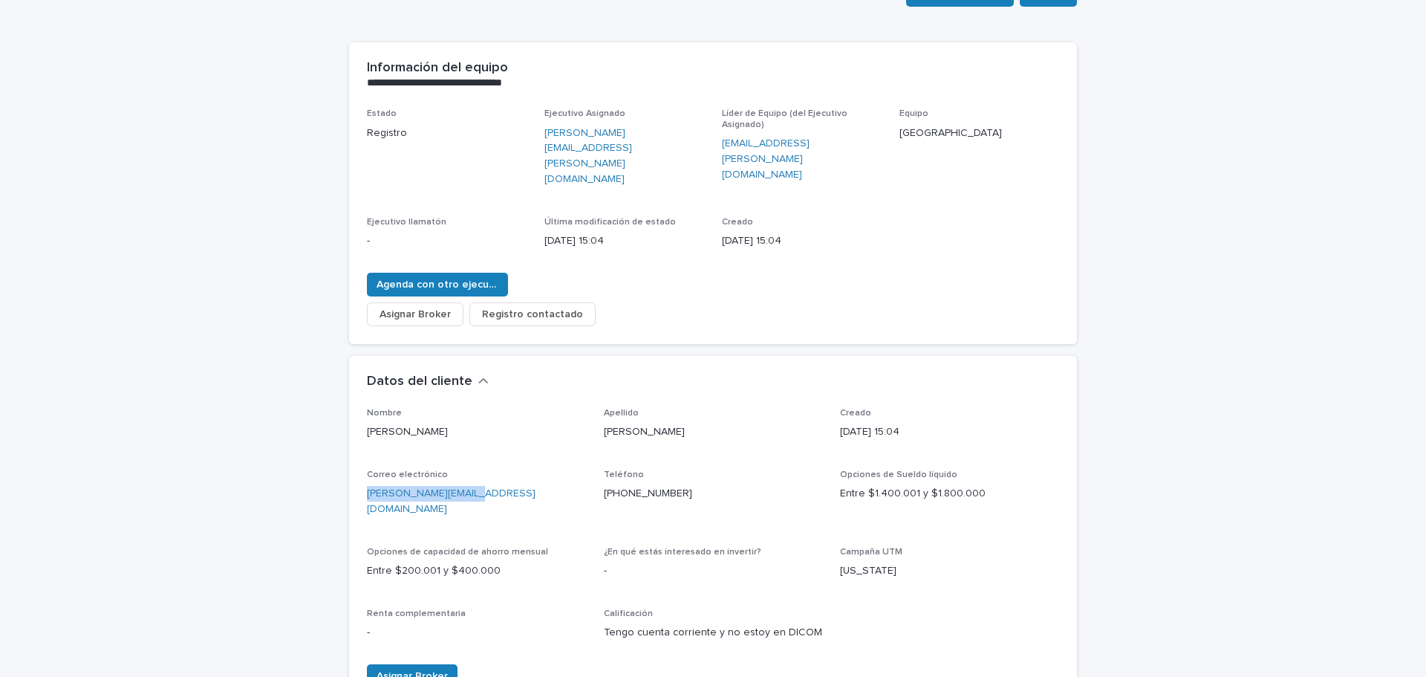
click at [358, 459] on div "Nombre Juan Apellido García Creado 08/08/2025 15:04 Correo electrónico juan.ggr…" at bounding box center [713, 557] width 728 height 299
drag, startPoint x: 674, startPoint y: 462, endPoint x: 590, endPoint y: 455, distance: 84.2
click at [590, 455] on div "Nombre Juan Apellido García Creado 08/08/2025 15:04 Correo electrónico juan.ggr…" at bounding box center [713, 530] width 692 height 245
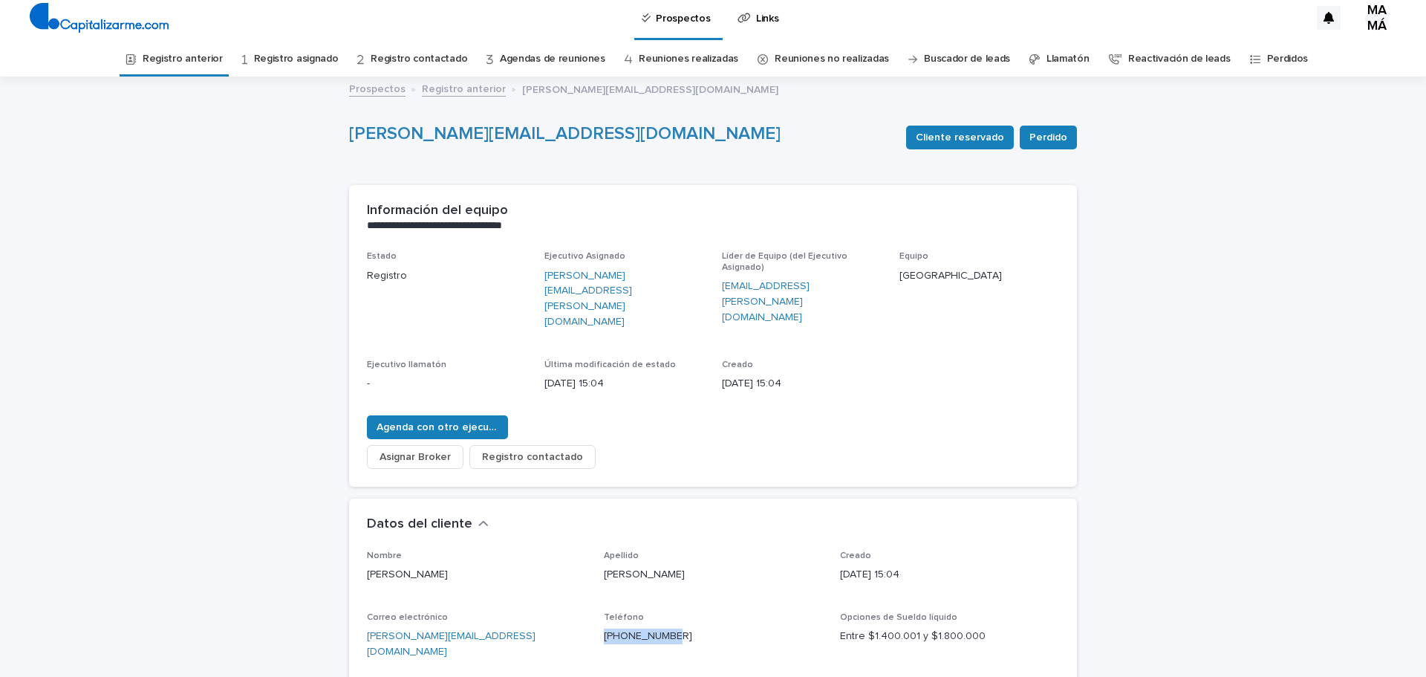
scroll to position [0, 0]
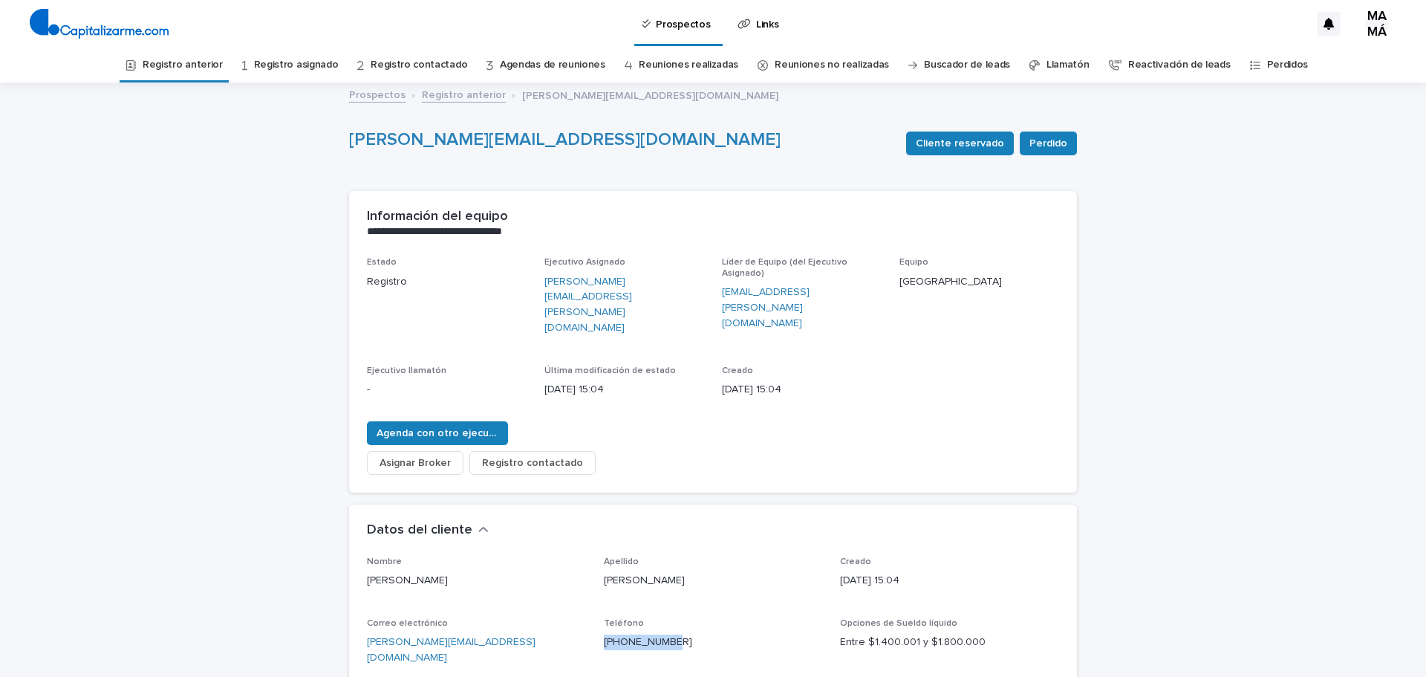
click at [209, 65] on font "Registro anterior" at bounding box center [183, 64] width 80 height 10
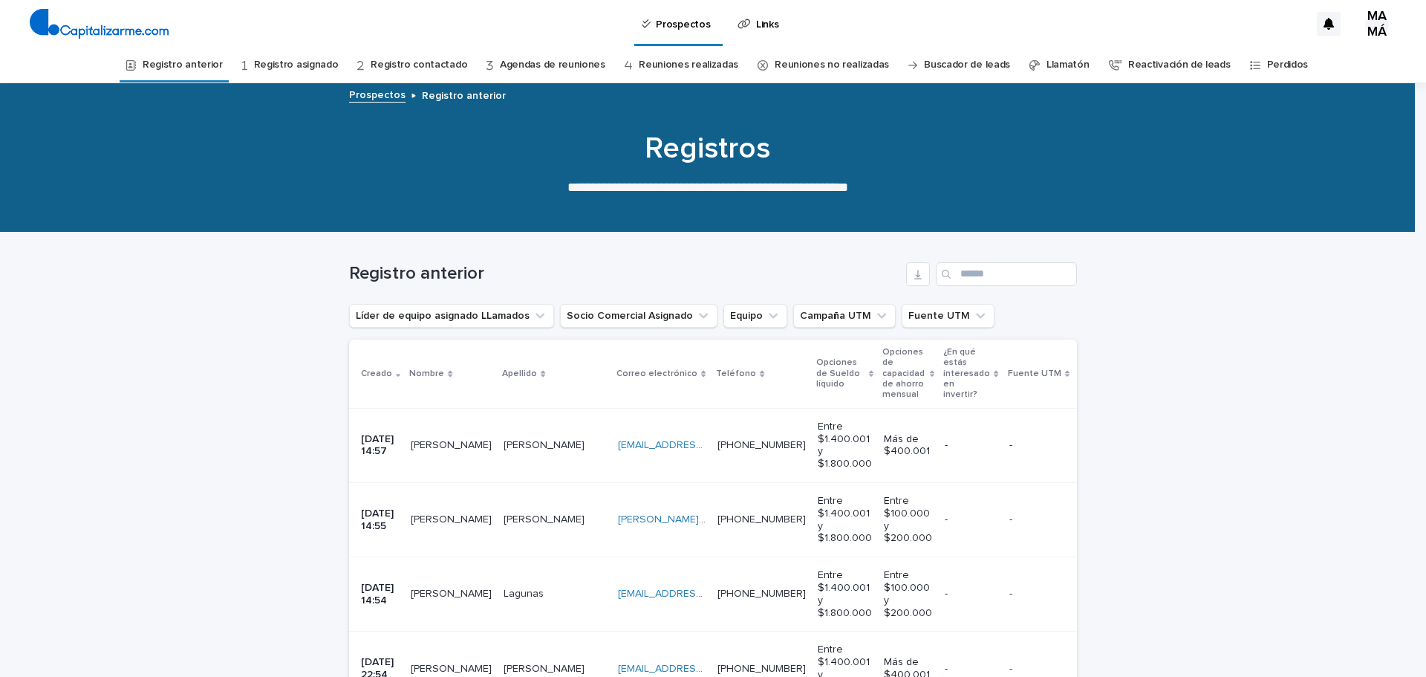
click at [432, 445] on font "Gabriel" at bounding box center [451, 445] width 81 height 10
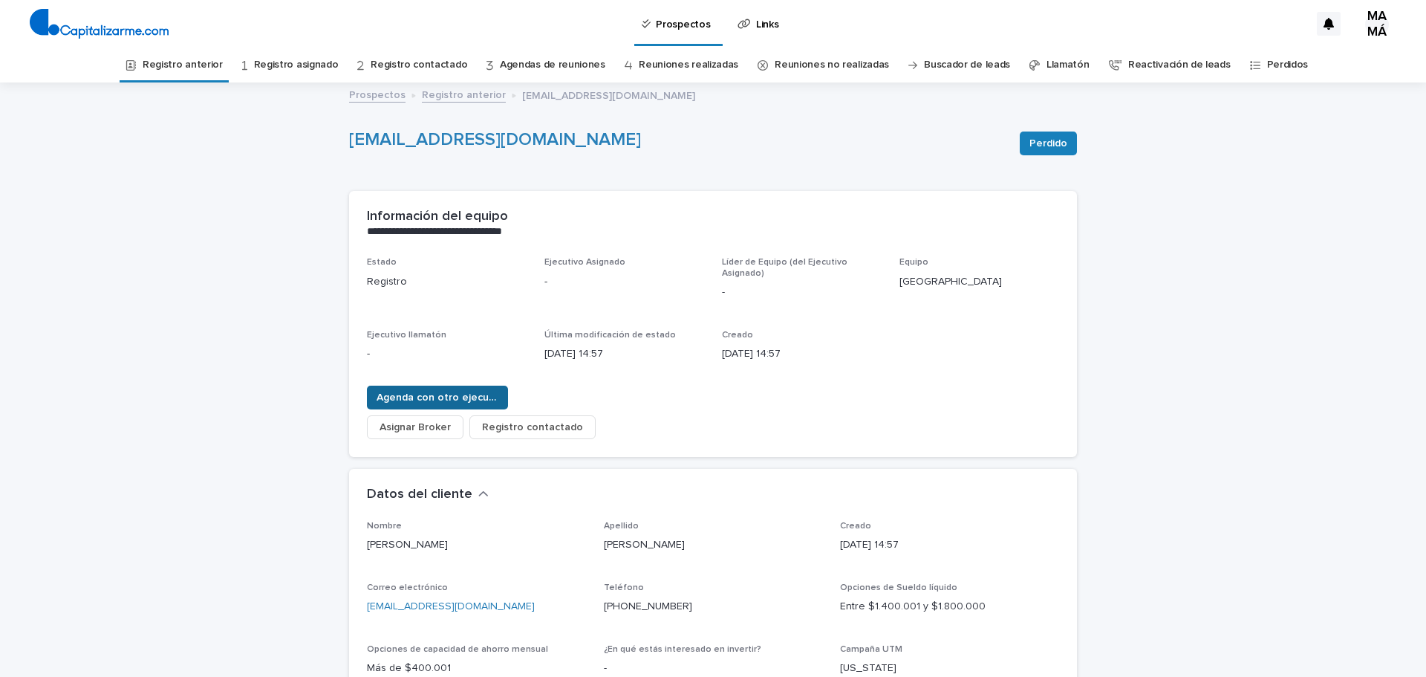
click at [465, 397] on font "Agenda con otro ejecutivo" at bounding box center [442, 397] width 131 height 10
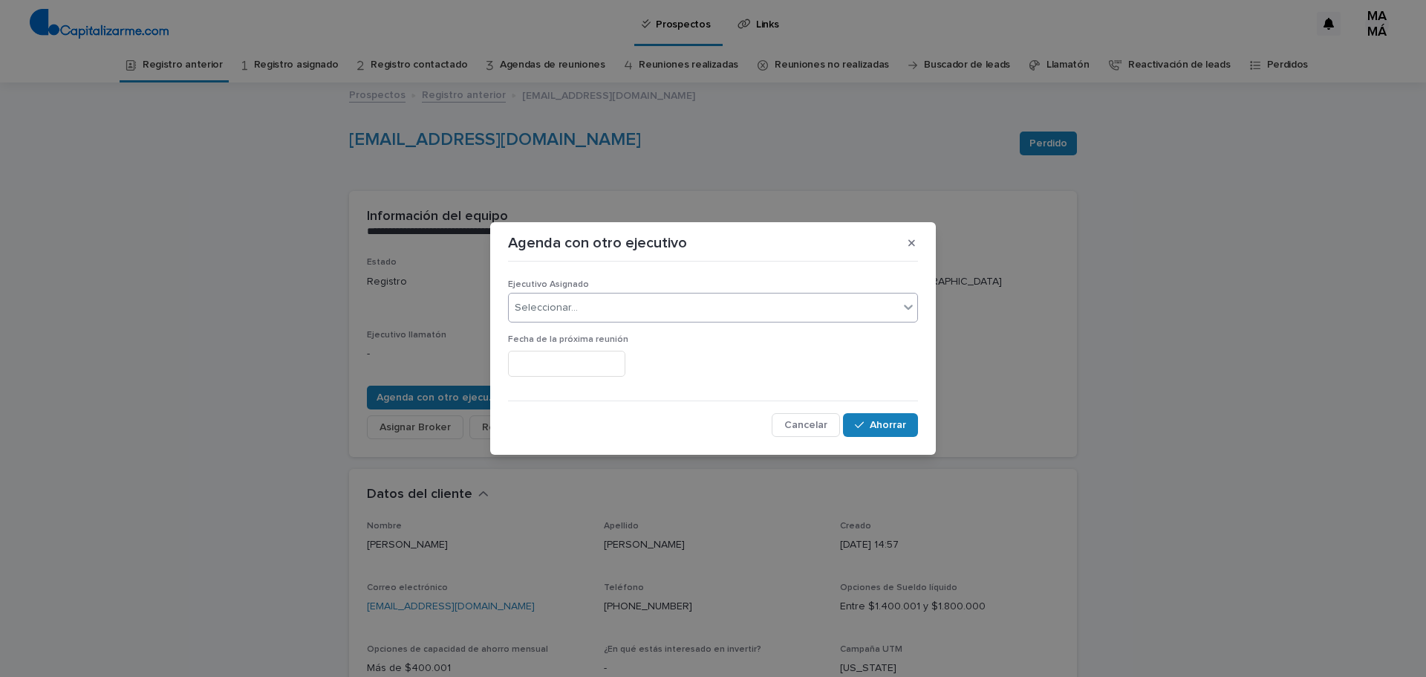
click at [910, 305] on icon at bounding box center [908, 306] width 15 height 15
click at [918, 245] on button "button" at bounding box center [912, 243] width 25 height 24
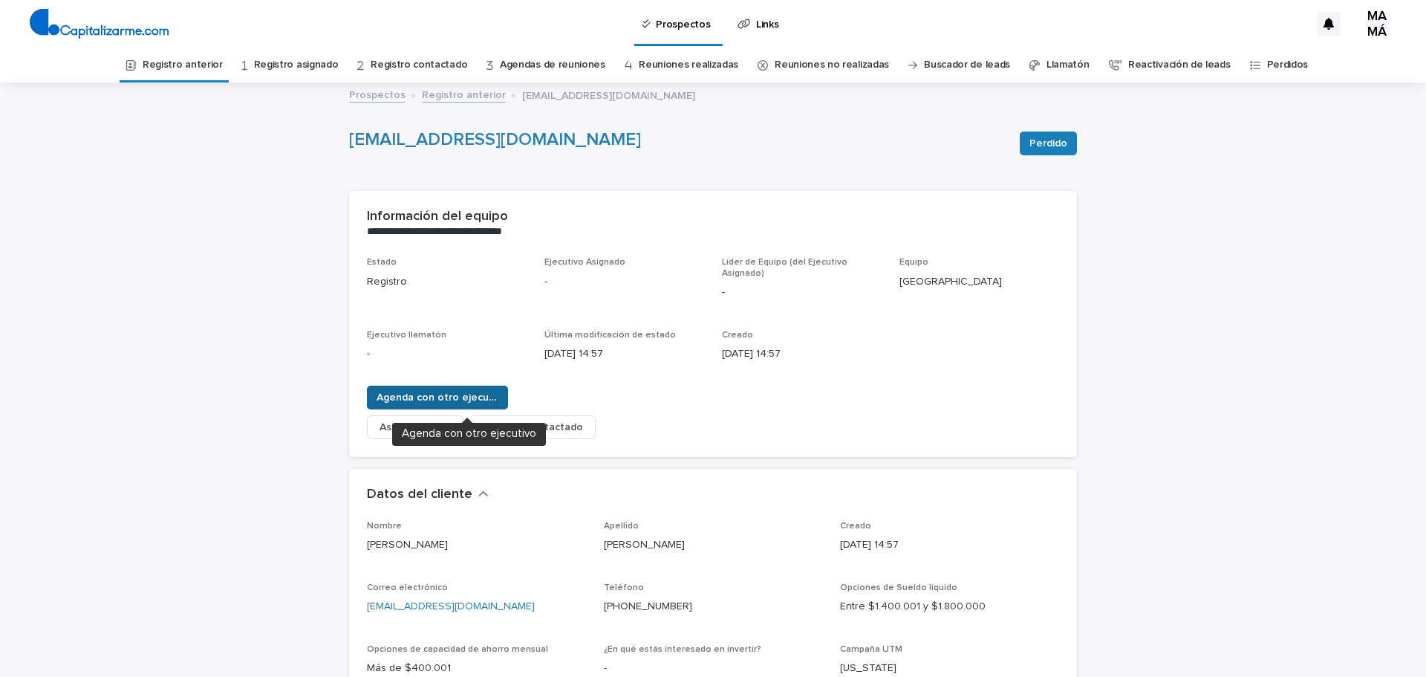
click at [475, 389] on button "Agenda con otro ejecutivo" at bounding box center [437, 398] width 141 height 24
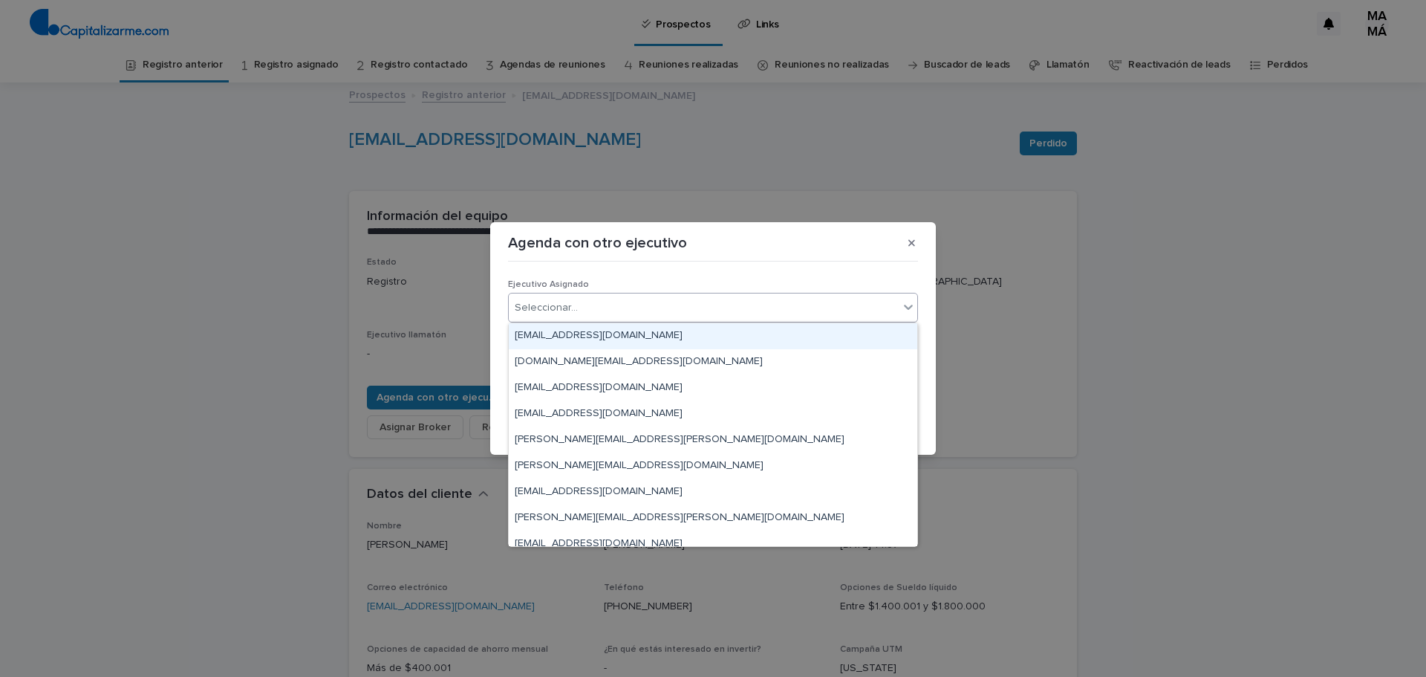
click at [730, 308] on div "Seleccionar..." at bounding box center [704, 308] width 390 height 25
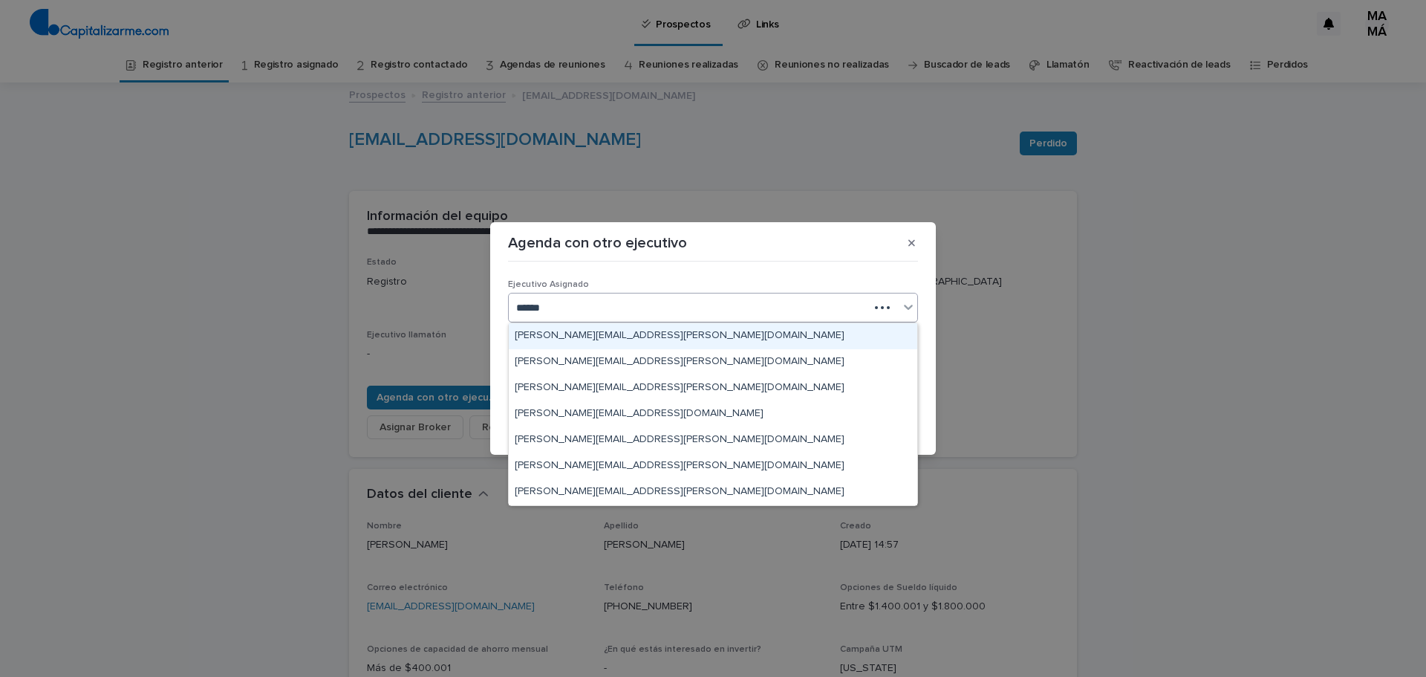
type input "*******"
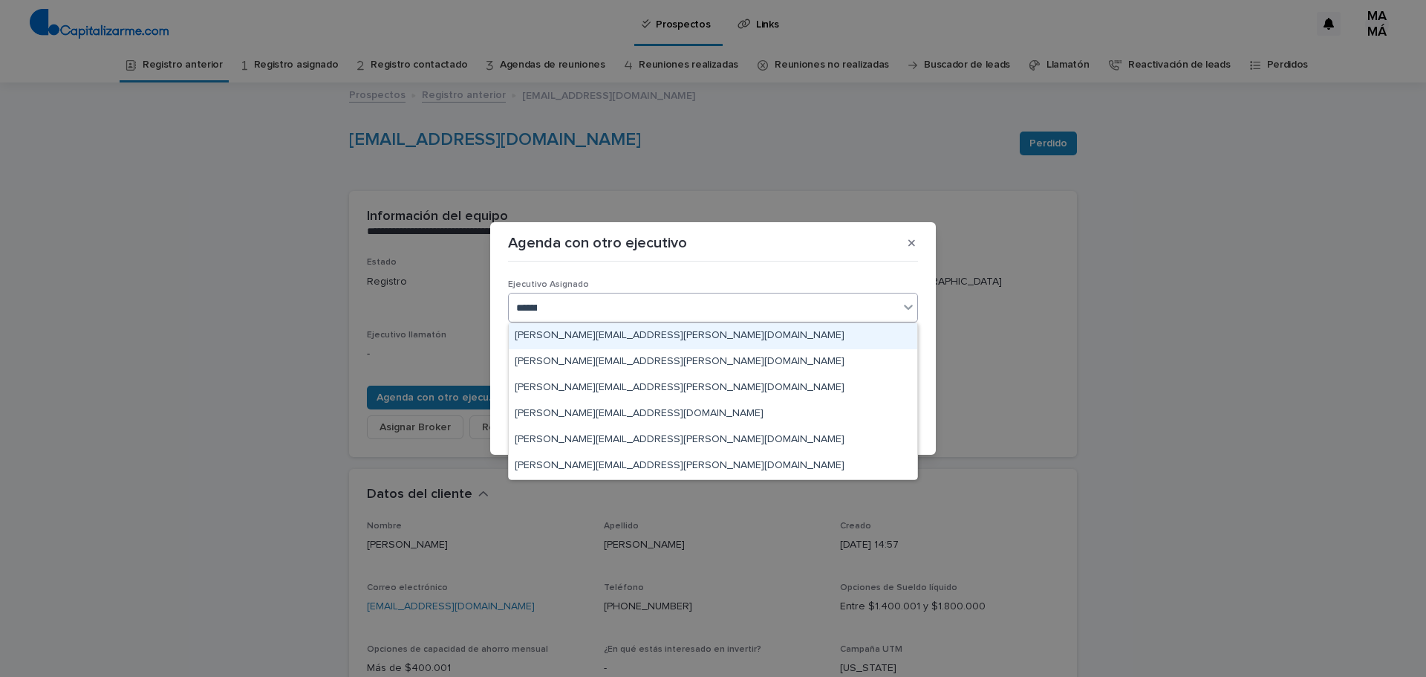
click at [645, 336] on font "ninoska.contreras@capitalizarme.com" at bounding box center [680, 335] width 330 height 10
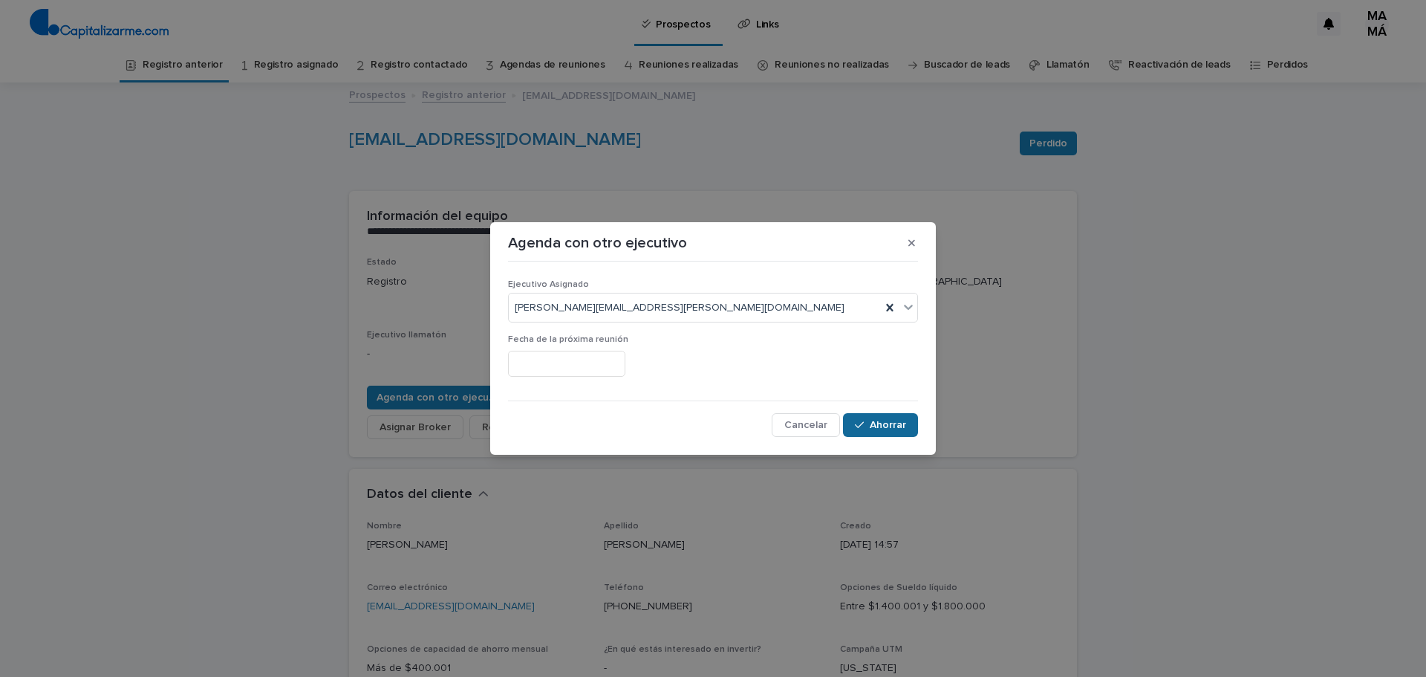
drag, startPoint x: 892, startPoint y: 419, endPoint x: 877, endPoint y: 415, distance: 16.2
click at [891, 420] on button "Ahorrar" at bounding box center [880, 425] width 75 height 24
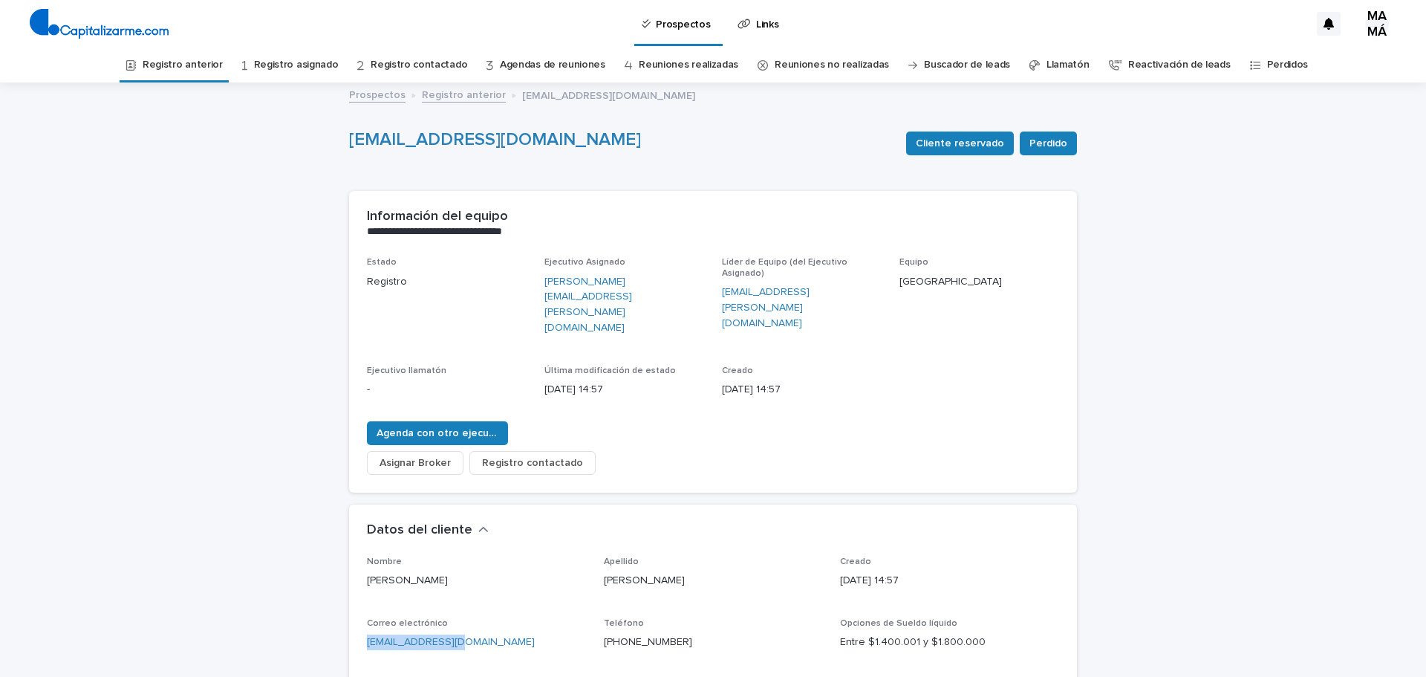
drag, startPoint x: 464, startPoint y: 600, endPoint x: 356, endPoint y: 610, distance: 108.2
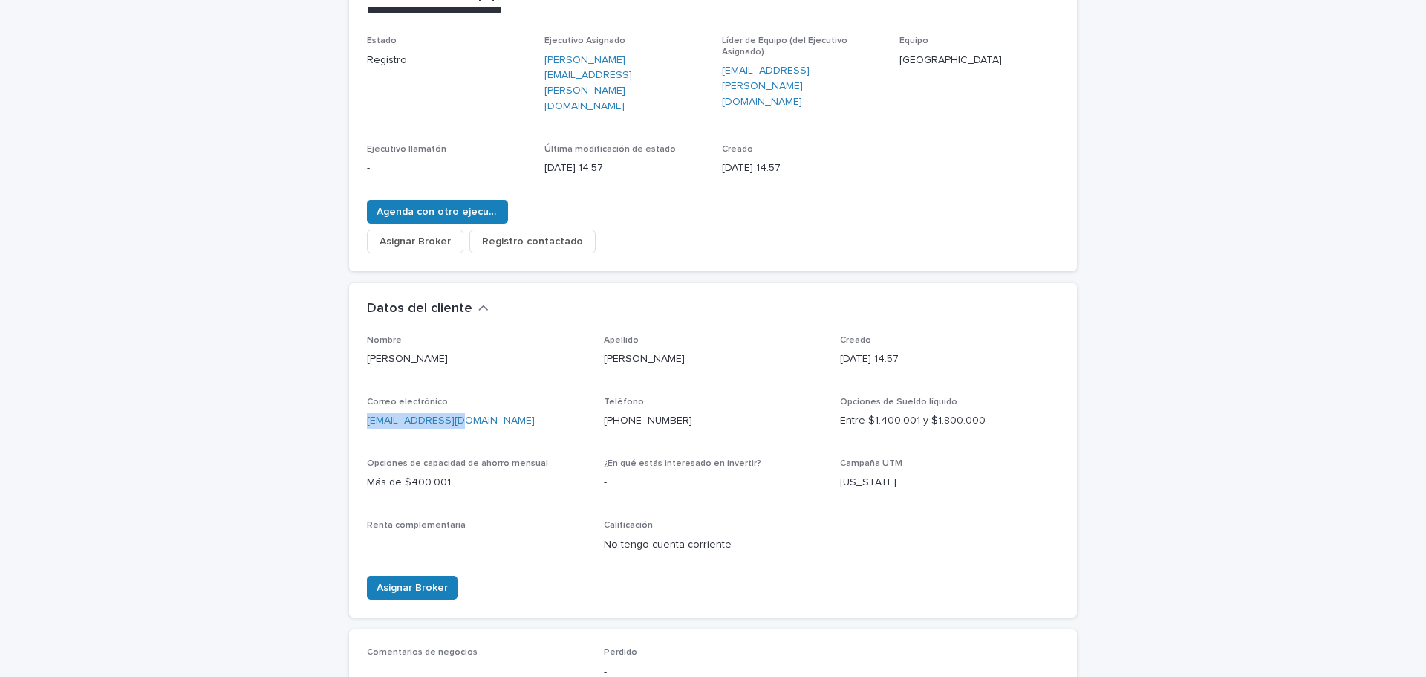
scroll to position [223, 0]
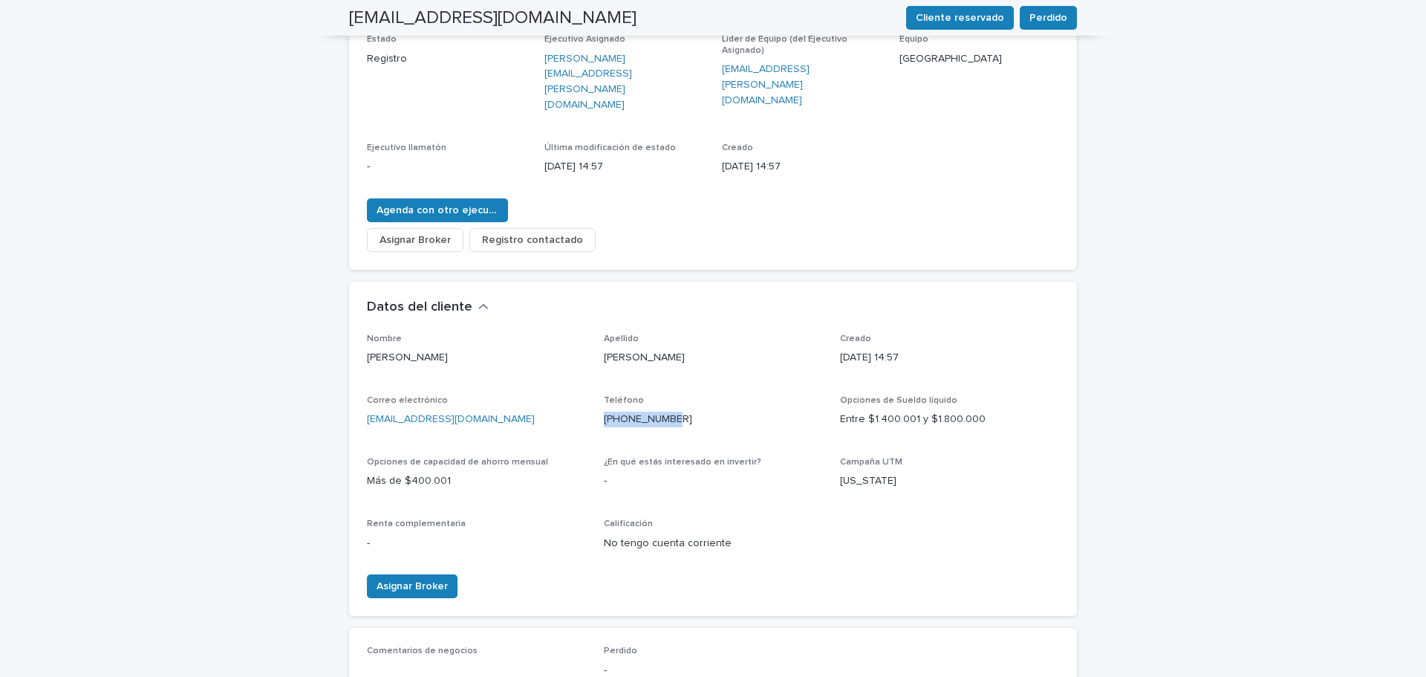
drag, startPoint x: 675, startPoint y: 382, endPoint x: 596, endPoint y: 380, distance: 79.5
click at [596, 380] on div "Nombre Gabriel Apellido Neira roa Creado 08/08/2025 14:57 Correo electrónico ga…" at bounding box center [713, 449] width 692 height 230
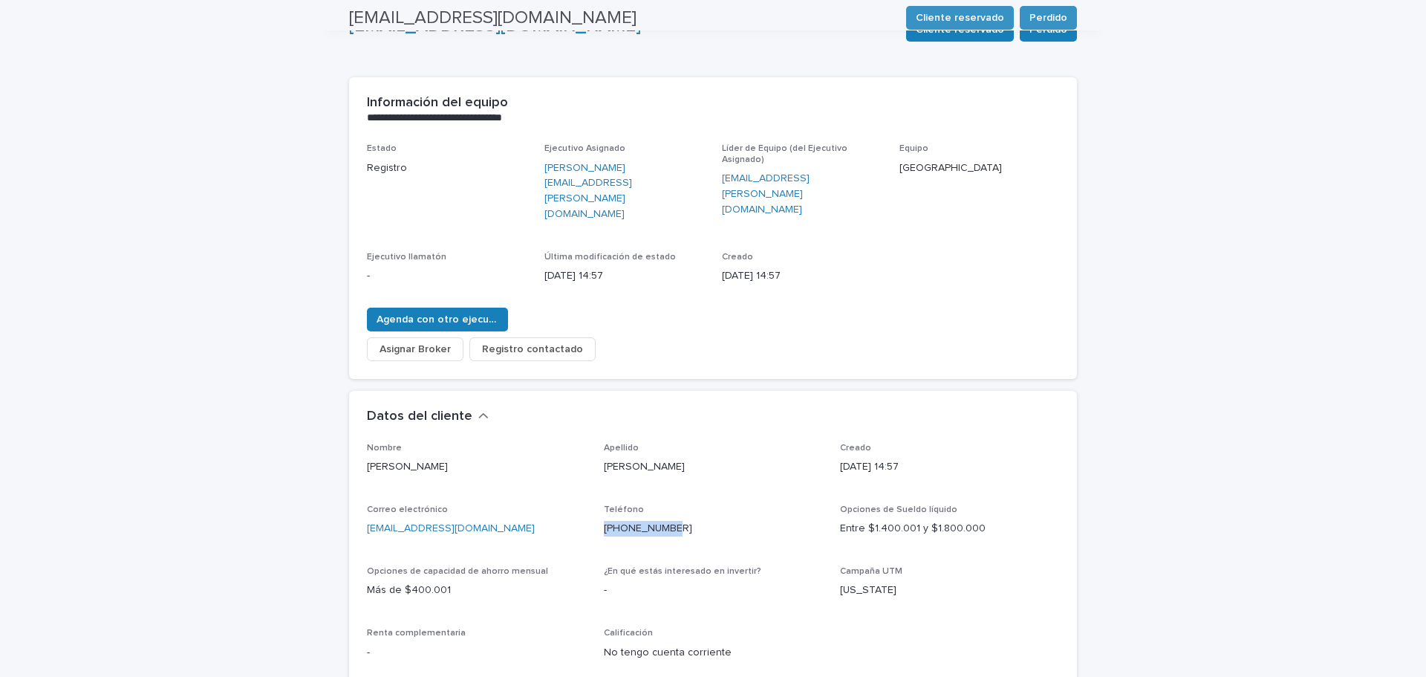
scroll to position [0, 0]
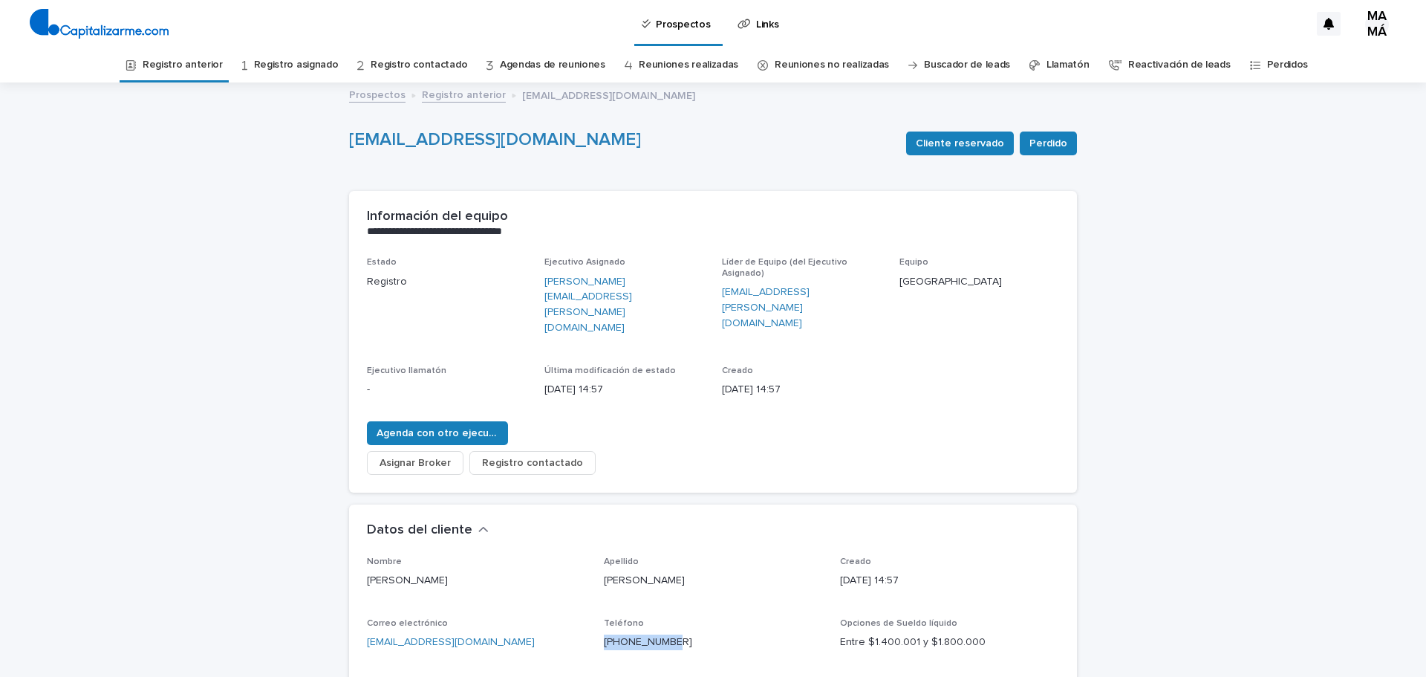
click at [210, 62] on font "Registro anterior" at bounding box center [183, 64] width 80 height 10
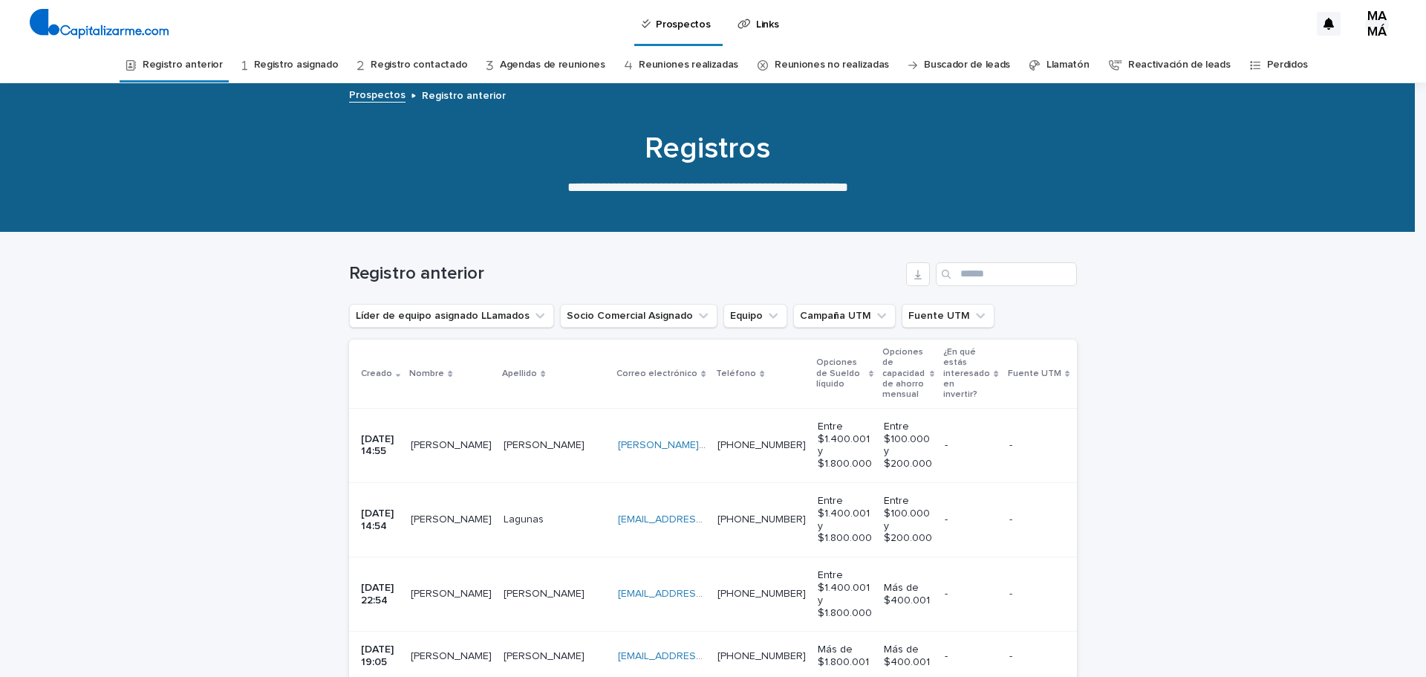
click at [379, 443] on font "08/08/2025 14:55" at bounding box center [379, 445] width 36 height 23
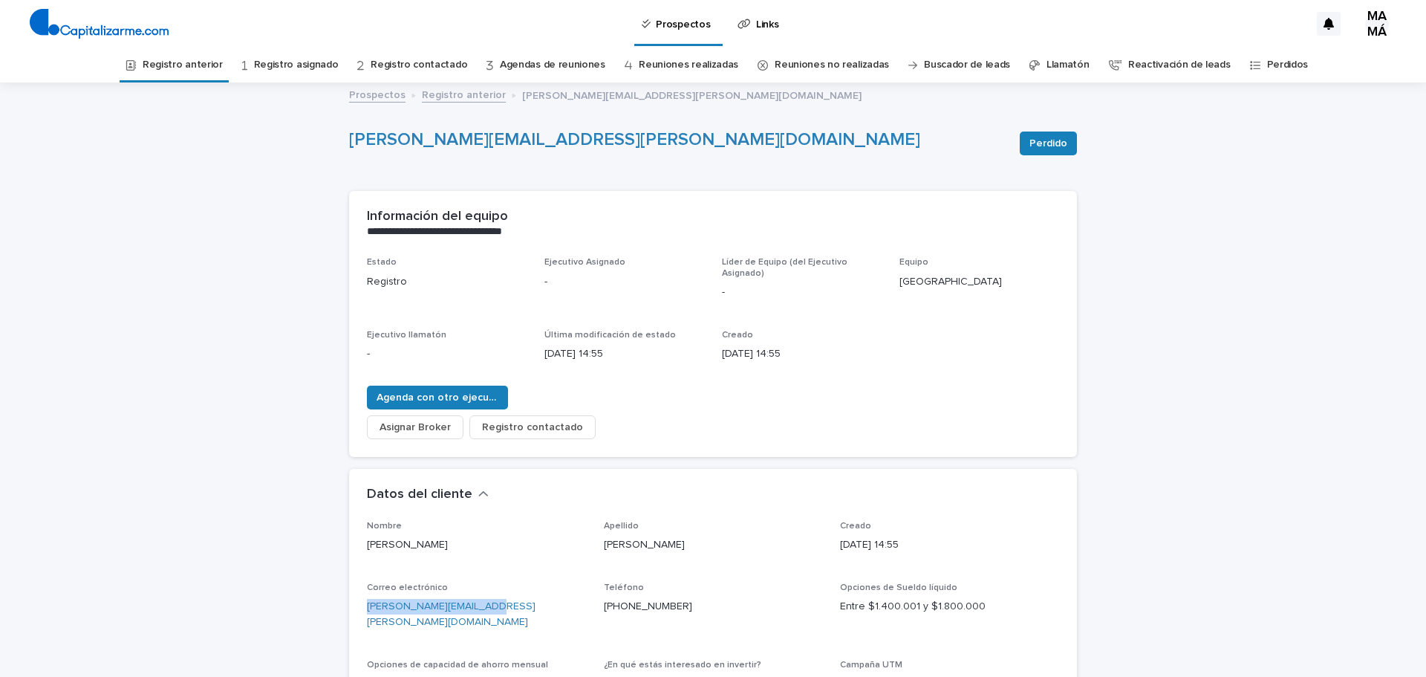
drag, startPoint x: 491, startPoint y: 610, endPoint x: 356, endPoint y: 602, distance: 135.4
click at [355, 605] on div "Nombre Claudia Apellido Papic Creado 08/08/2025 14:55 Correo electrónico claudi…" at bounding box center [713, 670] width 728 height 299
drag, startPoint x: 646, startPoint y: 608, endPoint x: 595, endPoint y: 602, distance: 51.5
click at [595, 602] on div "Nombre Claudia Apellido Papic Creado 08/08/2025 14:55 Correo electrónico claudi…" at bounding box center [713, 643] width 692 height 245
click at [426, 401] on font "Agenda con otro ejecutivo" at bounding box center [442, 397] width 131 height 10
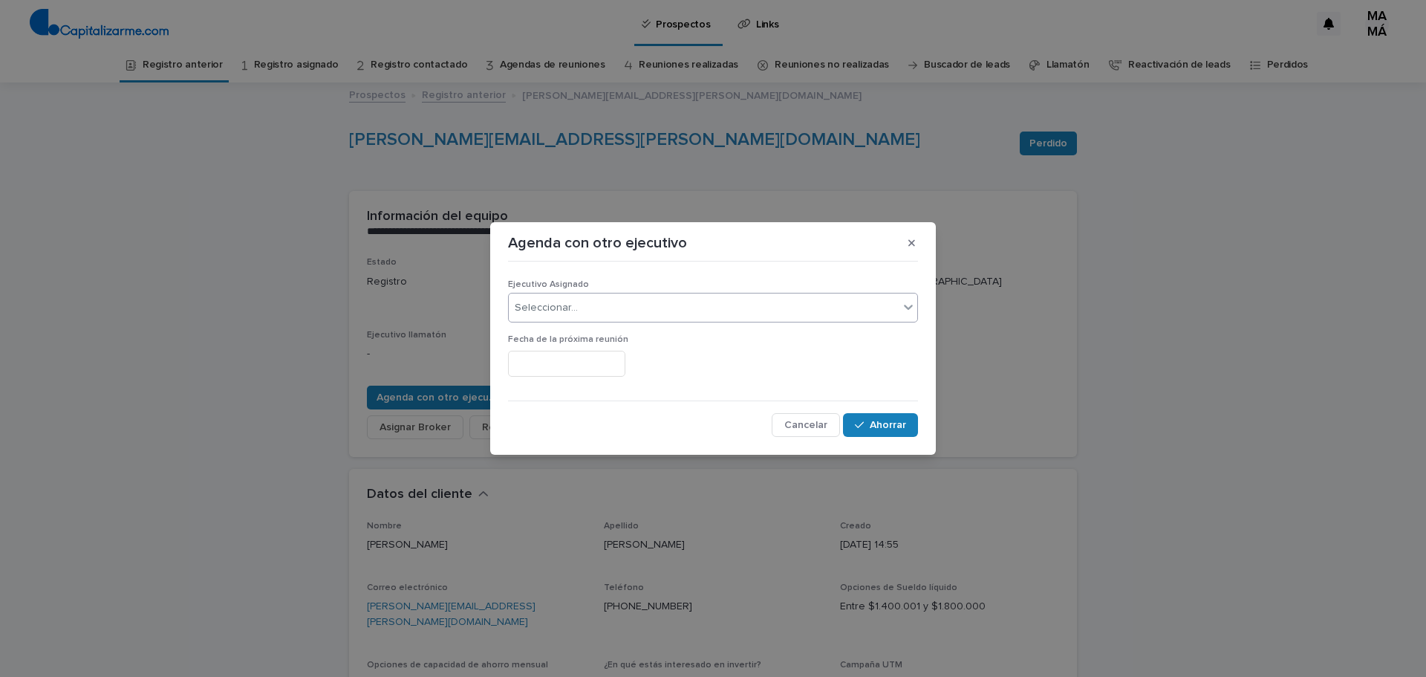
click at [600, 299] on div "Seleccionar..." at bounding box center [704, 308] width 390 height 25
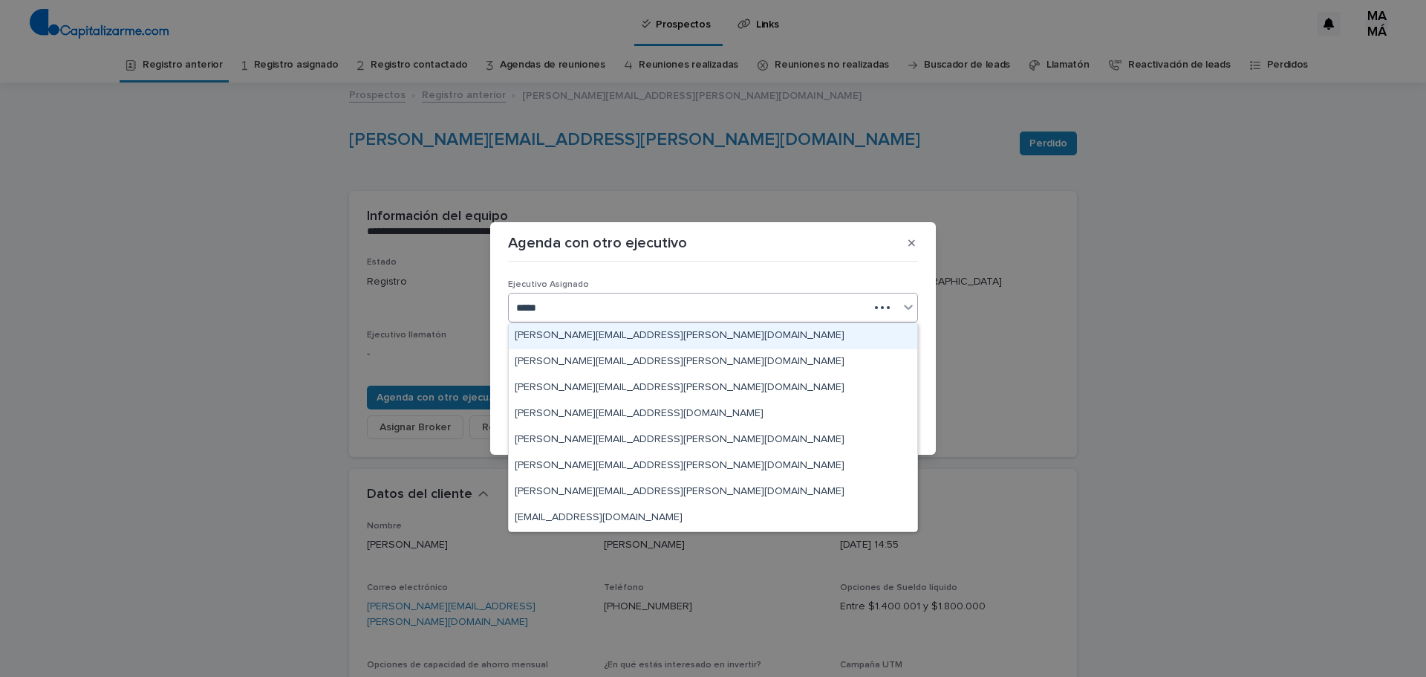
type input "******"
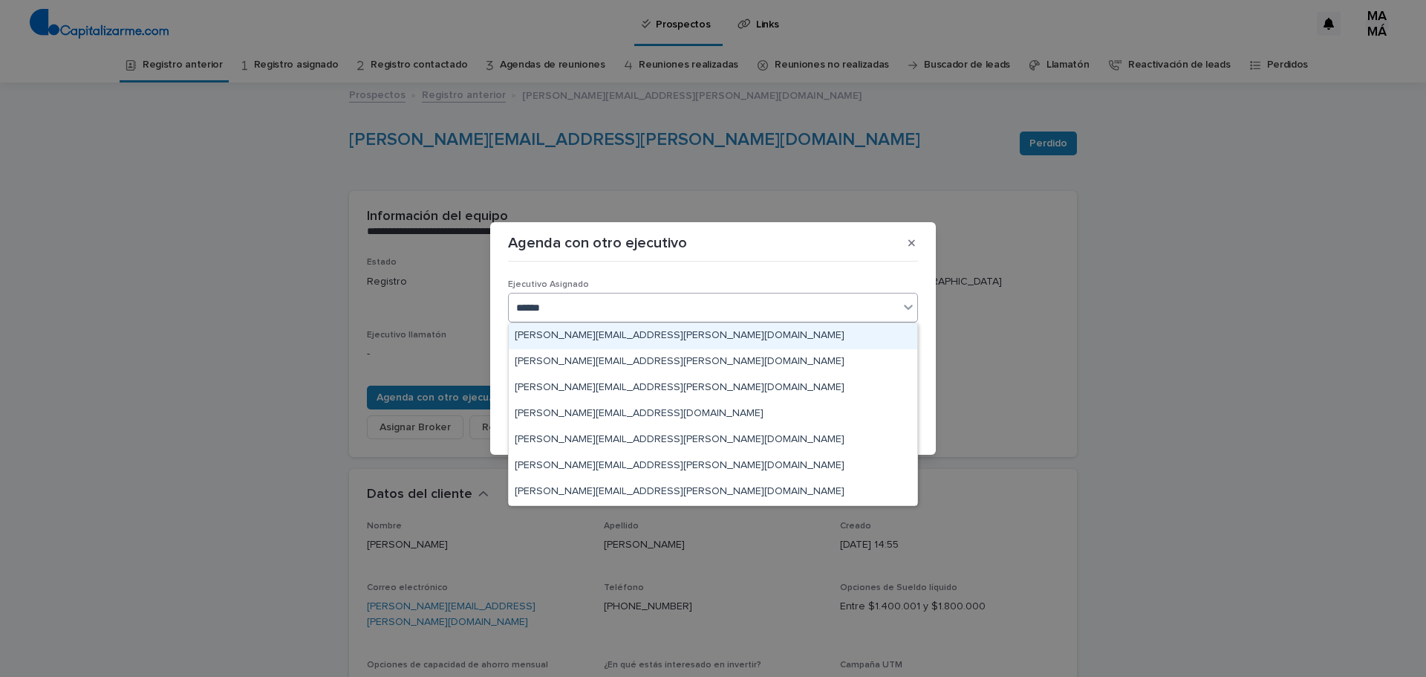
click at [617, 340] on div "ninoska.contreras@capitalizarme.com" at bounding box center [713, 336] width 409 height 26
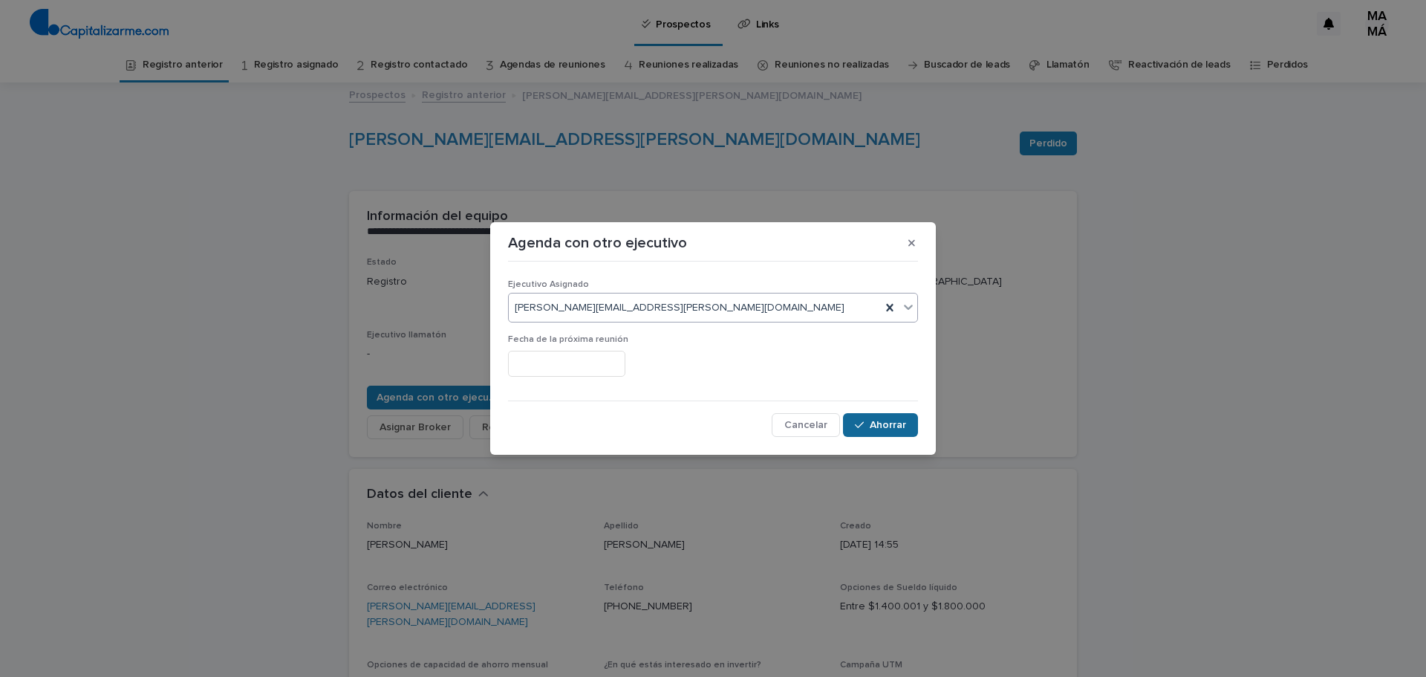
click at [885, 422] on font "Ahorrar" at bounding box center [888, 425] width 36 height 10
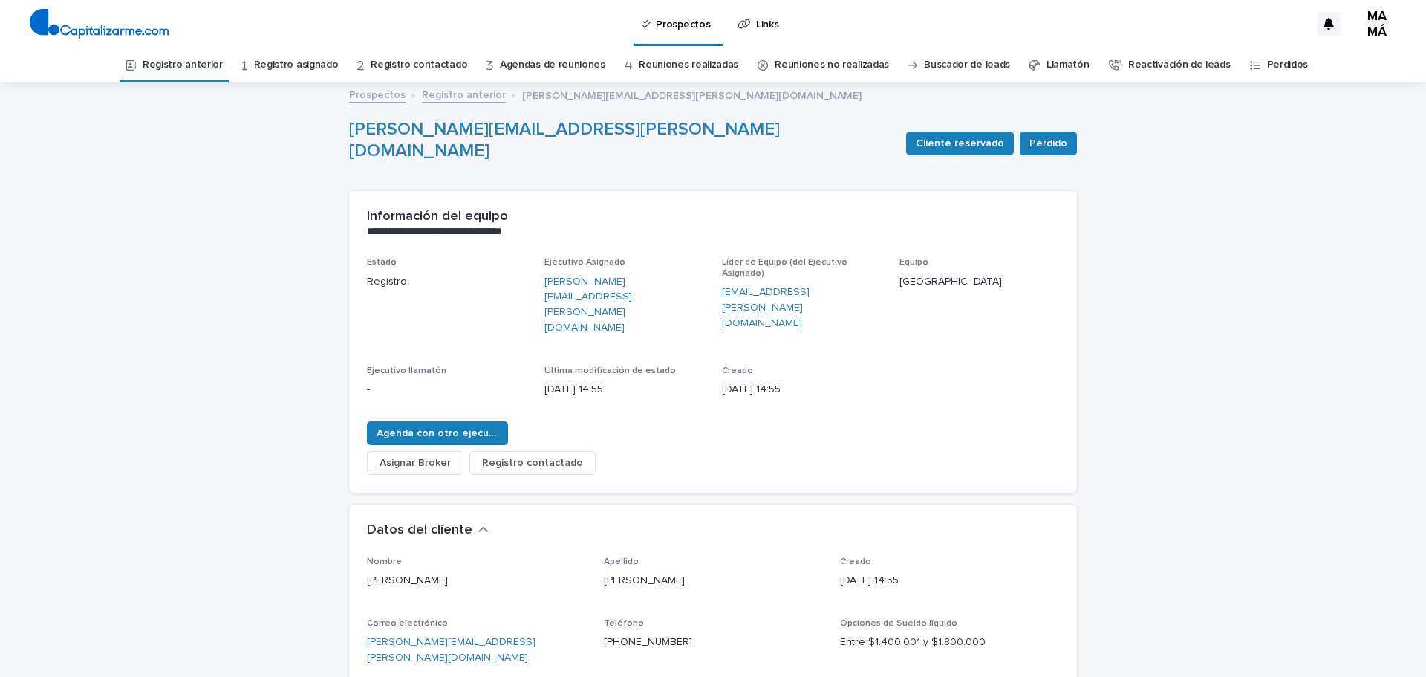
click at [214, 65] on font "Registro anterior" at bounding box center [183, 64] width 80 height 10
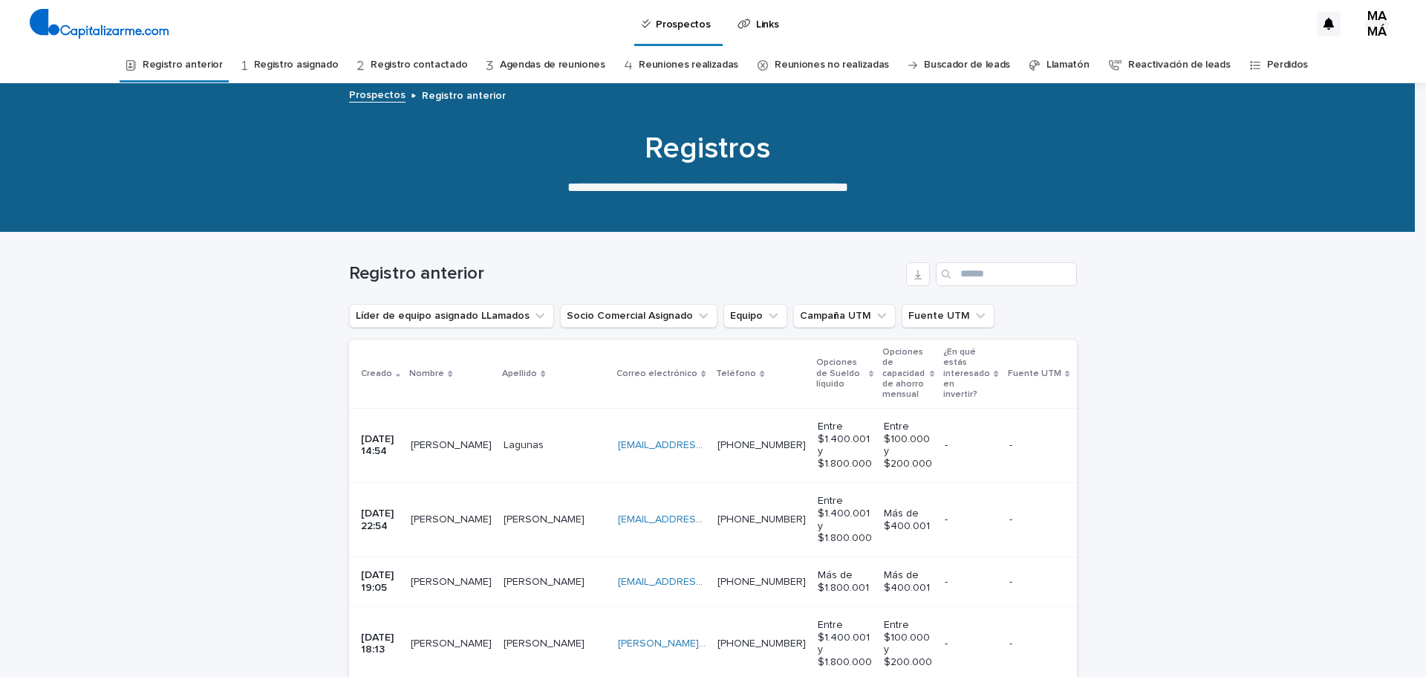
click at [448, 447] on font "Leonardo" at bounding box center [451, 445] width 81 height 10
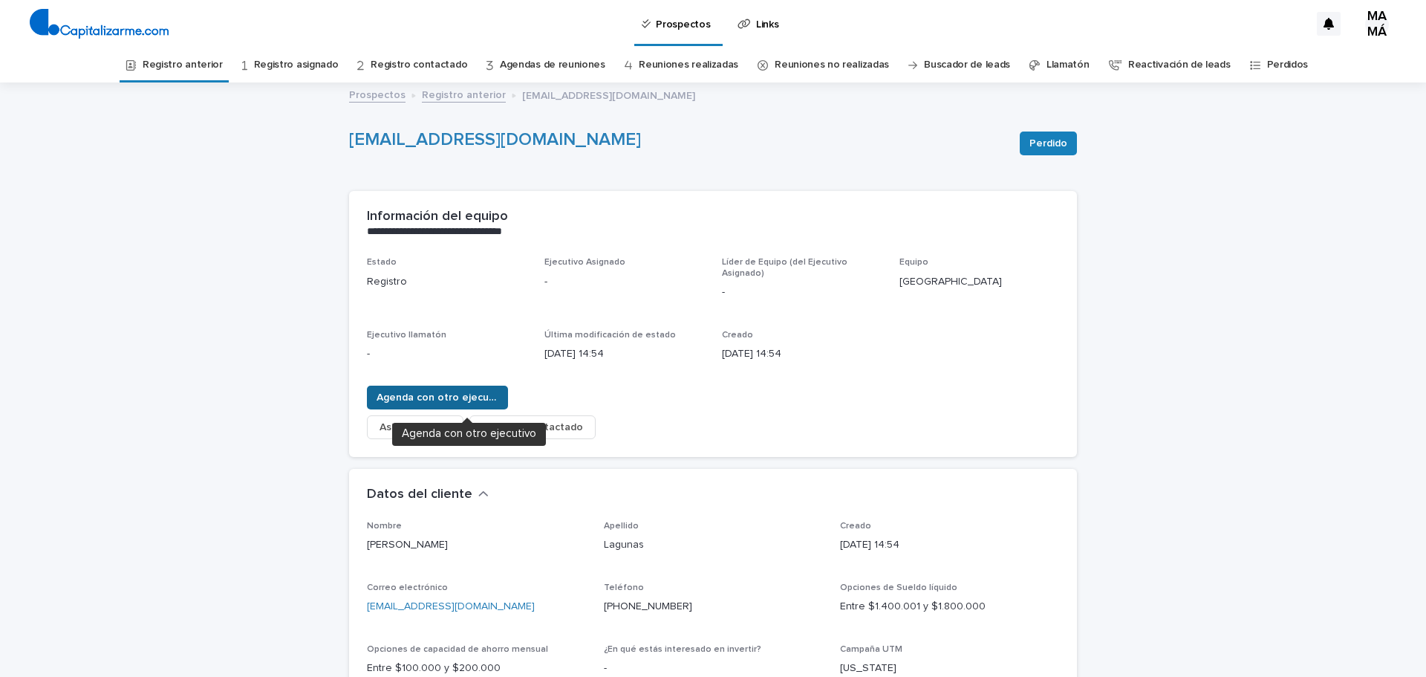
click at [441, 390] on span "Agenda con otro ejecutivo" at bounding box center [438, 397] width 122 height 15
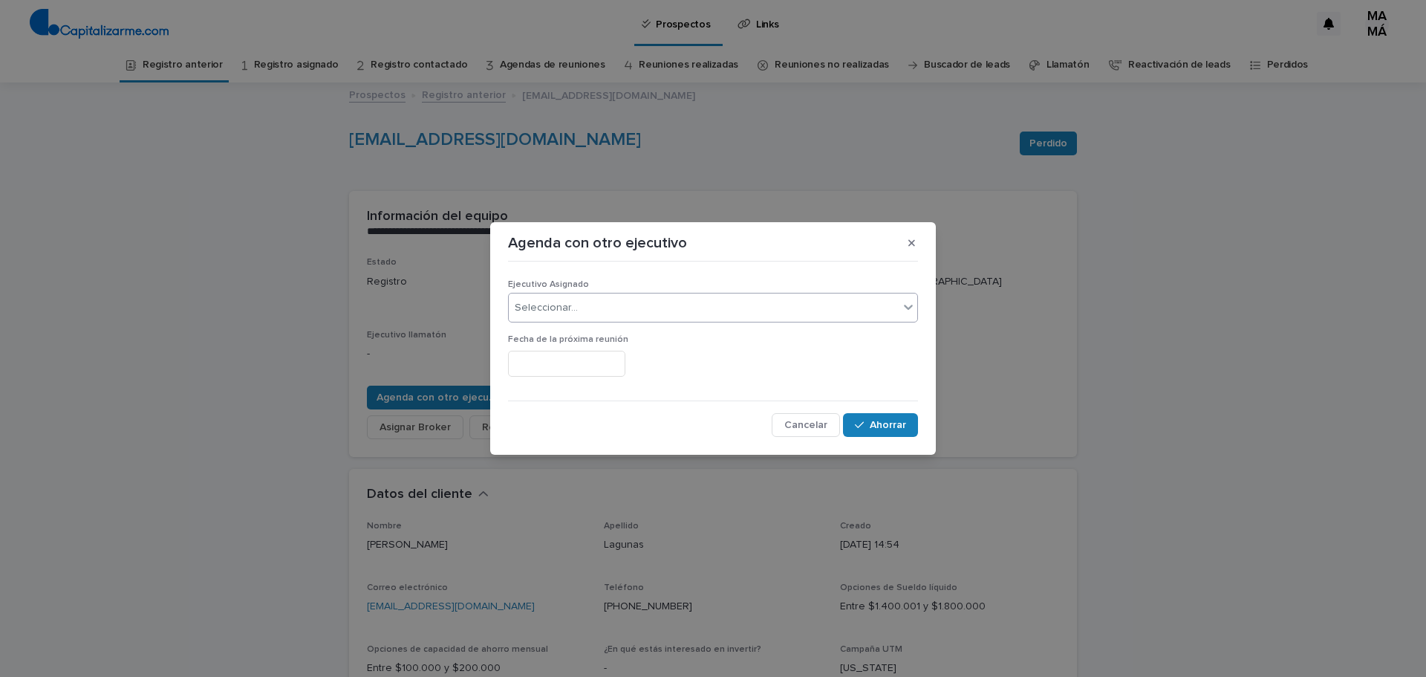
click at [594, 311] on div "Seleccionar..." at bounding box center [704, 308] width 390 height 25
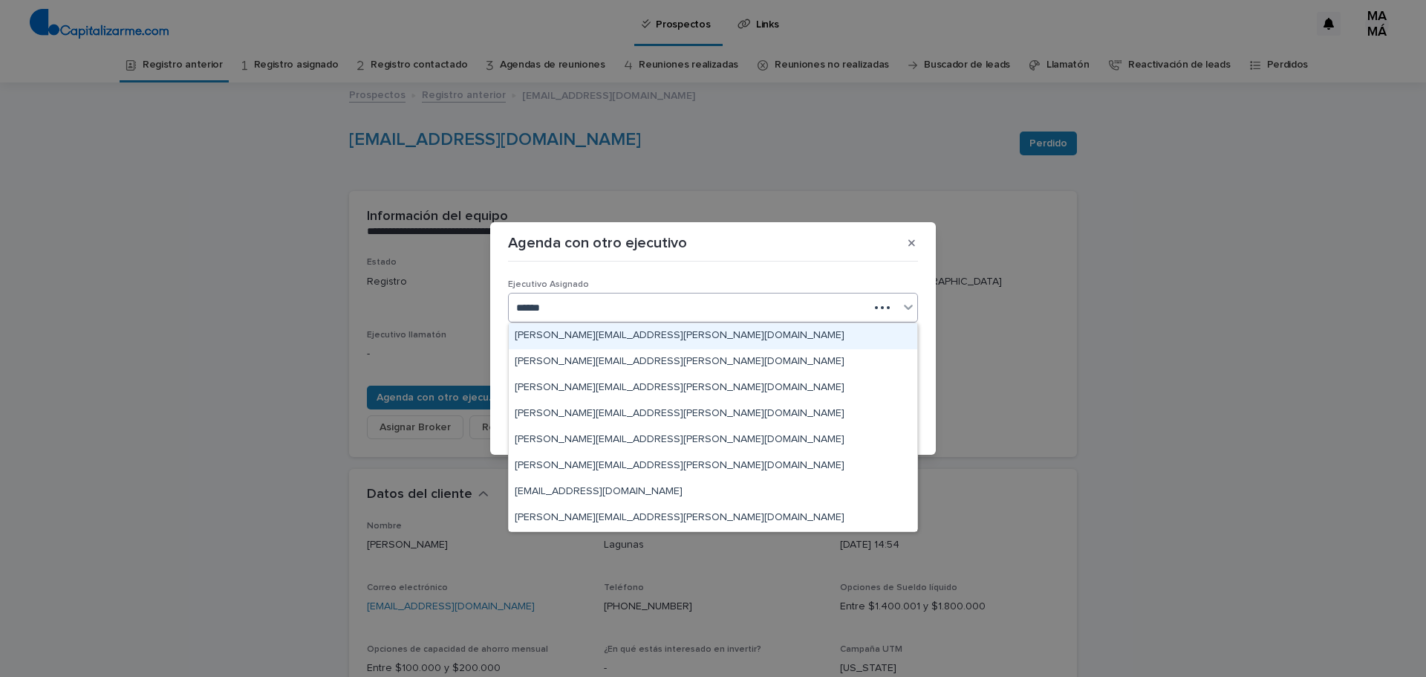
type input "*******"
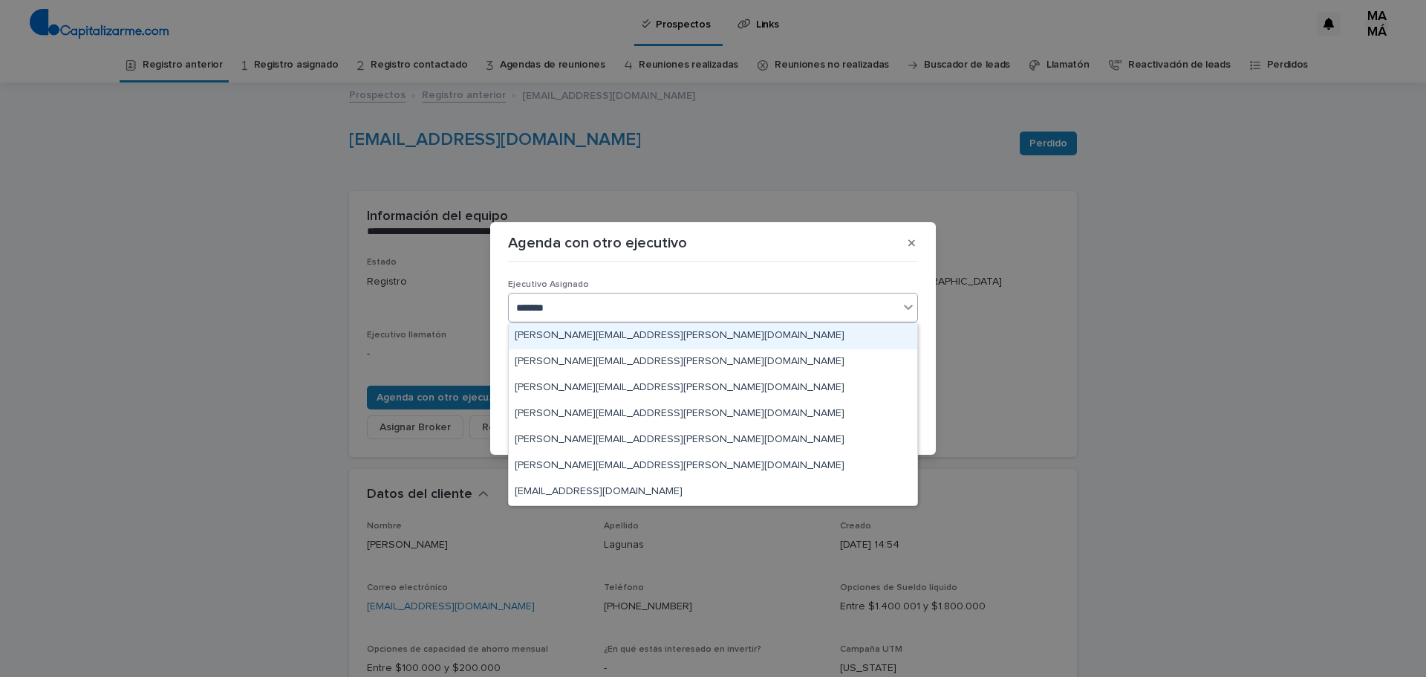
click at [571, 330] on font "claudio.benavente@capitalizarme.com" at bounding box center [680, 335] width 330 height 10
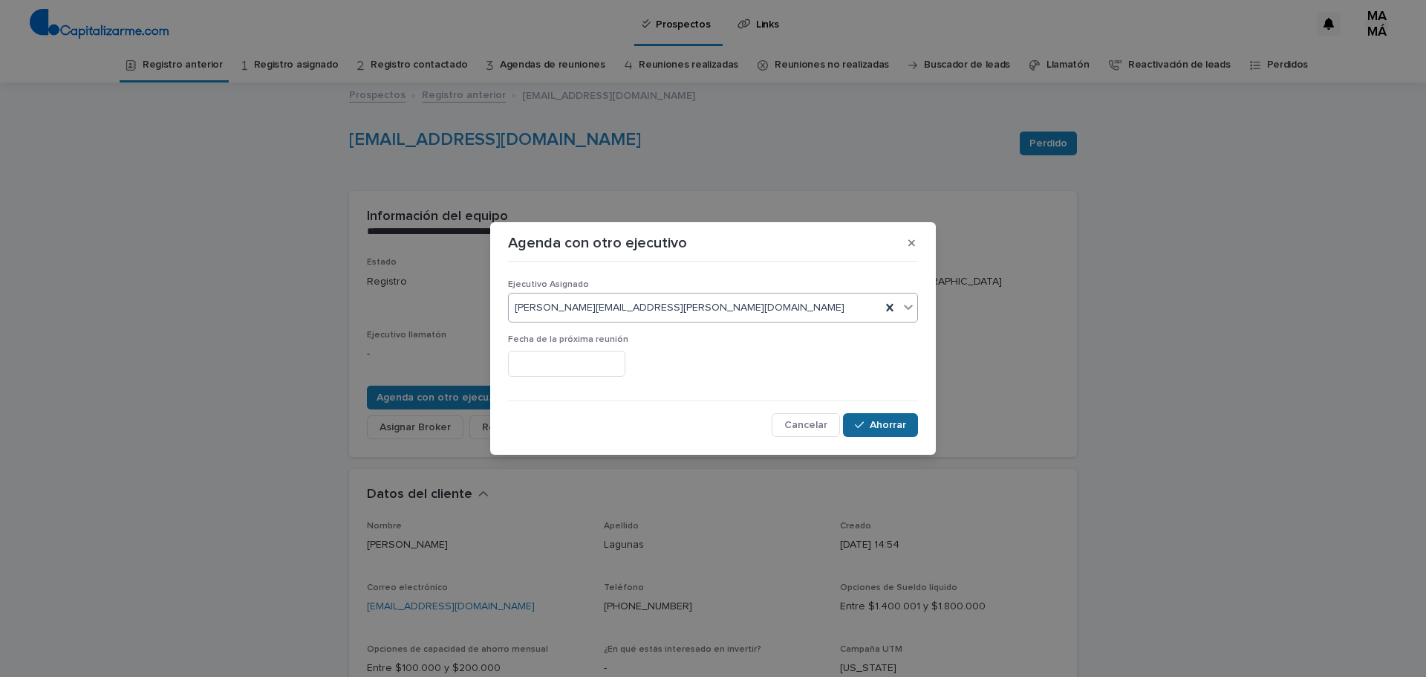
click at [878, 420] on font "Ahorrar" at bounding box center [888, 425] width 36 height 10
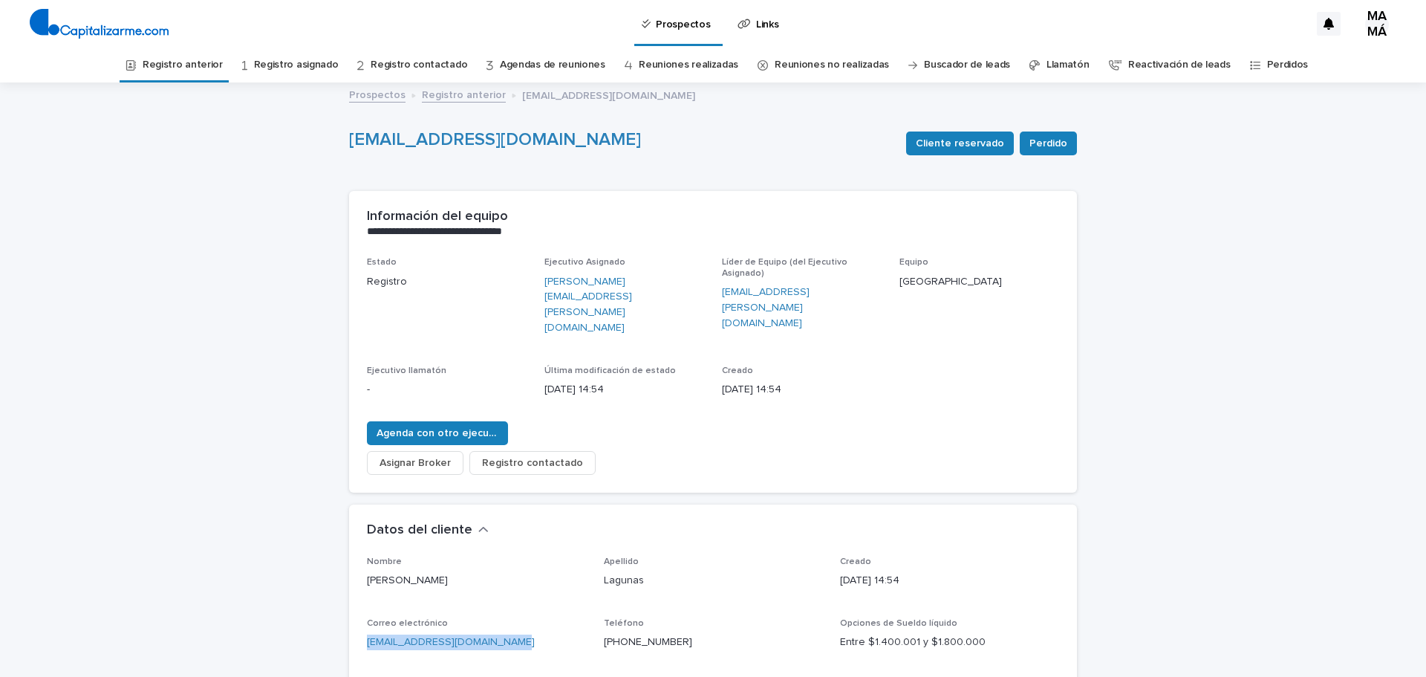
drag, startPoint x: 516, startPoint y: 608, endPoint x: 358, endPoint y: 603, distance: 157.6
drag, startPoint x: 679, startPoint y: 611, endPoint x: 598, endPoint y: 608, distance: 81.0
click at [592, 608] on div "Nombre Leonardo Apellido Lagunas Creado 08/08/2025 14:54 Correo electrónico leo…" at bounding box center [713, 671] width 692 height 230
click at [207, 59] on font "Registro anterior" at bounding box center [183, 65] width 80 height 13
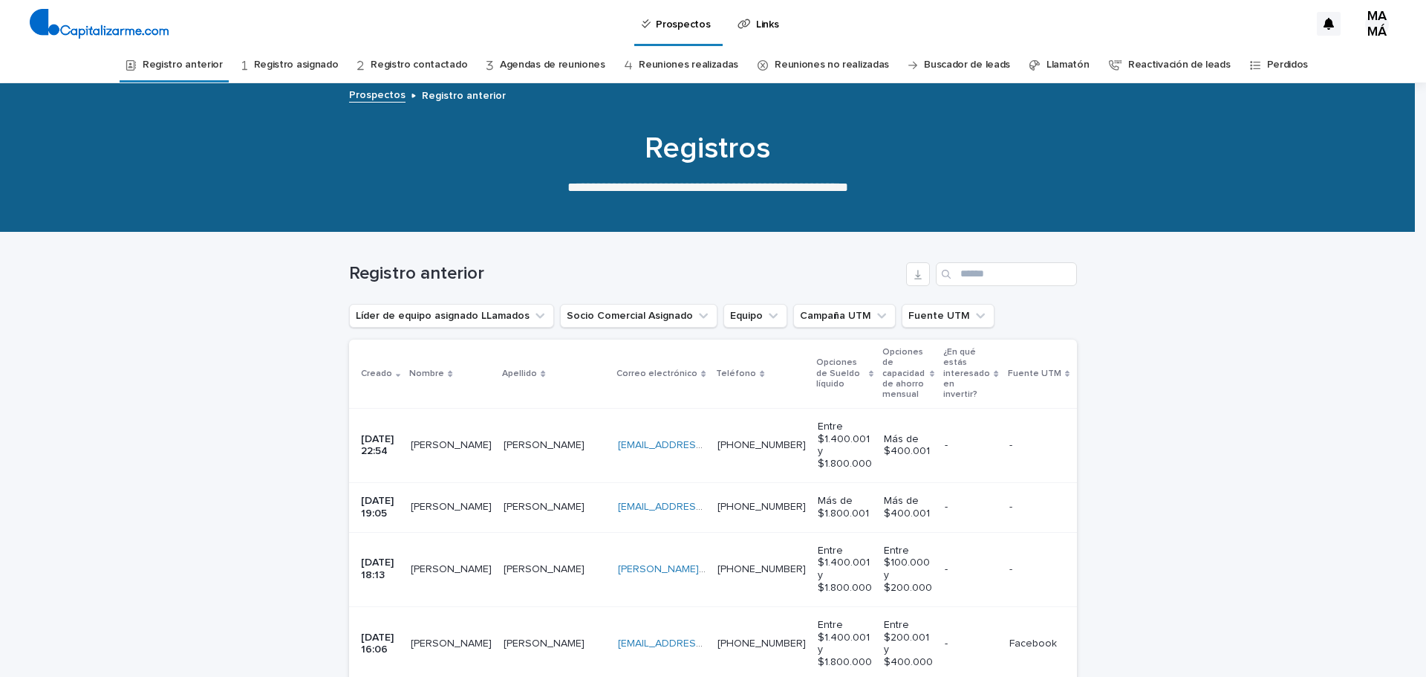
click at [384, 499] on font "08/07/2025 19:05" at bounding box center [379, 507] width 36 height 23
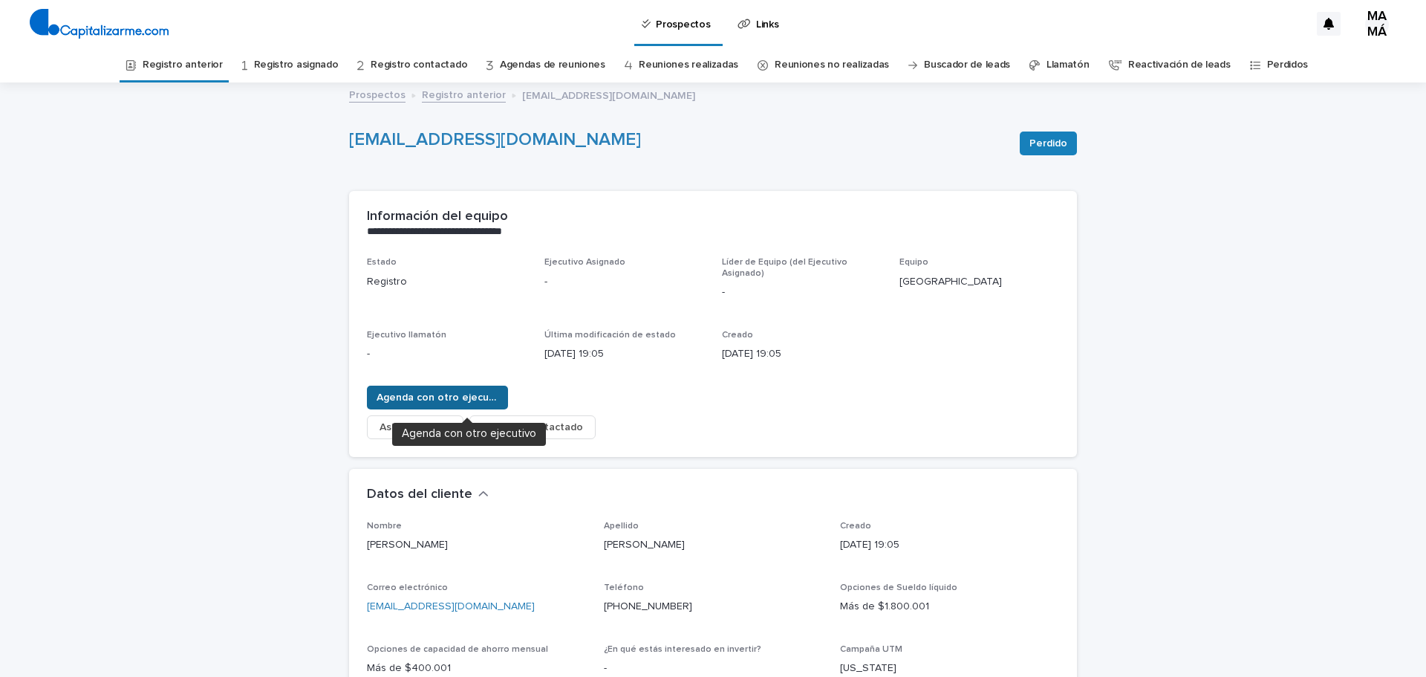
click at [435, 391] on span "Agenda con otro ejecutivo" at bounding box center [438, 397] width 122 height 15
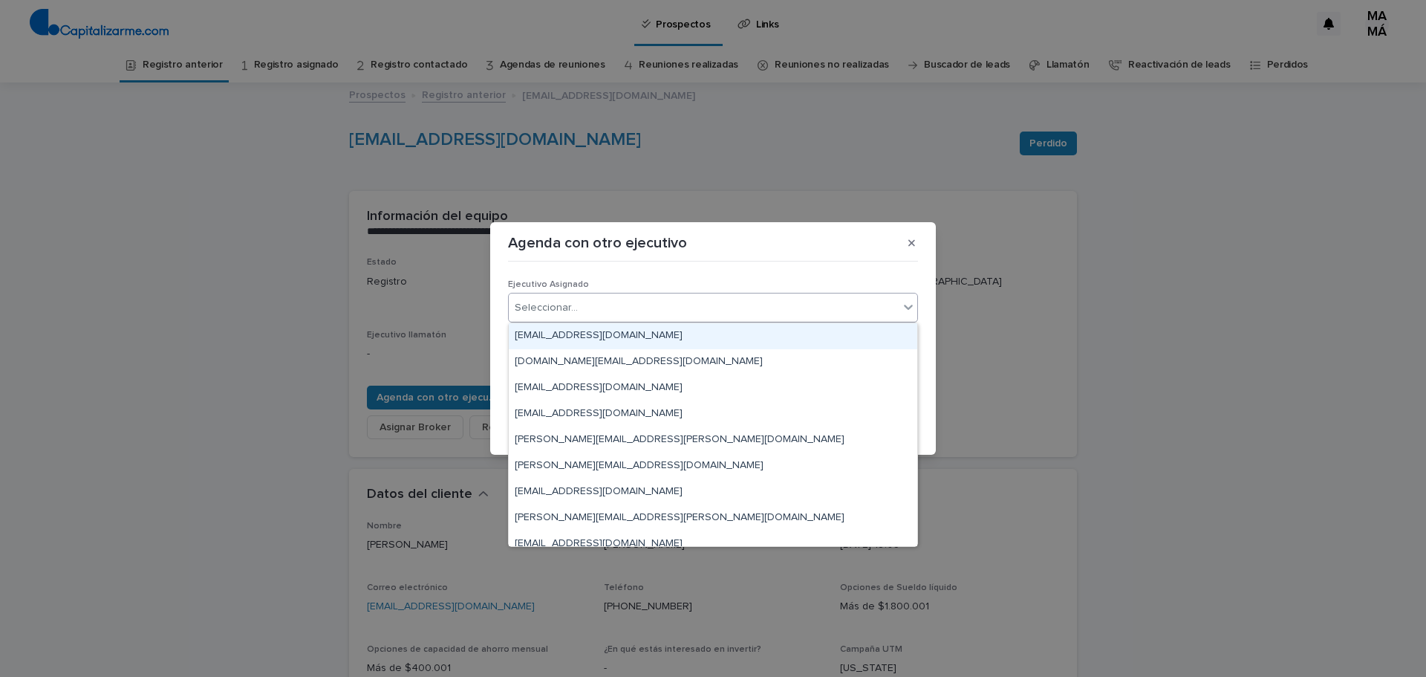
click at [639, 302] on div "Seleccionar..." at bounding box center [704, 308] width 390 height 25
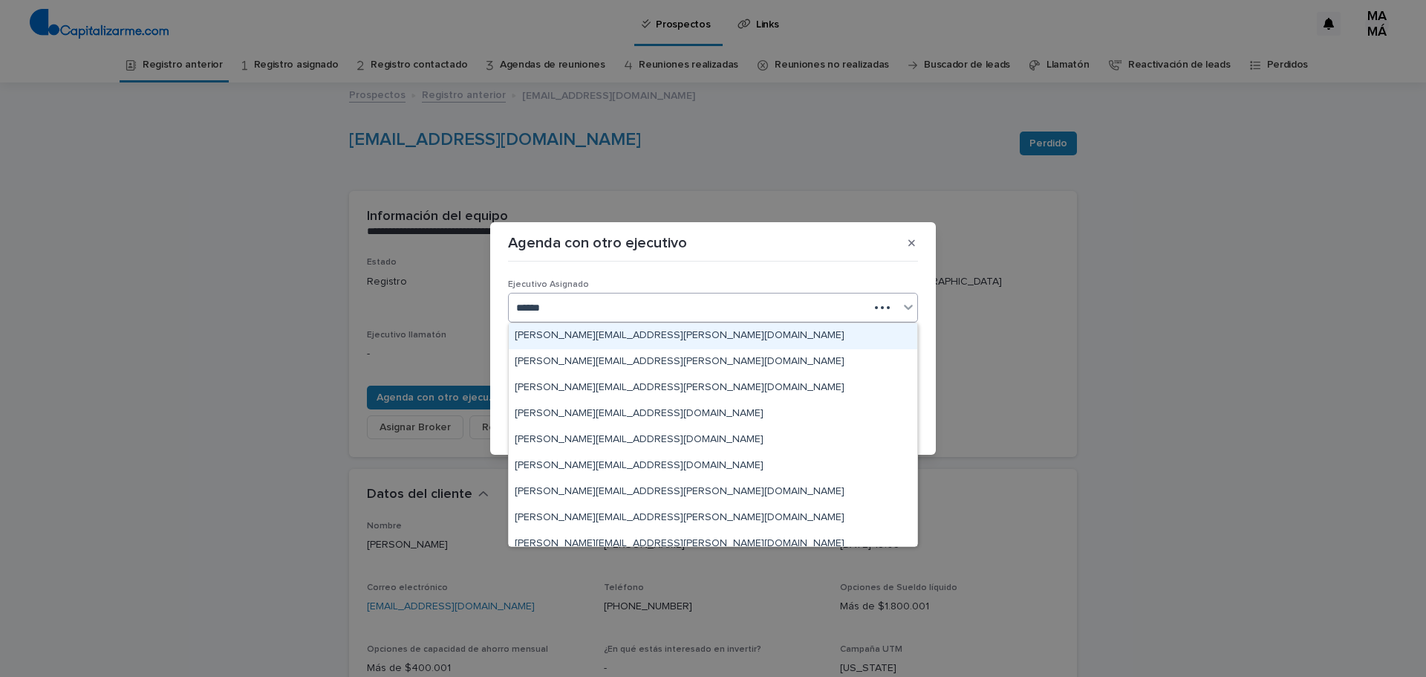
type input "*******"
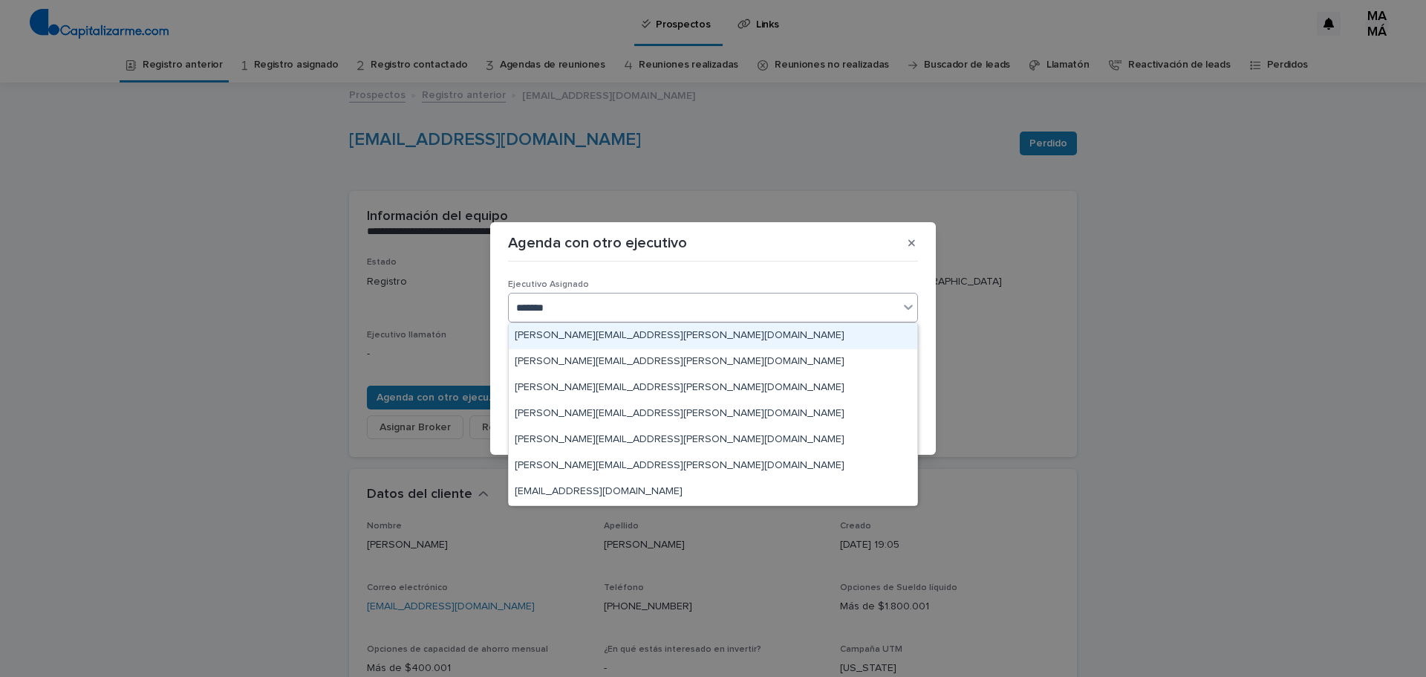
click at [663, 330] on font "claudio.benavente@capitalizarme.com" at bounding box center [680, 335] width 330 height 10
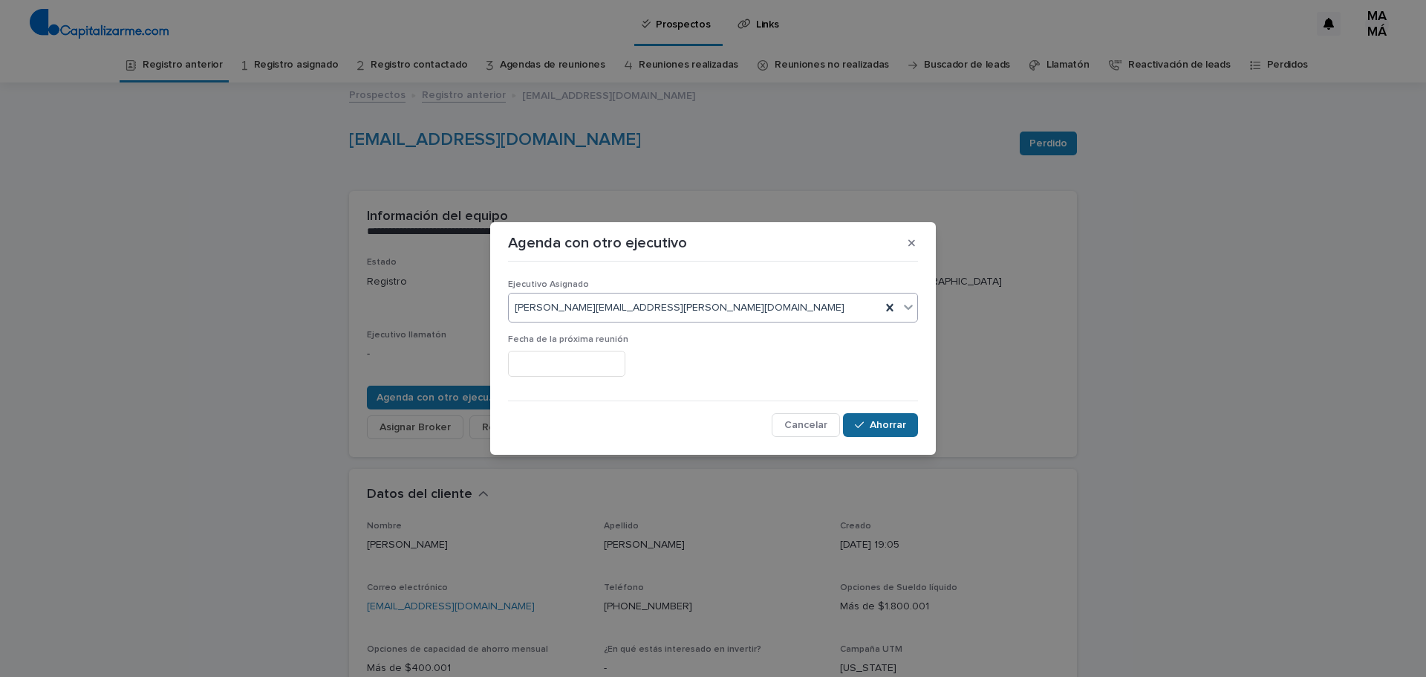
drag, startPoint x: 873, startPoint y: 429, endPoint x: 858, endPoint y: 420, distance: 17.3
click at [871, 429] on font "Ahorrar" at bounding box center [888, 425] width 36 height 10
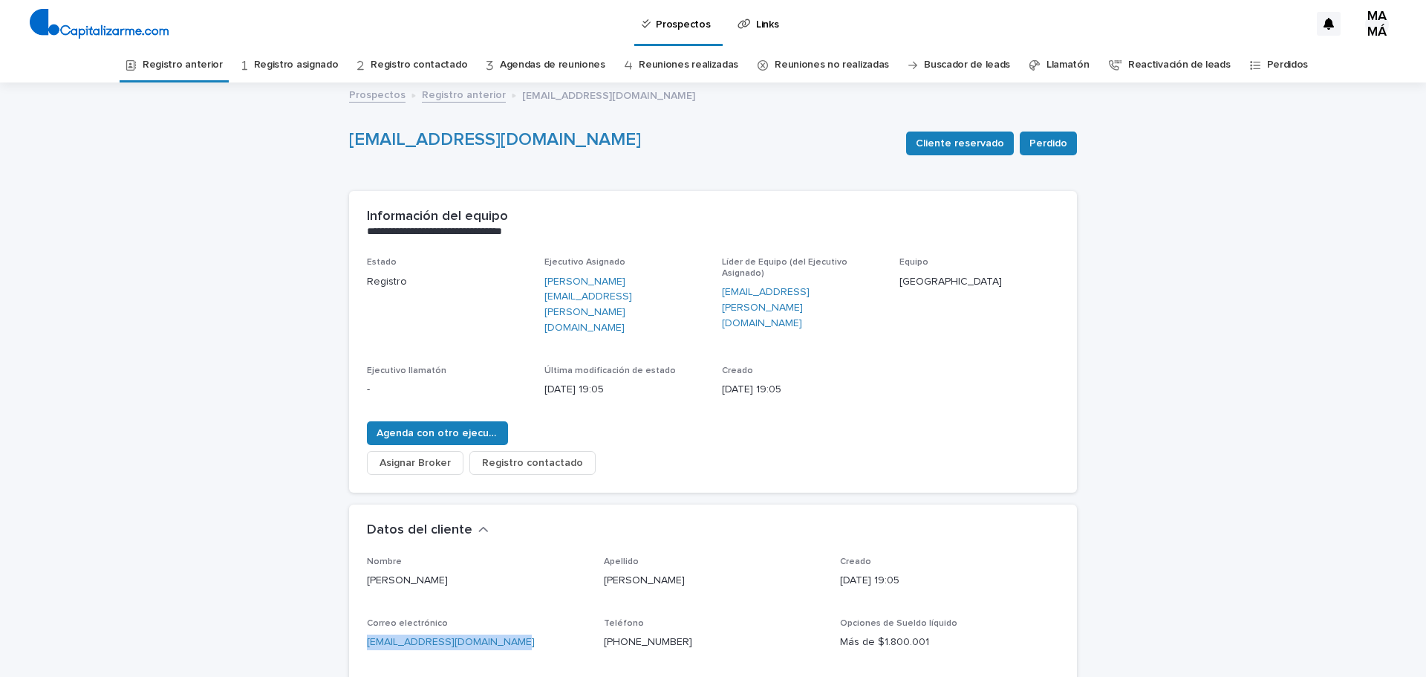
drag, startPoint x: 491, startPoint y: 608, endPoint x: 359, endPoint y: 600, distance: 132.5
drag, startPoint x: 677, startPoint y: 601, endPoint x: 595, endPoint y: 600, distance: 81.7
click at [595, 600] on div "Nombre Nicolás Apellido Silva Creado 08/07/2025 19:05 Correo electrónico nicola…" at bounding box center [713, 671] width 692 height 230
click at [210, 65] on font "Registro anterior" at bounding box center [183, 64] width 80 height 10
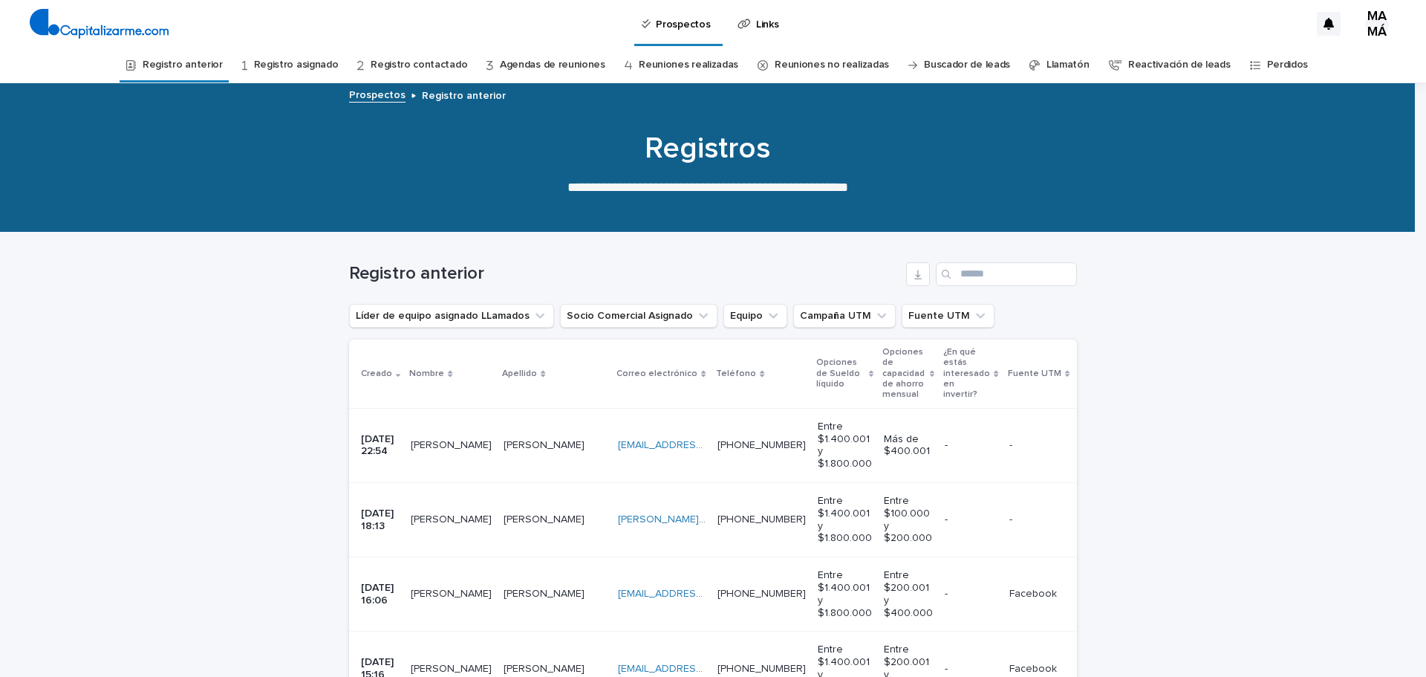
click at [422, 444] on td "Gonzalo Gonzalo" at bounding box center [451, 445] width 93 height 74
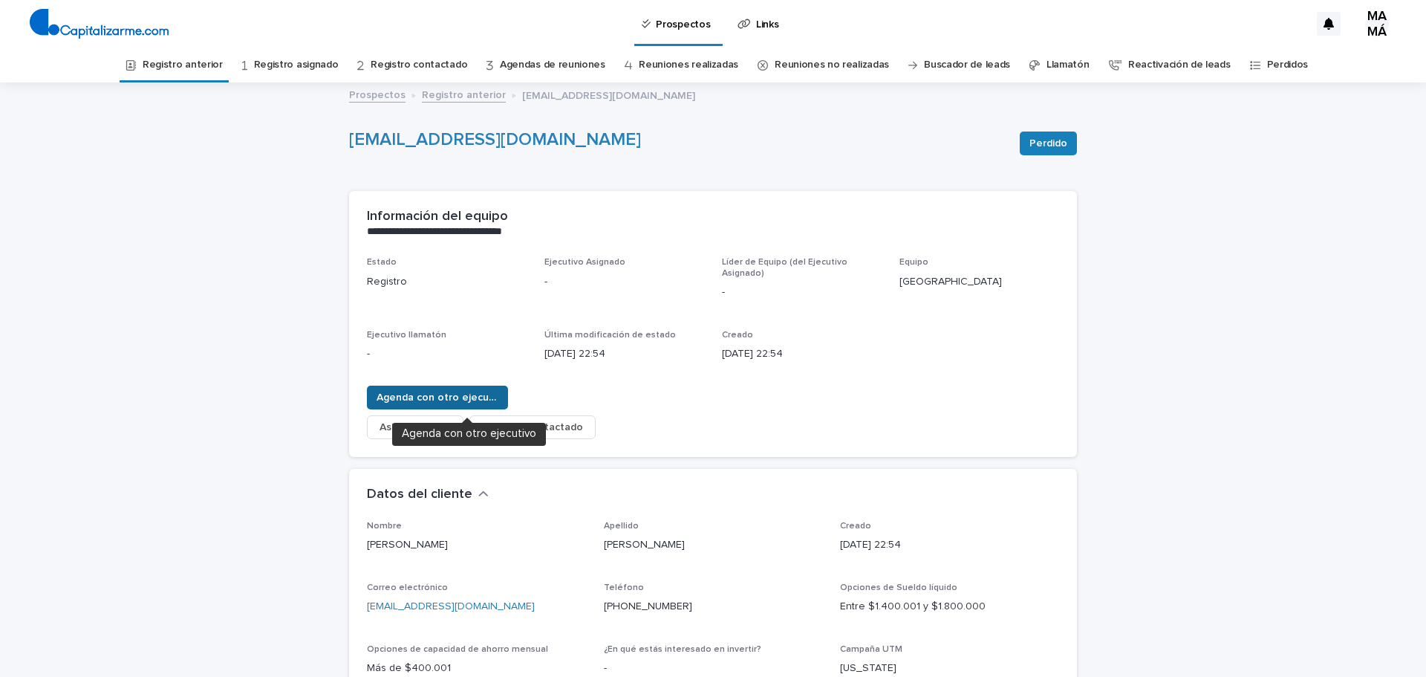
click at [425, 398] on font "Agenda con otro ejecutivo" at bounding box center [442, 397] width 131 height 10
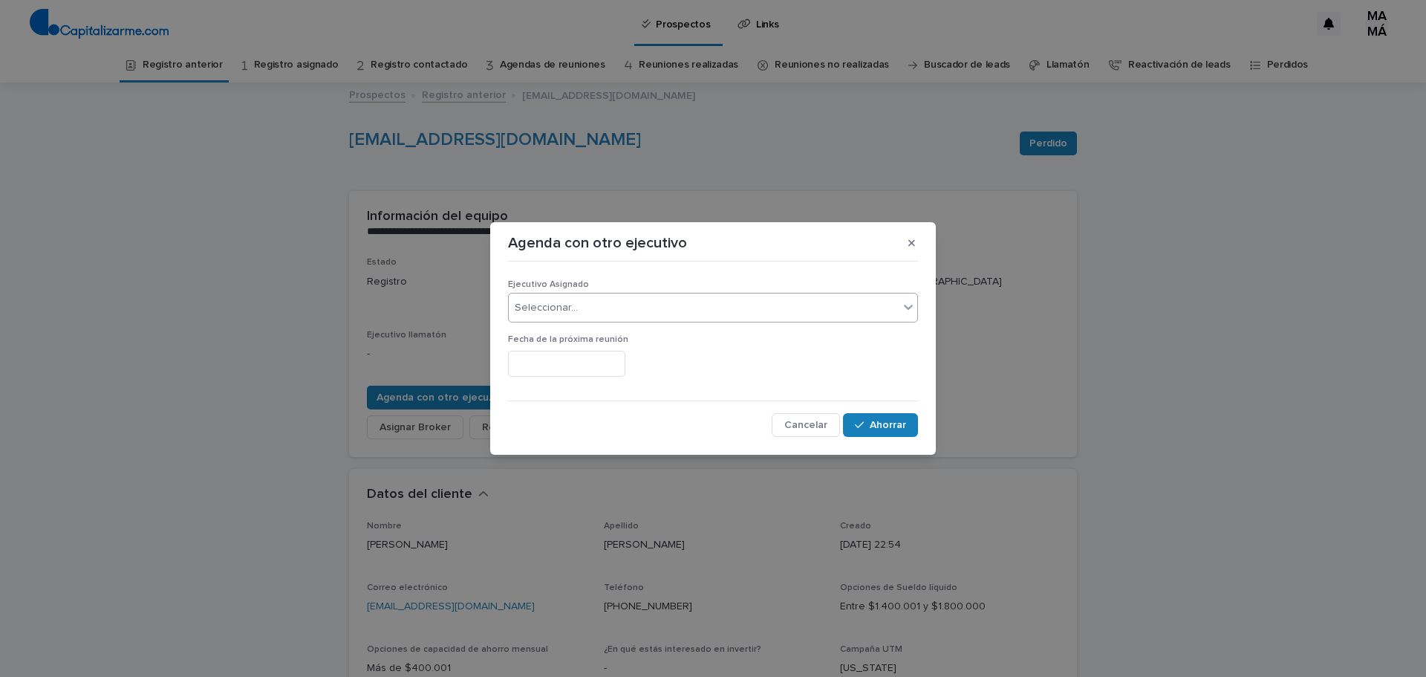
click at [639, 308] on div "Seleccionar..." at bounding box center [704, 308] width 390 height 25
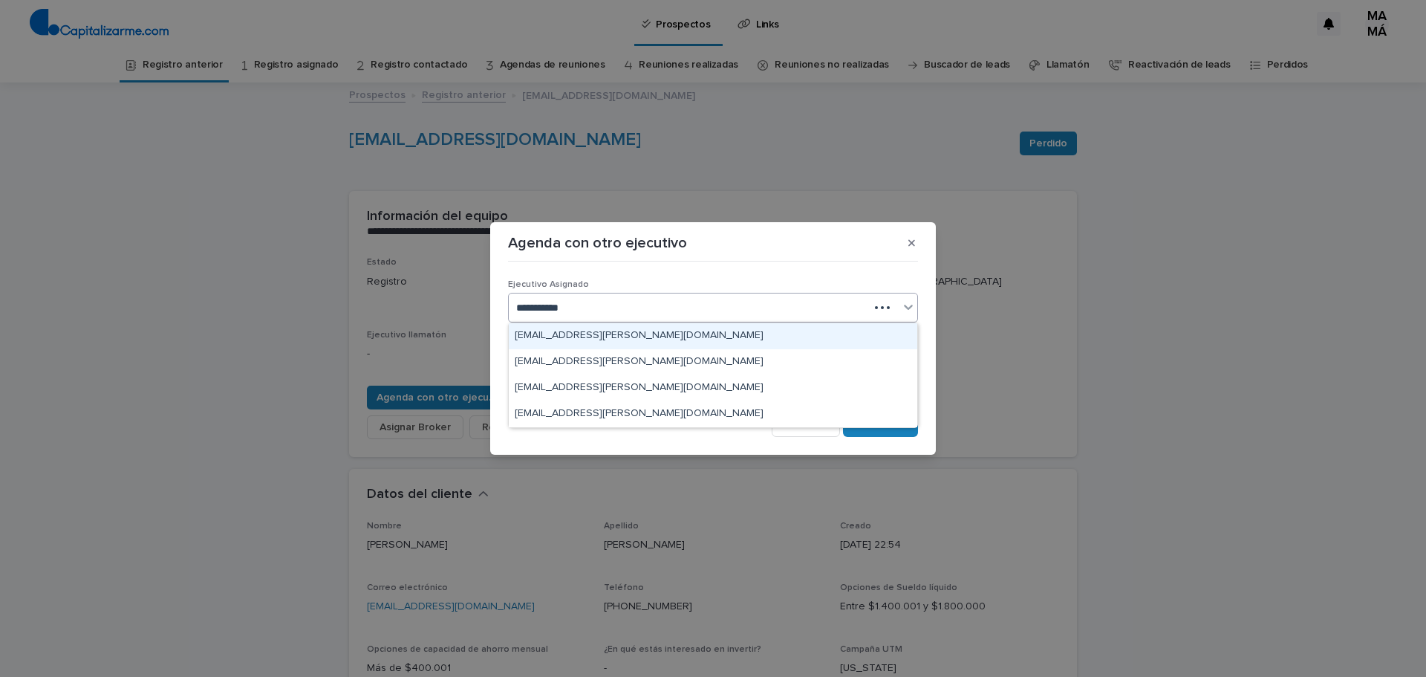
type input "**********"
click at [596, 337] on font "mariajose.araneda@capitalizarme.com" at bounding box center [639, 335] width 249 height 10
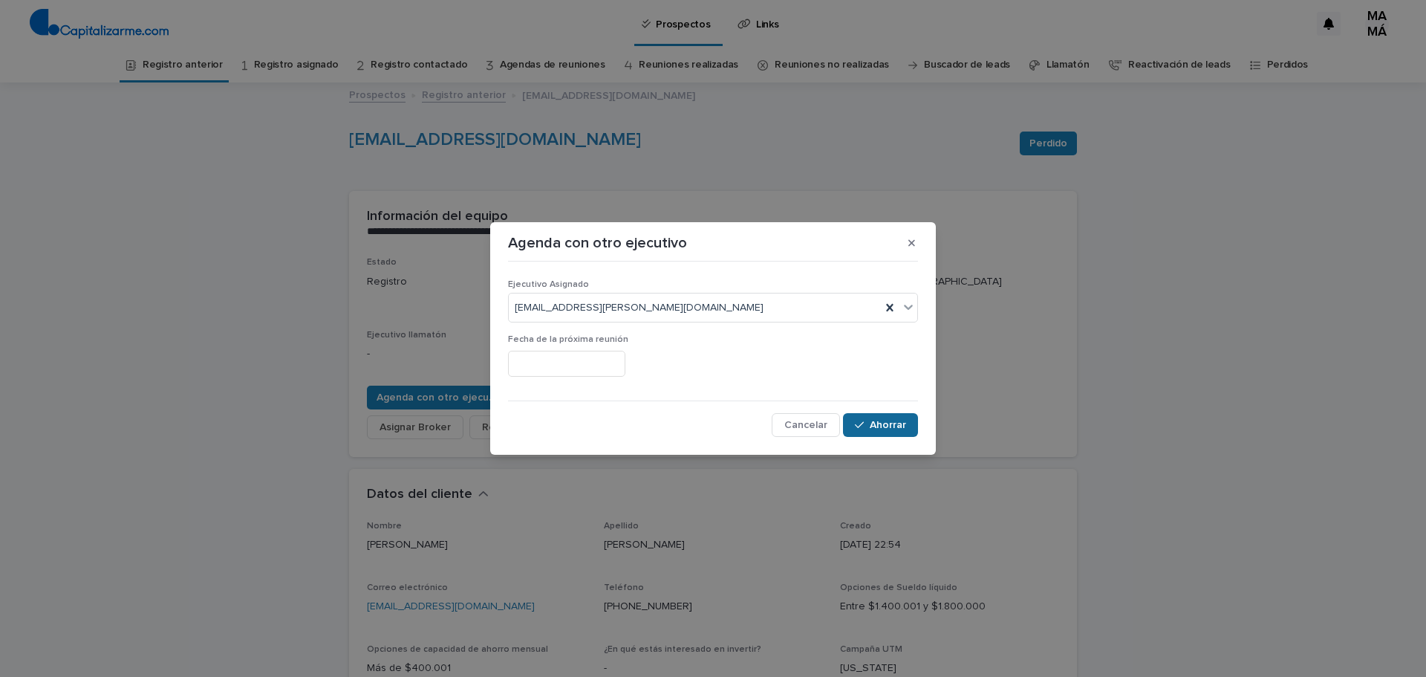
click at [876, 420] on font "Ahorrar" at bounding box center [888, 425] width 36 height 10
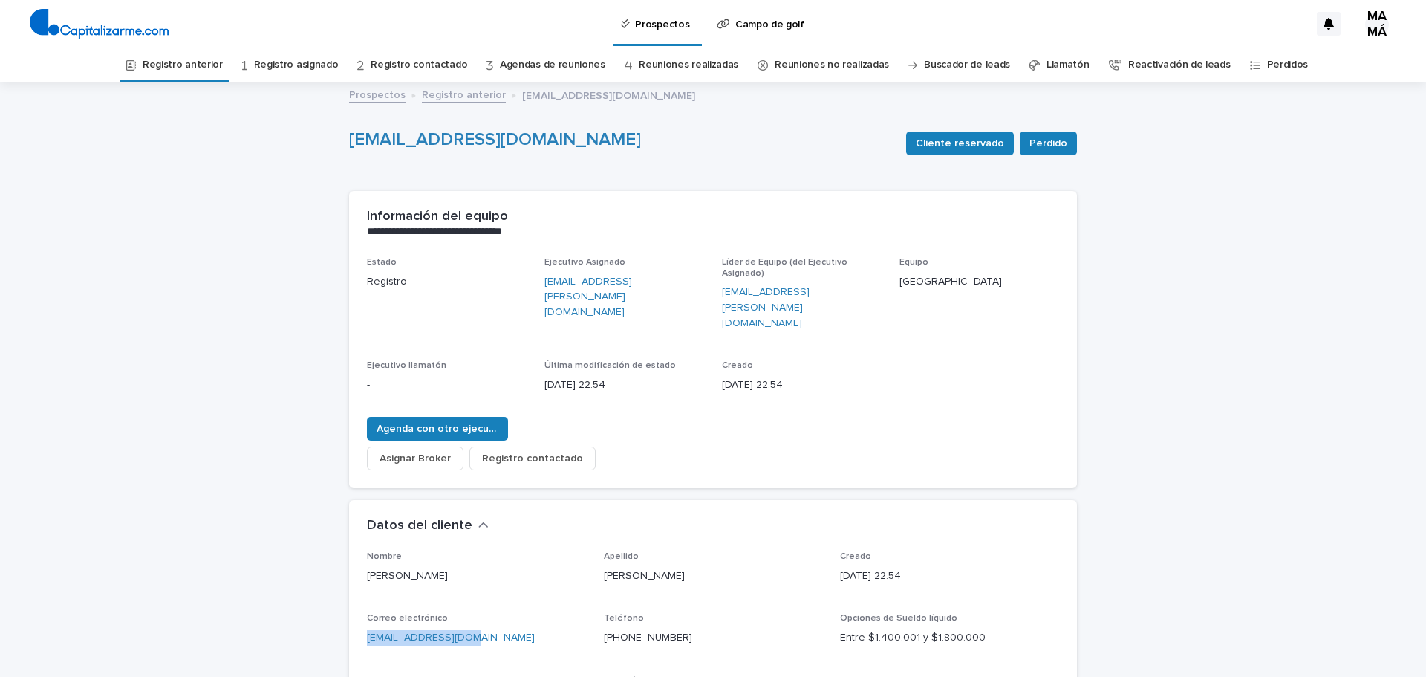
drag, startPoint x: 478, startPoint y: 608, endPoint x: 358, endPoint y: 605, distance: 119.7
drag, startPoint x: 674, startPoint y: 607, endPoint x: 599, endPoint y: 606, distance: 75.0
click at [604, 630] on p "+56977089518" at bounding box center [713, 638] width 219 height 16
click at [205, 69] on font "Registro anterior" at bounding box center [183, 64] width 80 height 10
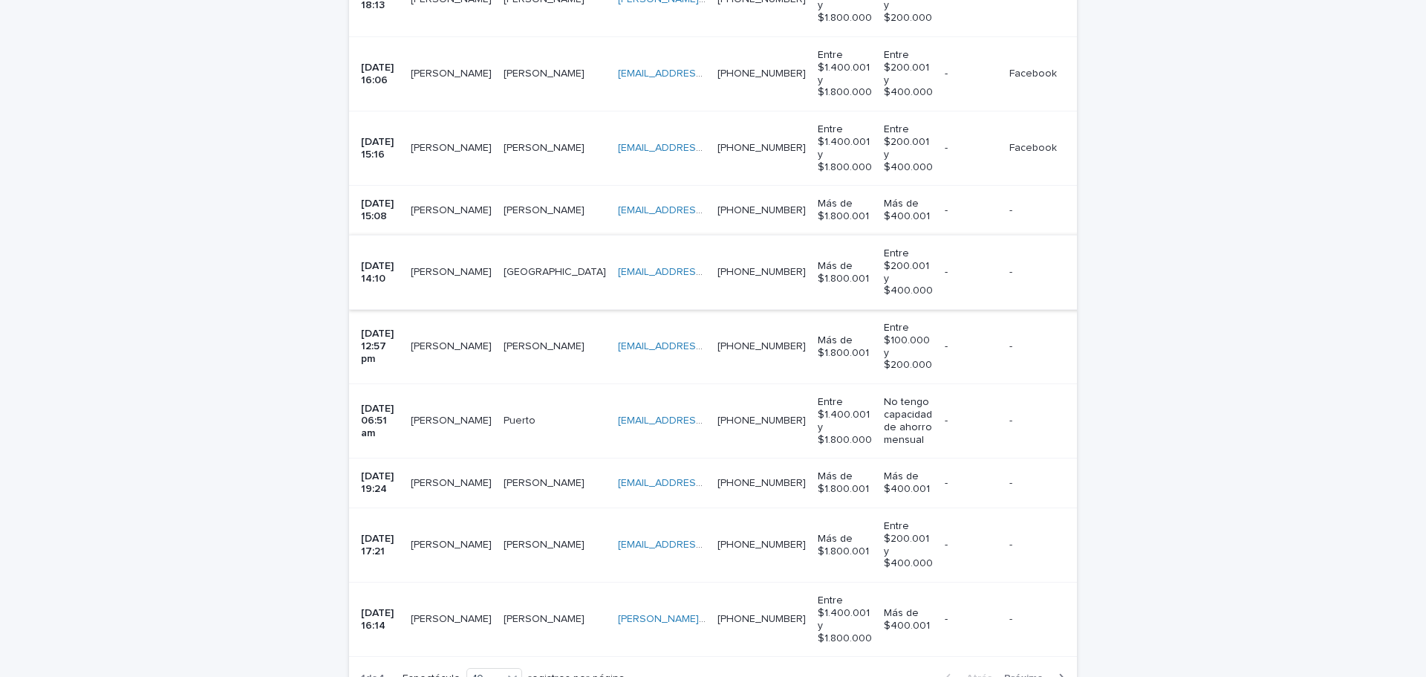
scroll to position [605, 0]
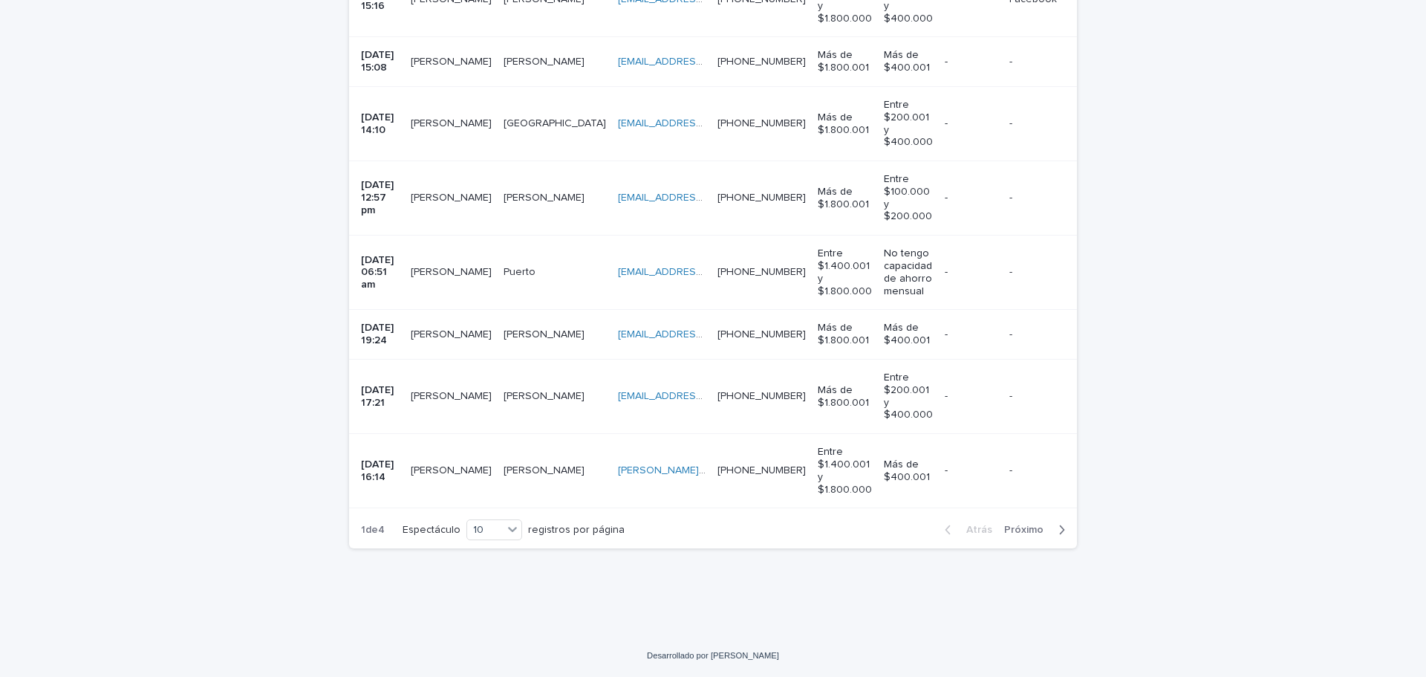
click at [1007, 524] on button "Próximo" at bounding box center [1037, 529] width 79 height 13
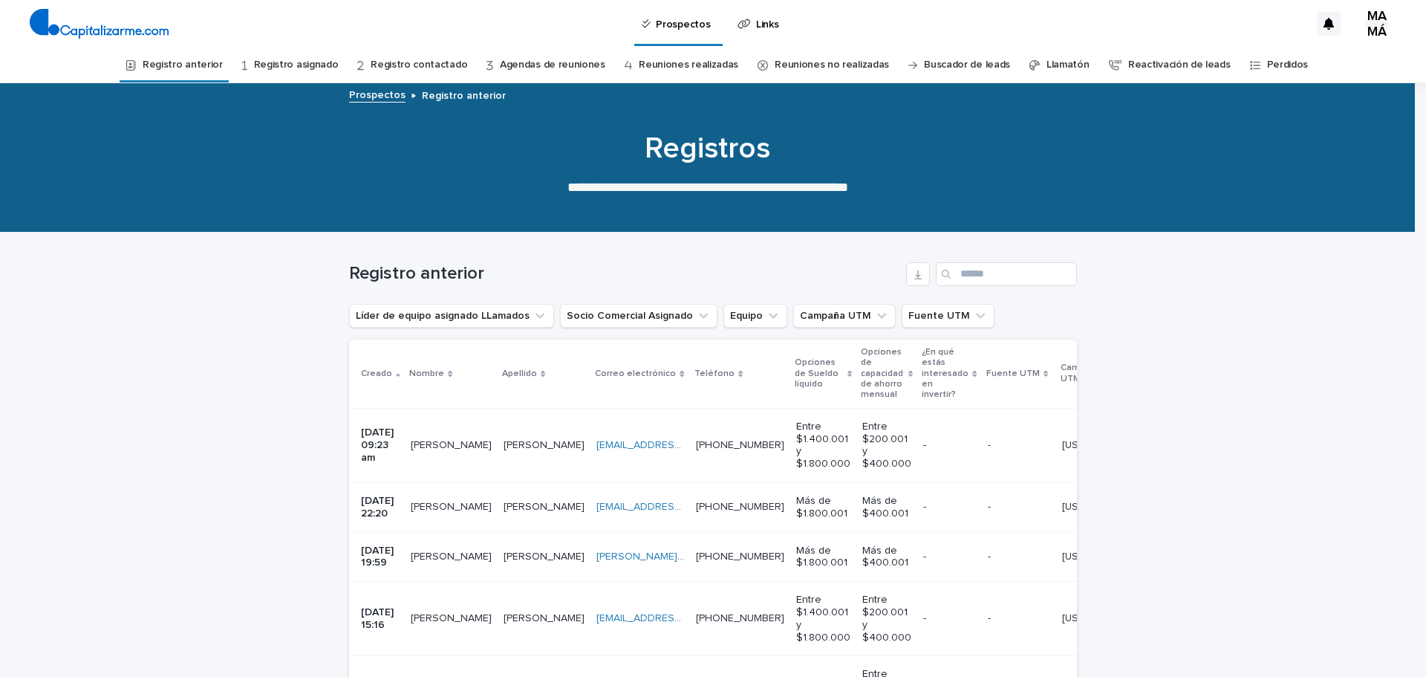
click at [582, 54] on link "Agendas de reuniones" at bounding box center [552, 65] width 105 height 35
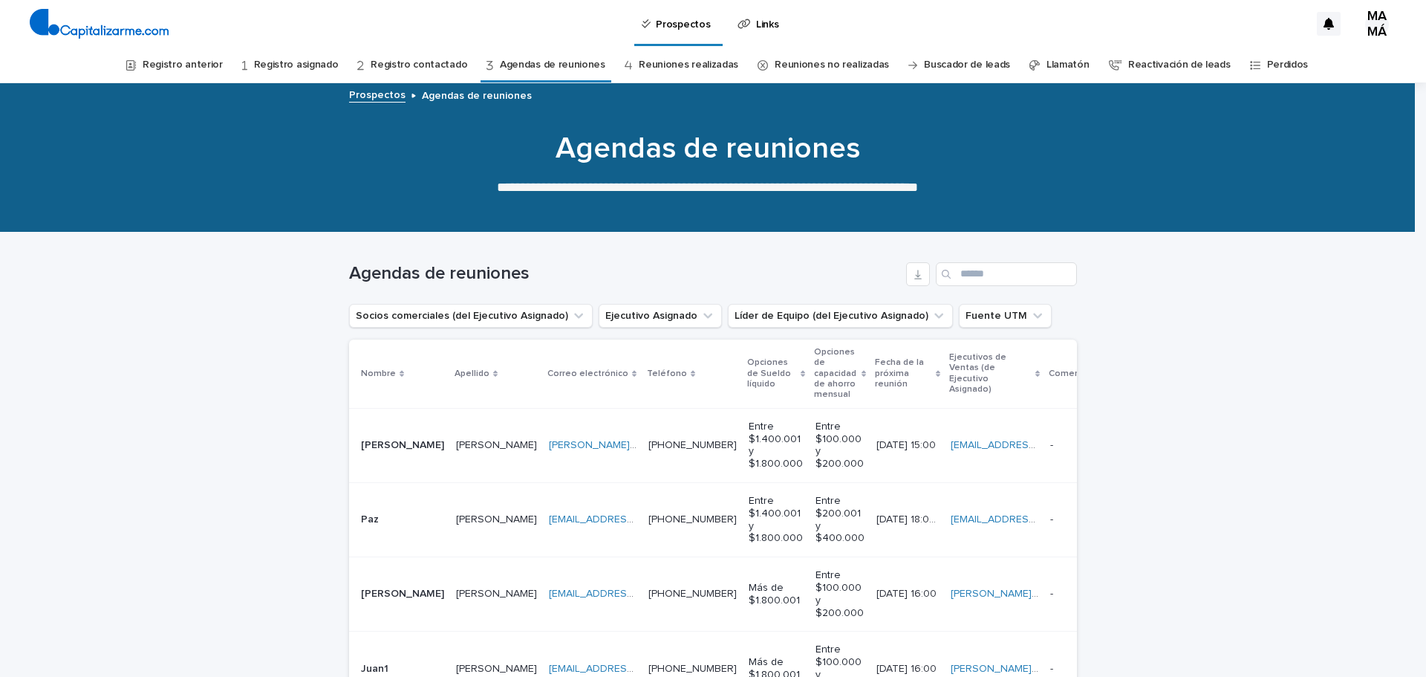
click at [695, 61] on font "Reuniones realizadas" at bounding box center [689, 64] width 100 height 10
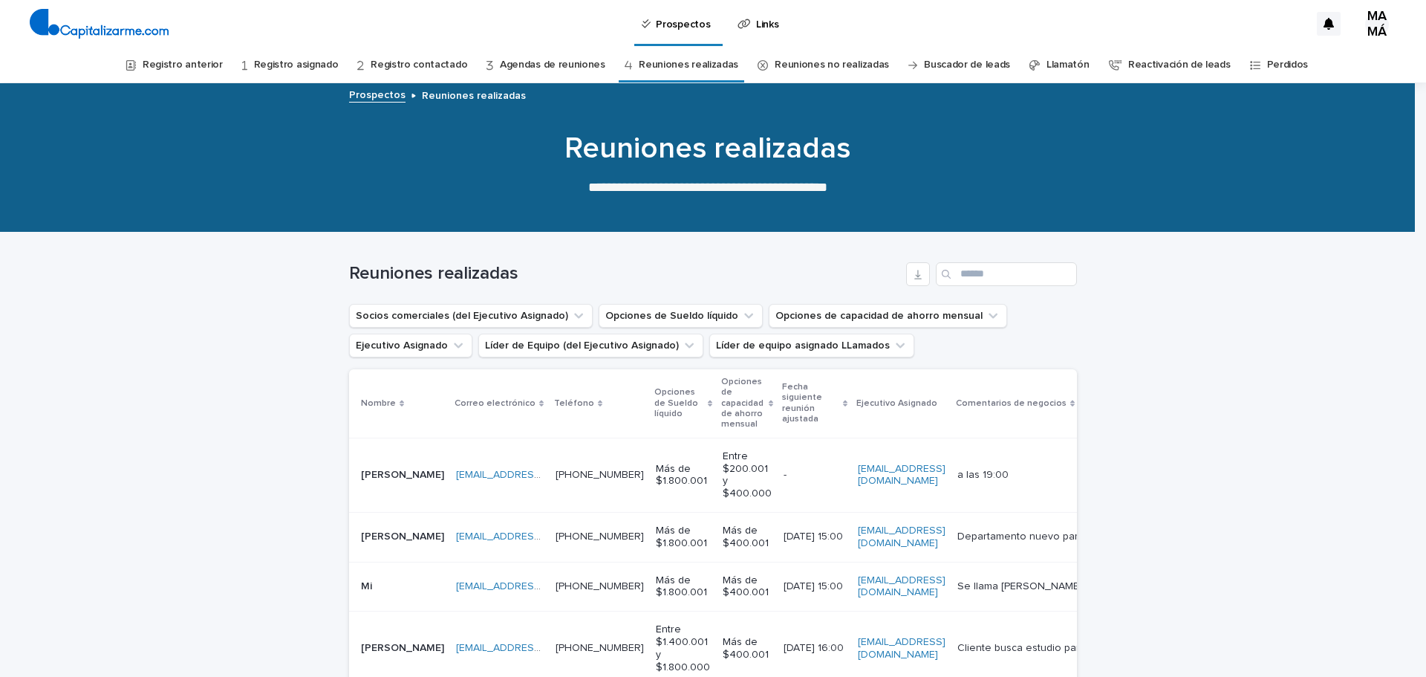
click at [331, 66] on font "Registro asignado" at bounding box center [296, 64] width 85 height 10
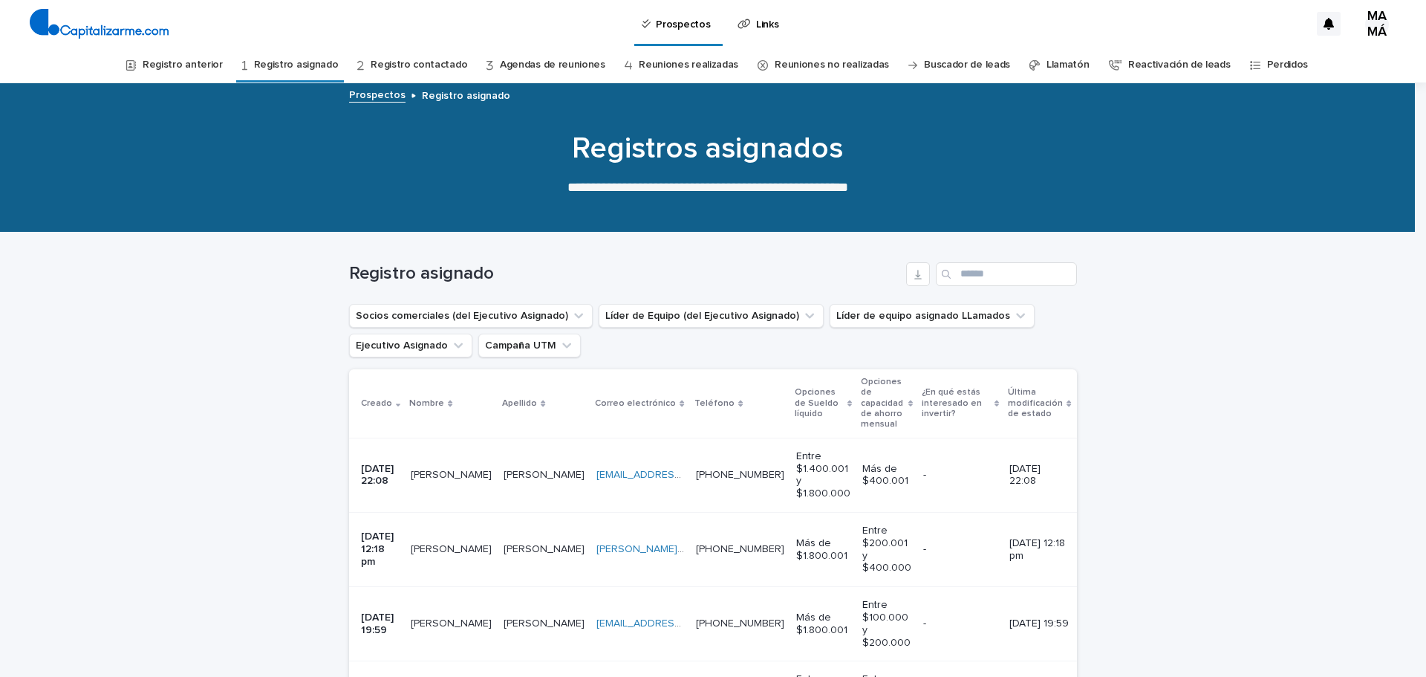
click at [190, 60] on font "Registro anterior" at bounding box center [183, 64] width 80 height 10
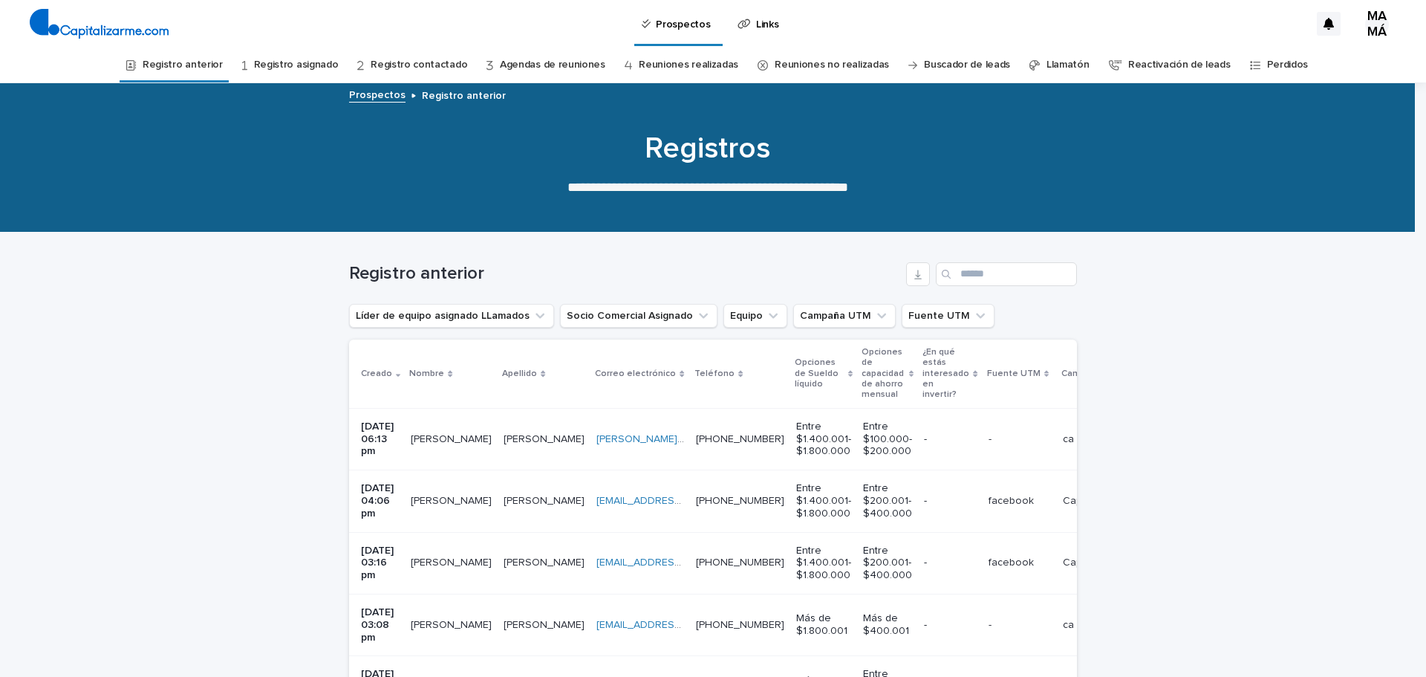
click at [298, 53] on link "Registro asignado" at bounding box center [296, 65] width 85 height 35
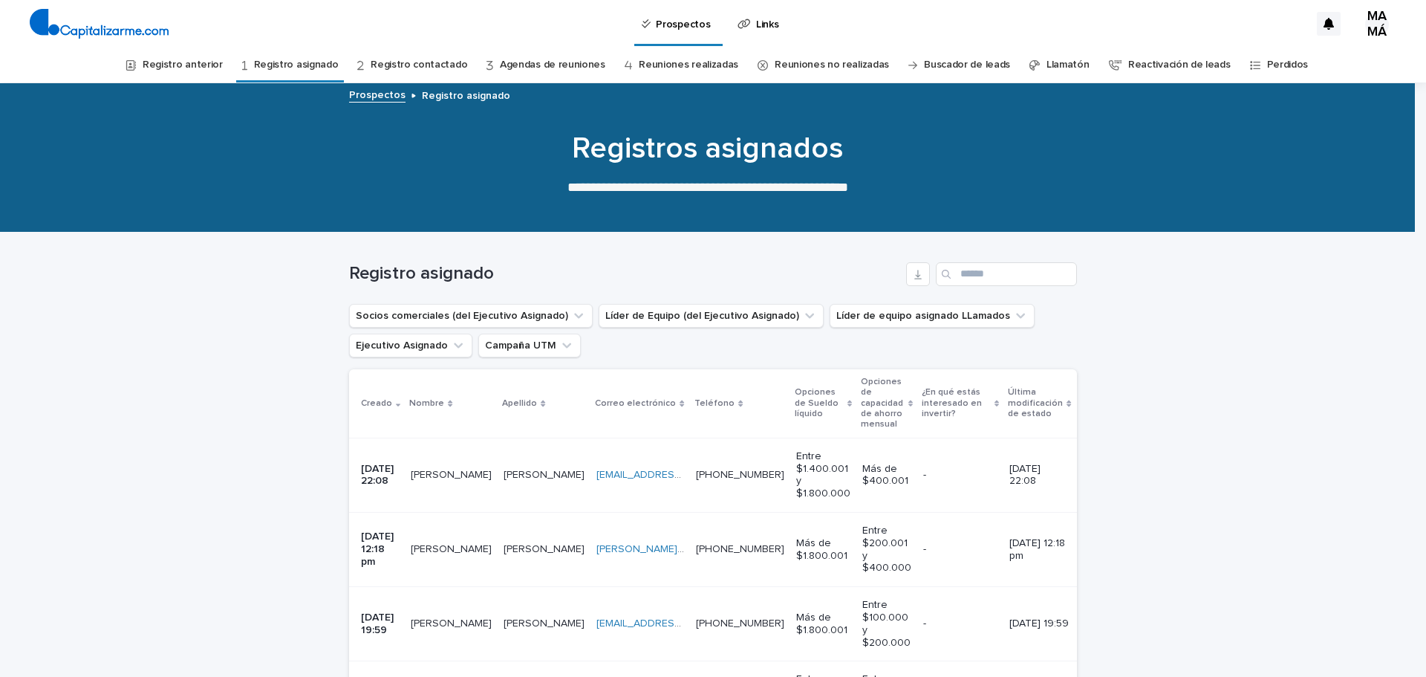
click at [184, 61] on font "Registro anterior" at bounding box center [183, 64] width 80 height 10
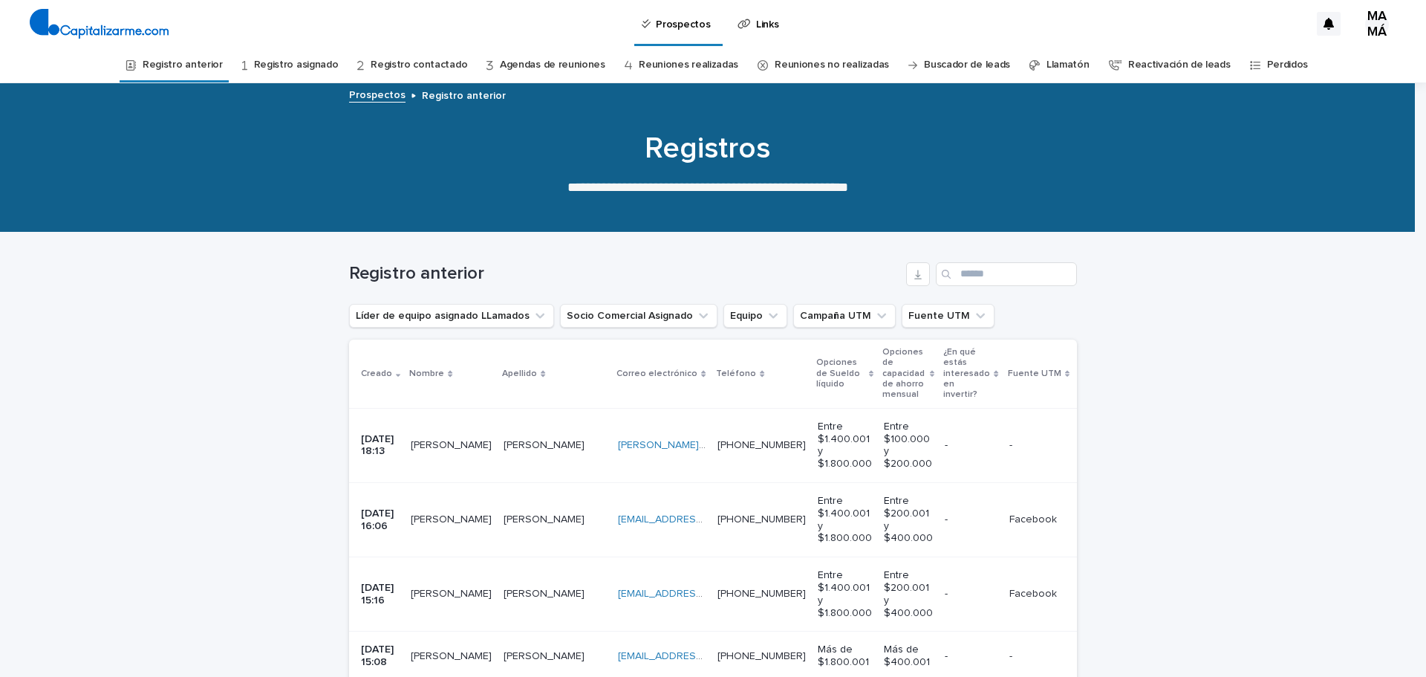
click at [377, 446] on font "08/07/2025 18:13" at bounding box center [379, 445] width 36 height 23
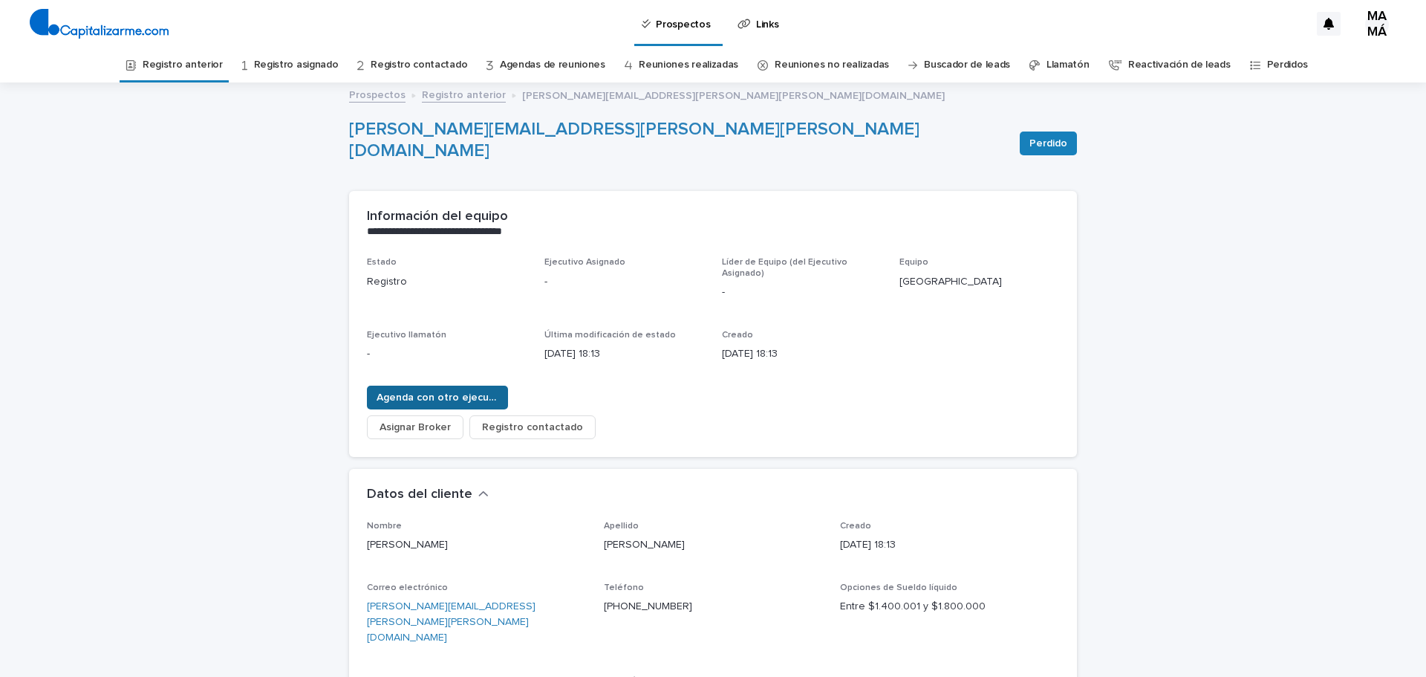
click at [400, 394] on font "Agenda con otro ejecutivo" at bounding box center [442, 397] width 131 height 10
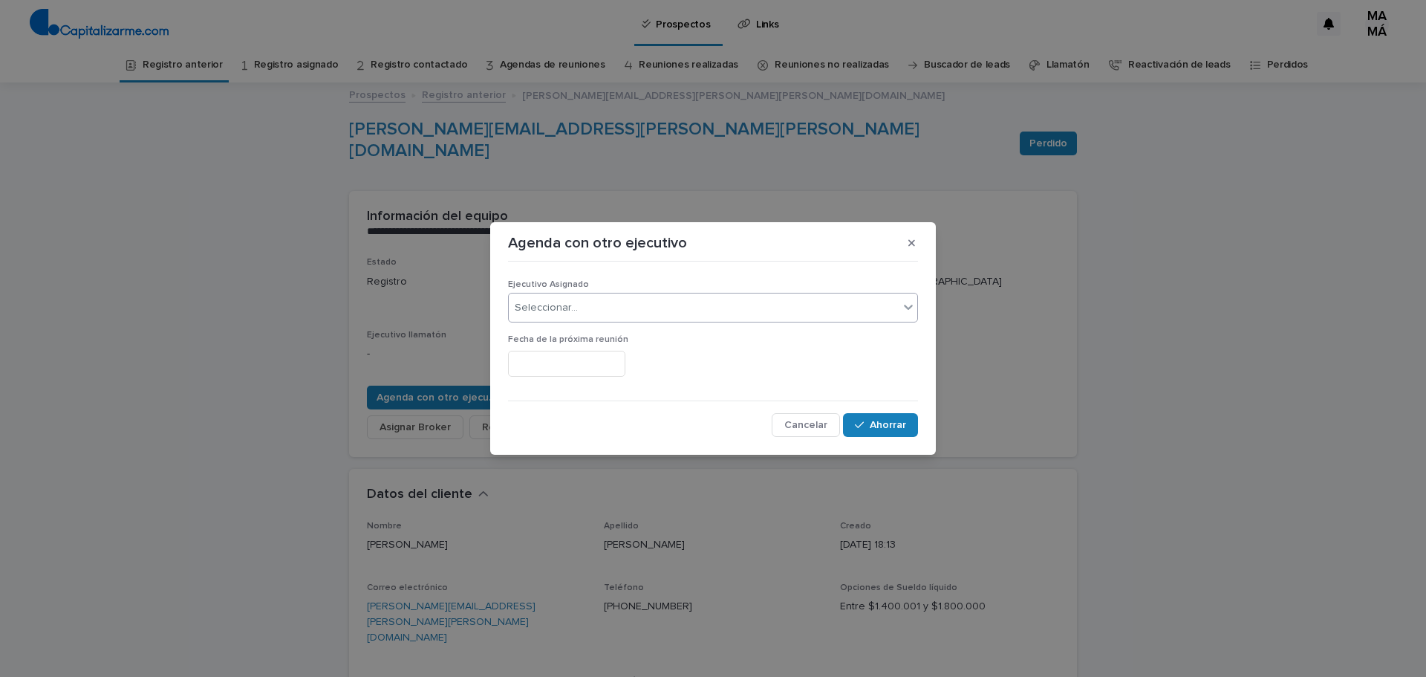
click at [602, 302] on div "Seleccionar..." at bounding box center [704, 308] width 390 height 25
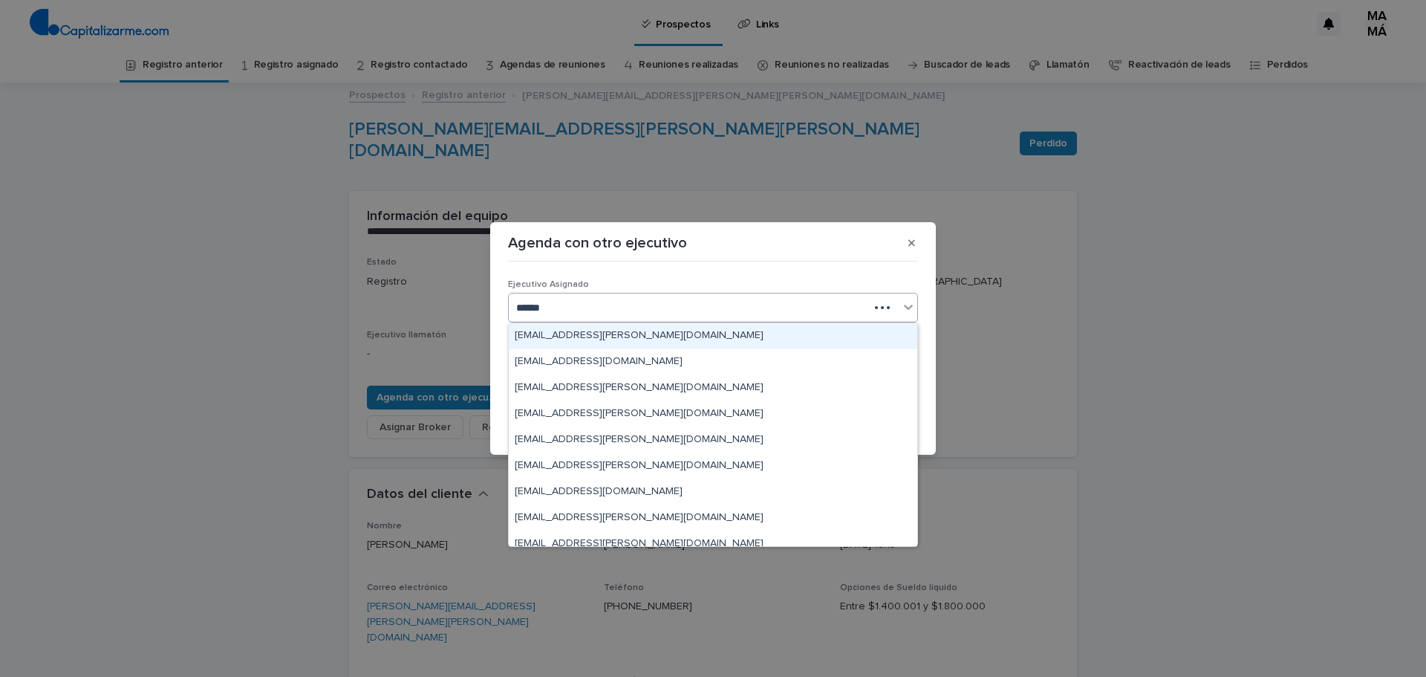
type input "*******"
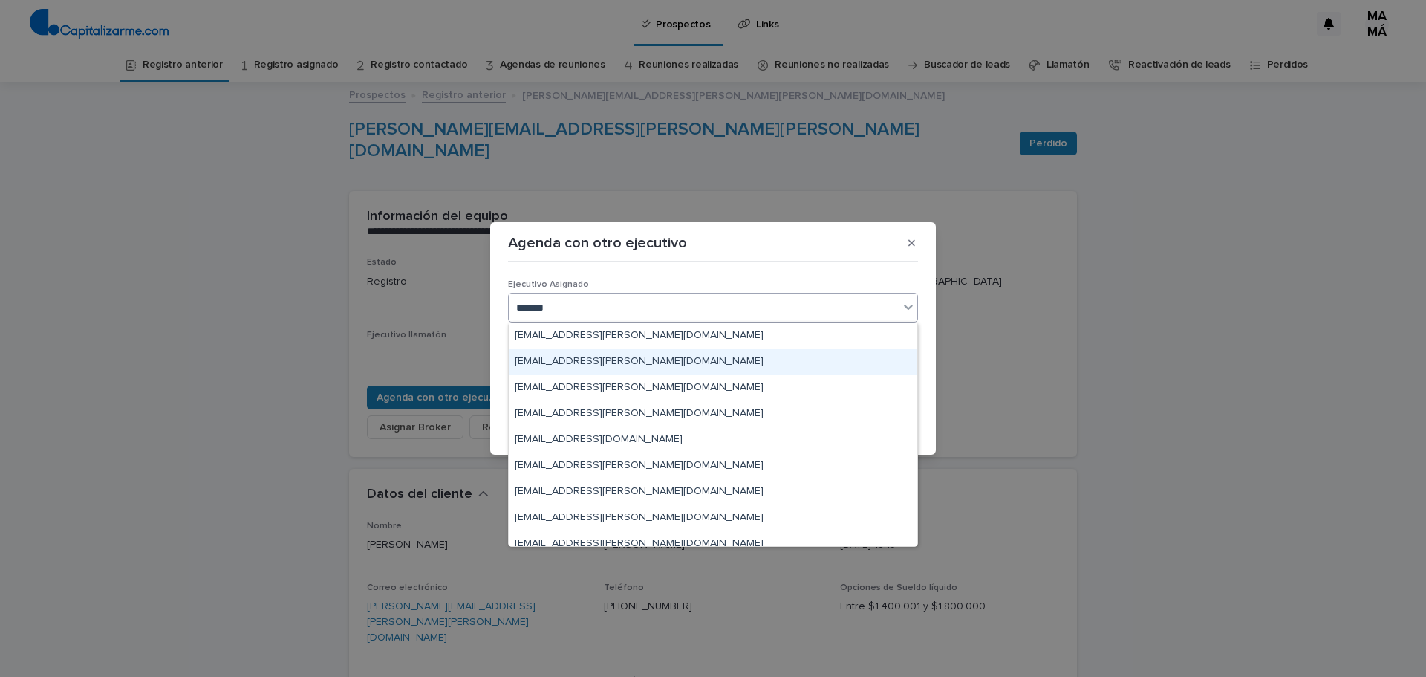
click at [624, 363] on font "mariajose.araneda@capitalizarme.com" at bounding box center [639, 361] width 249 height 10
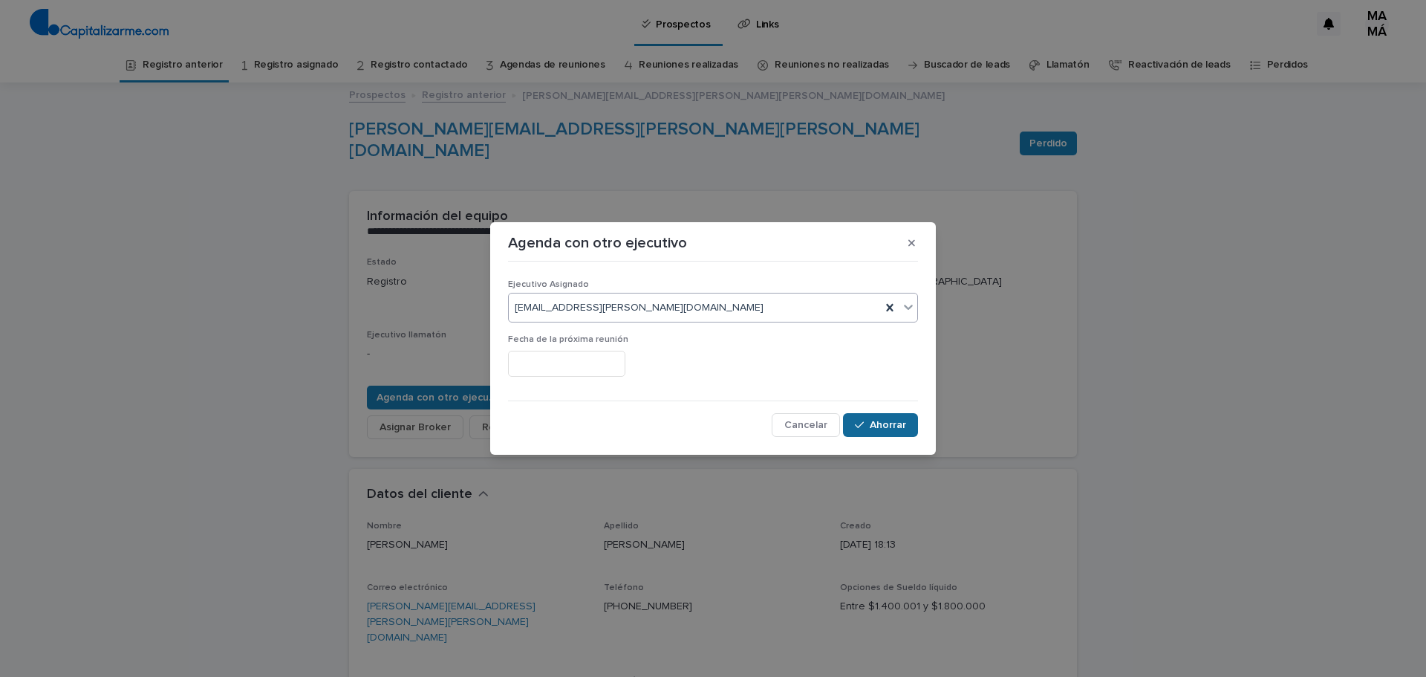
click at [886, 426] on font "Ahorrar" at bounding box center [888, 425] width 36 height 10
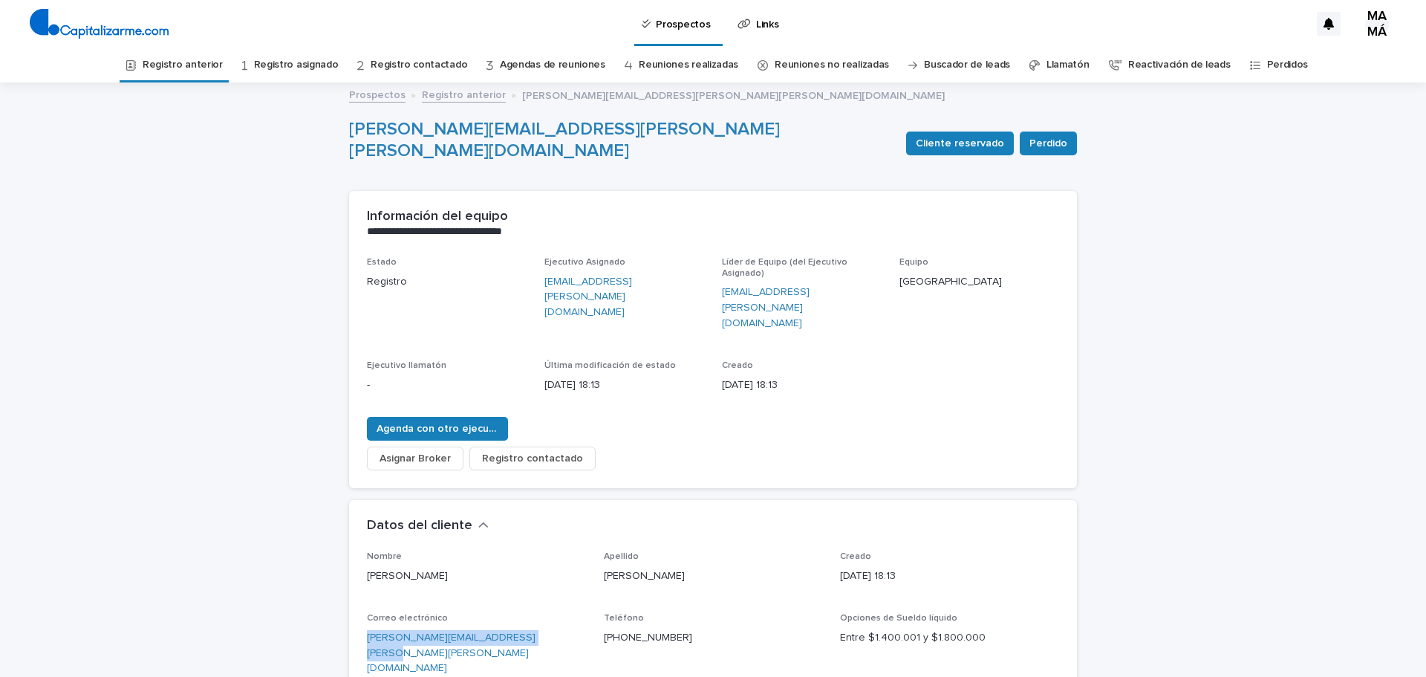
drag, startPoint x: 541, startPoint y: 611, endPoint x: 351, endPoint y: 605, distance: 190.3
drag, startPoint x: 660, startPoint y: 602, endPoint x: 594, endPoint y: 600, distance: 66.1
click at [594, 600] on div "Nombre Leonardo Apellido Bruna Creado 08/07/2025 18:13 Correo electrónico leona…" at bounding box center [713, 681] width 692 height 260
click at [183, 52] on link "Registro anterior" at bounding box center [183, 65] width 80 height 35
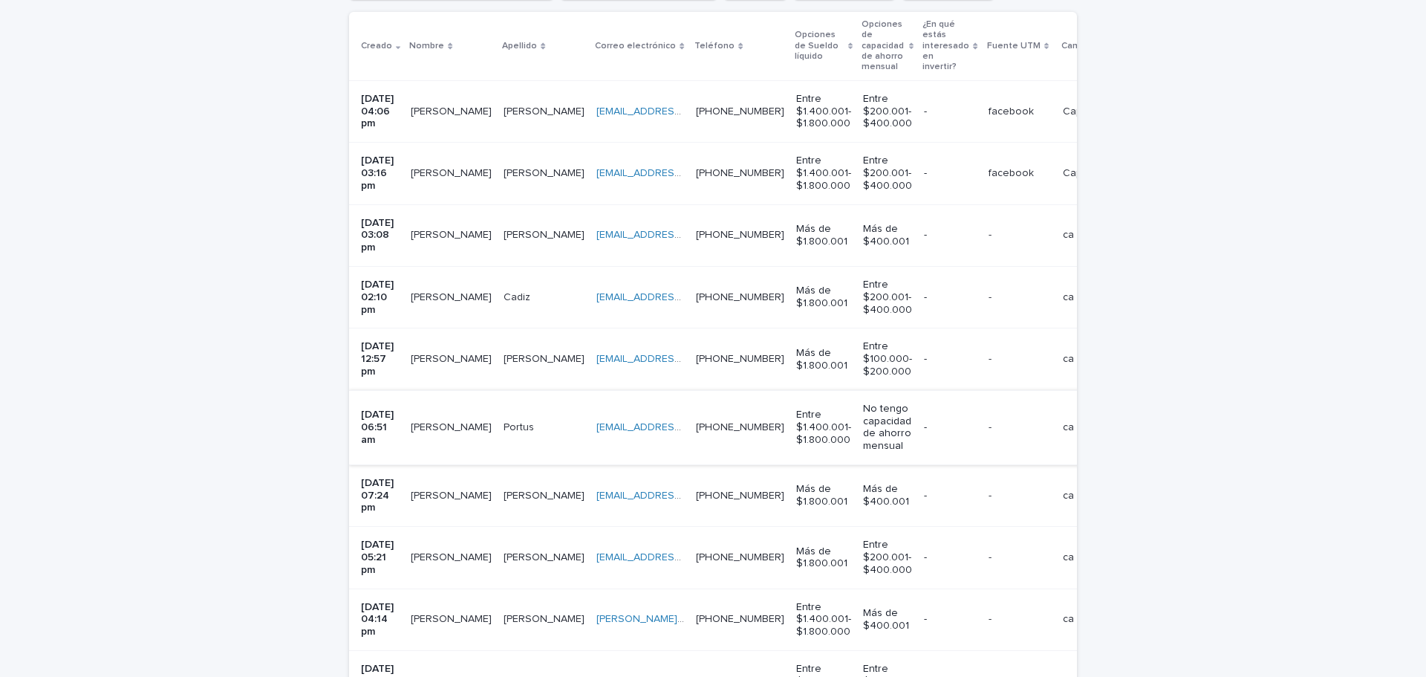
scroll to position [371, 0]
